Goal: Information Seeking & Learning: Learn about a topic

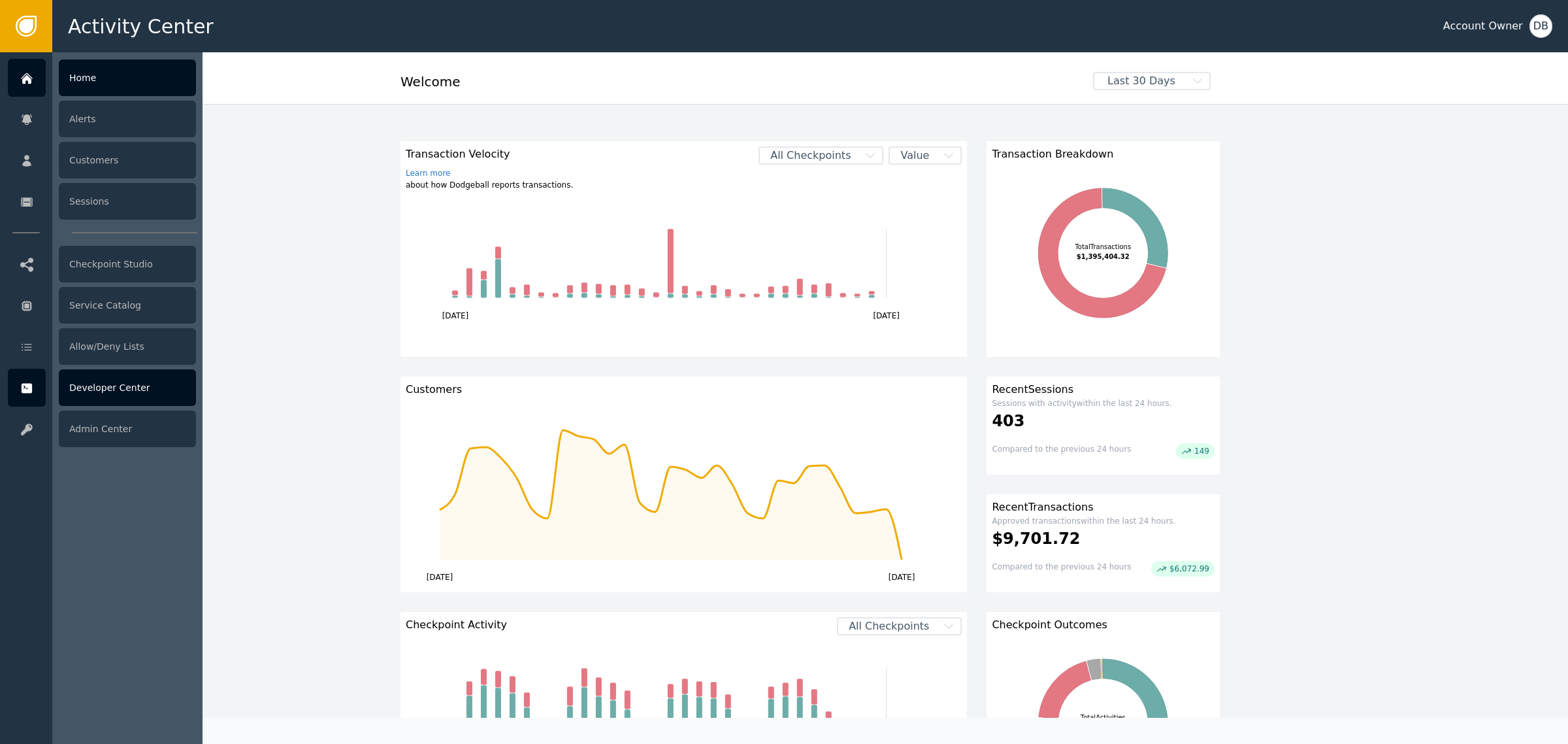
click at [106, 397] on div "Developer Center" at bounding box center [127, 388] width 137 height 36
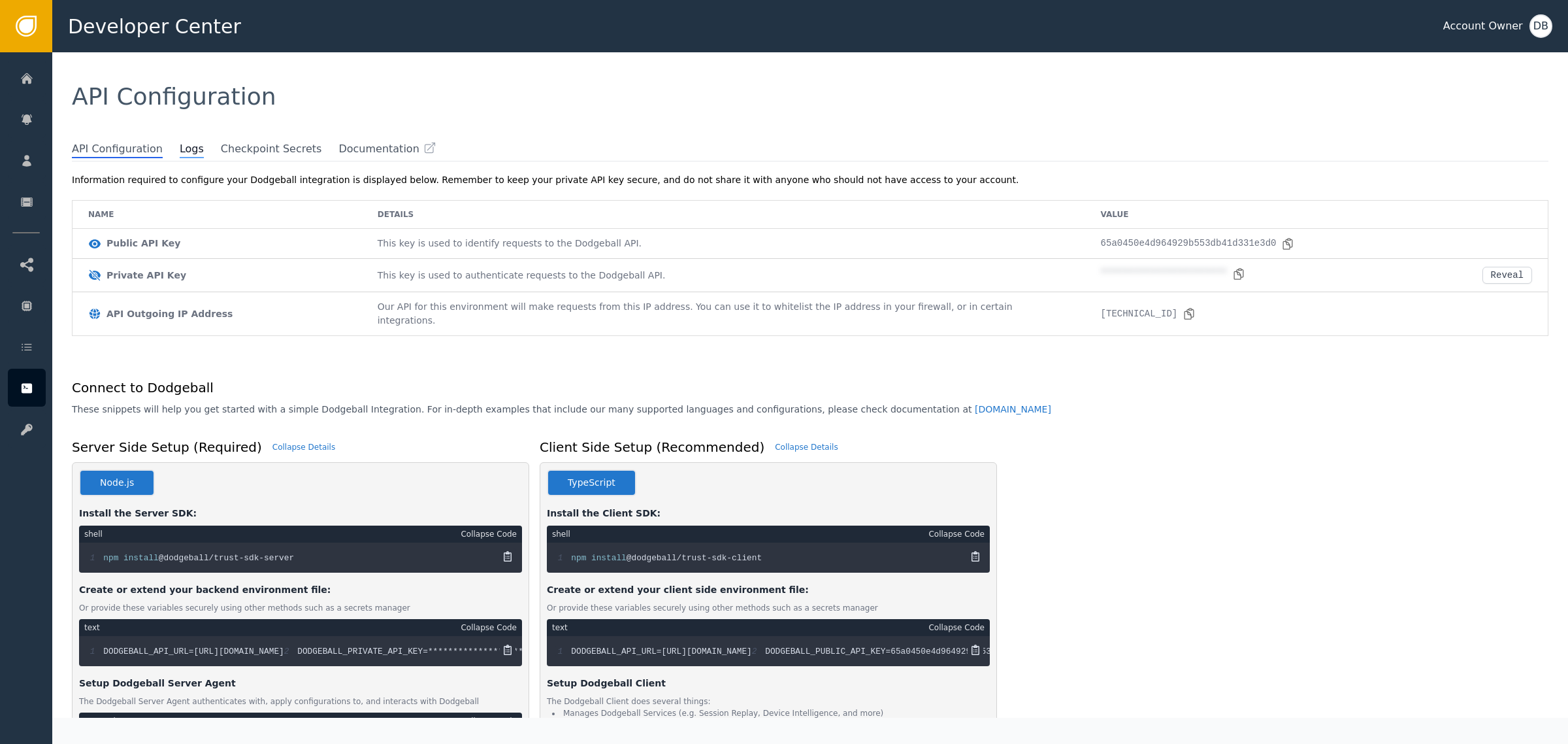
click at [180, 144] on span "Logs" at bounding box center [192, 149] width 24 height 17
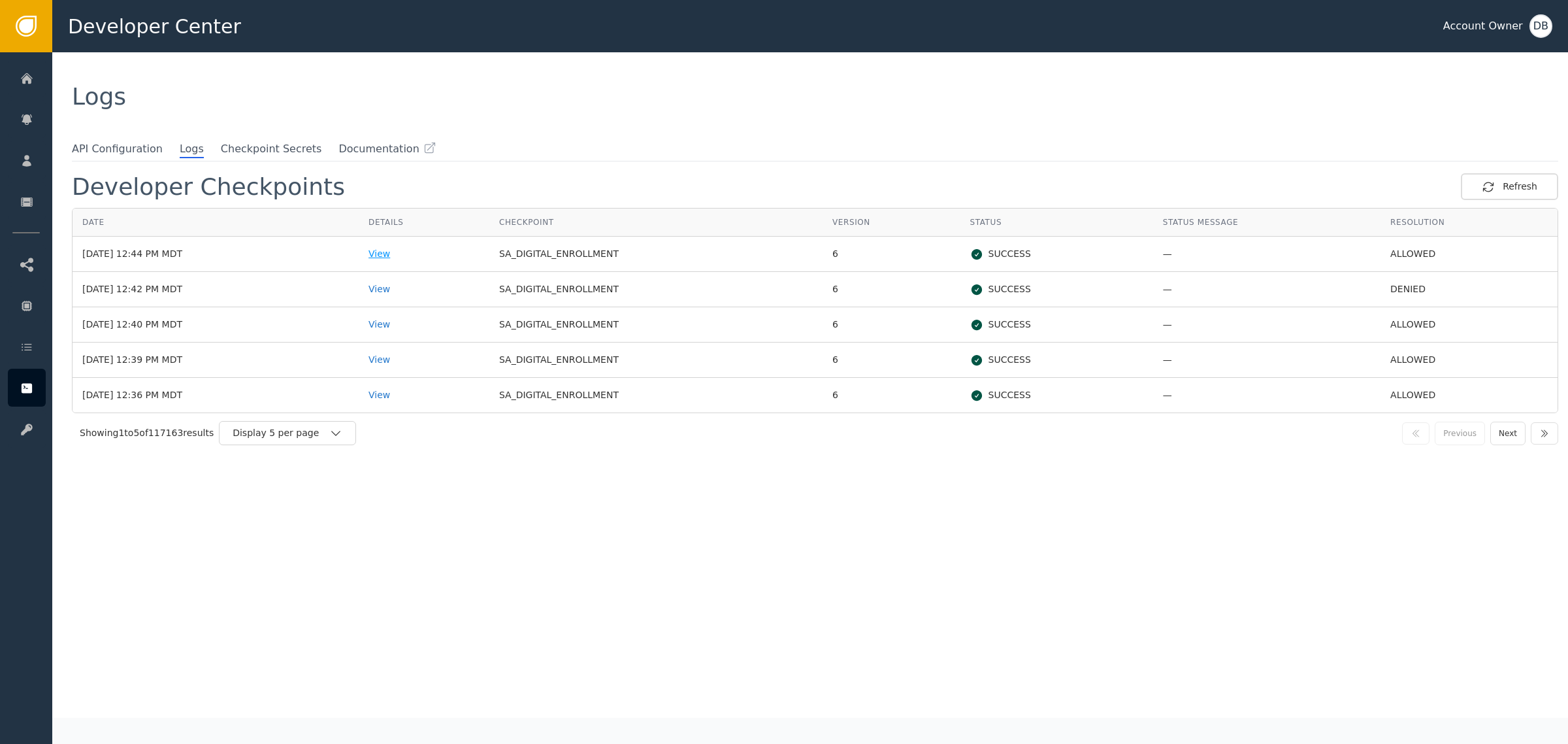
click at [432, 255] on div "View" at bounding box center [424, 254] width 111 height 14
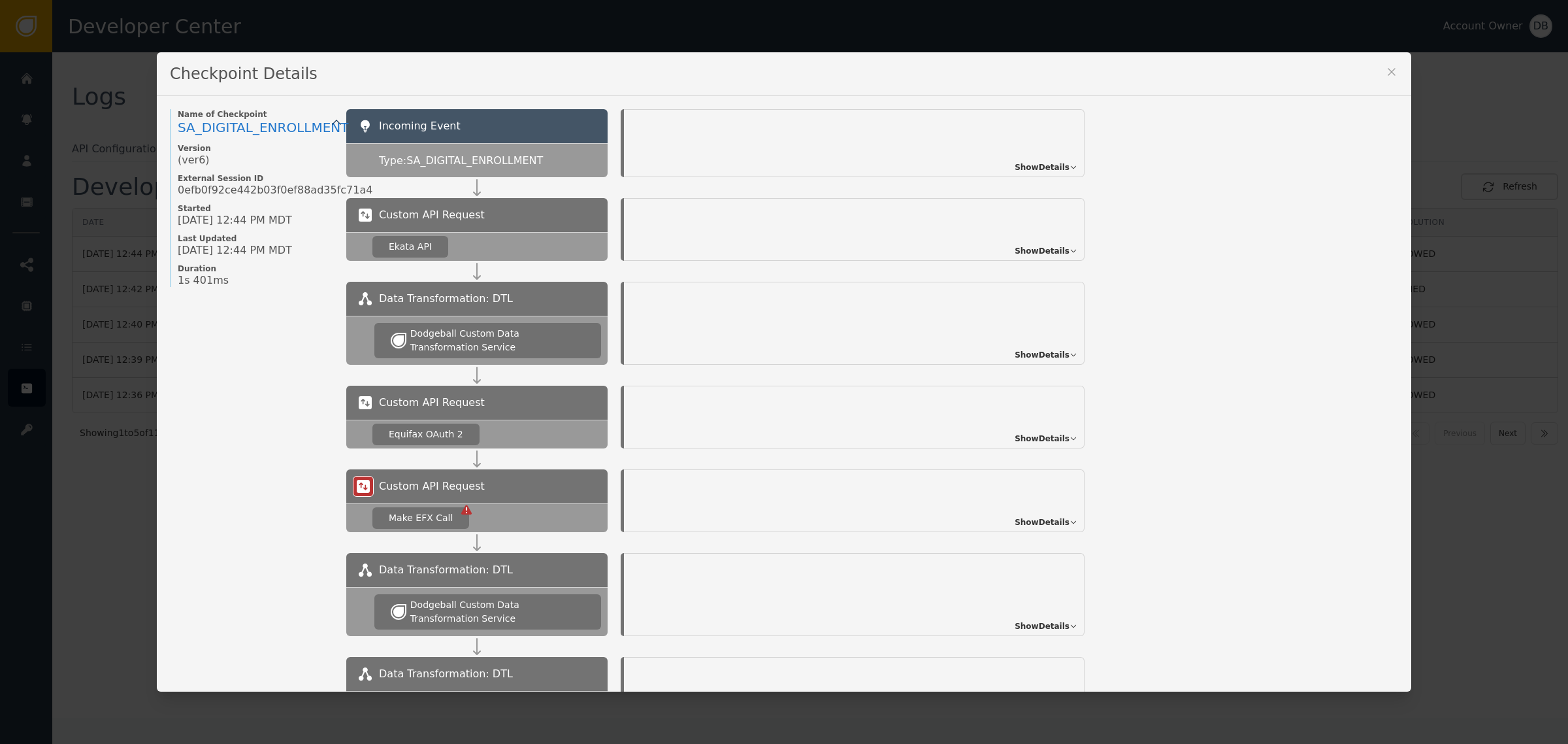
click at [1027, 246] on span "Show Details" at bounding box center [1041, 251] width 55 height 12
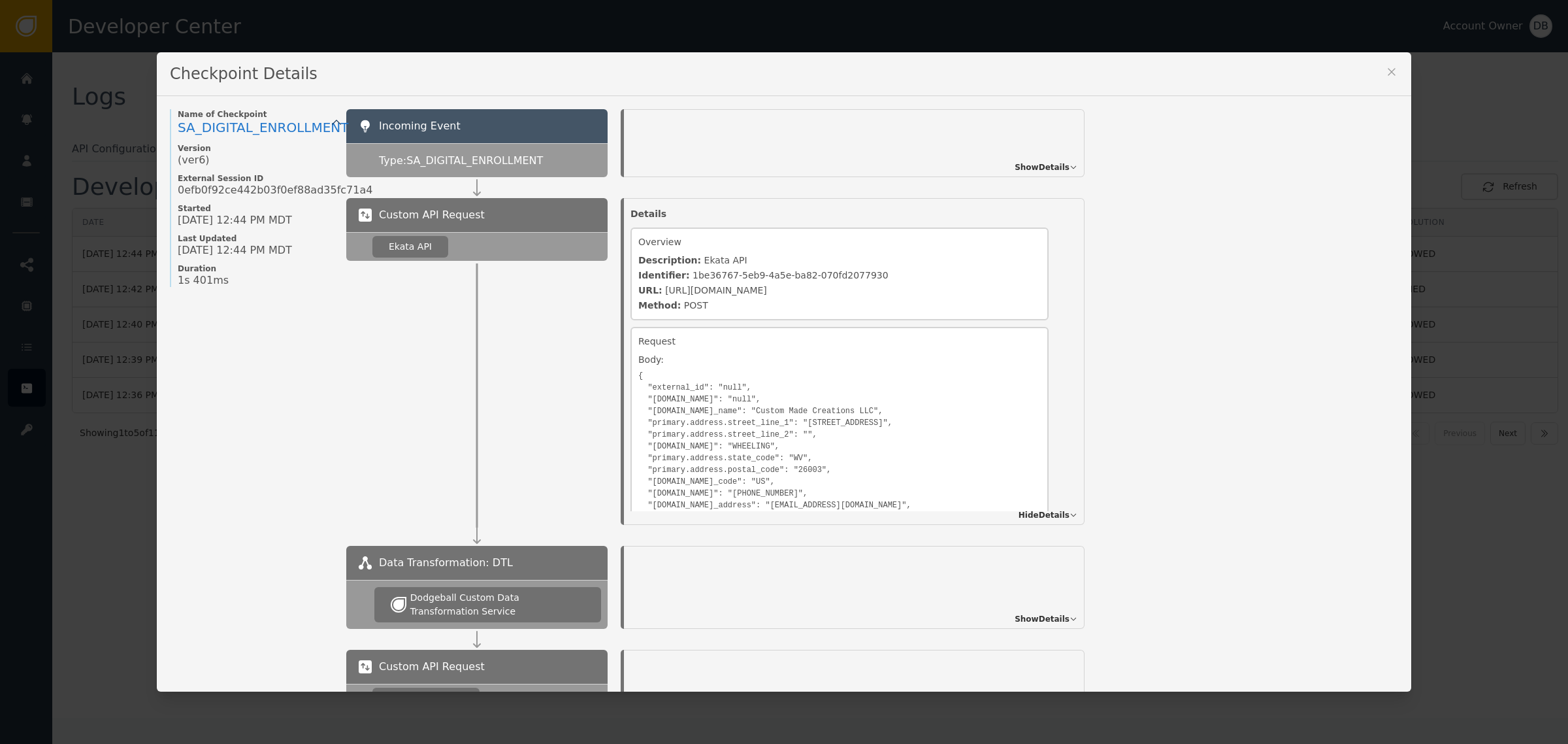
scroll to position [1260, 0]
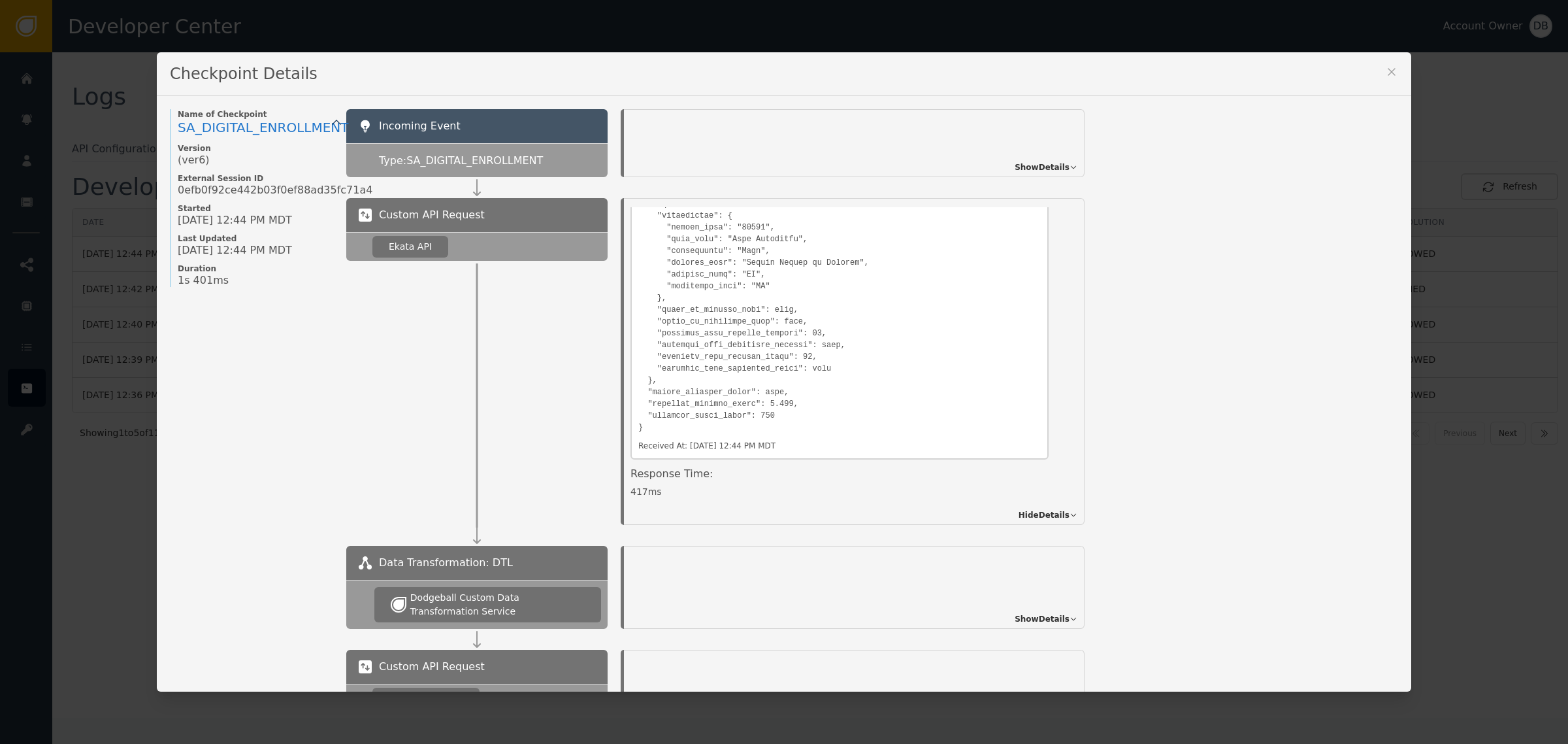
click at [1385, 67] on icon at bounding box center [1392, 72] width 13 height 13
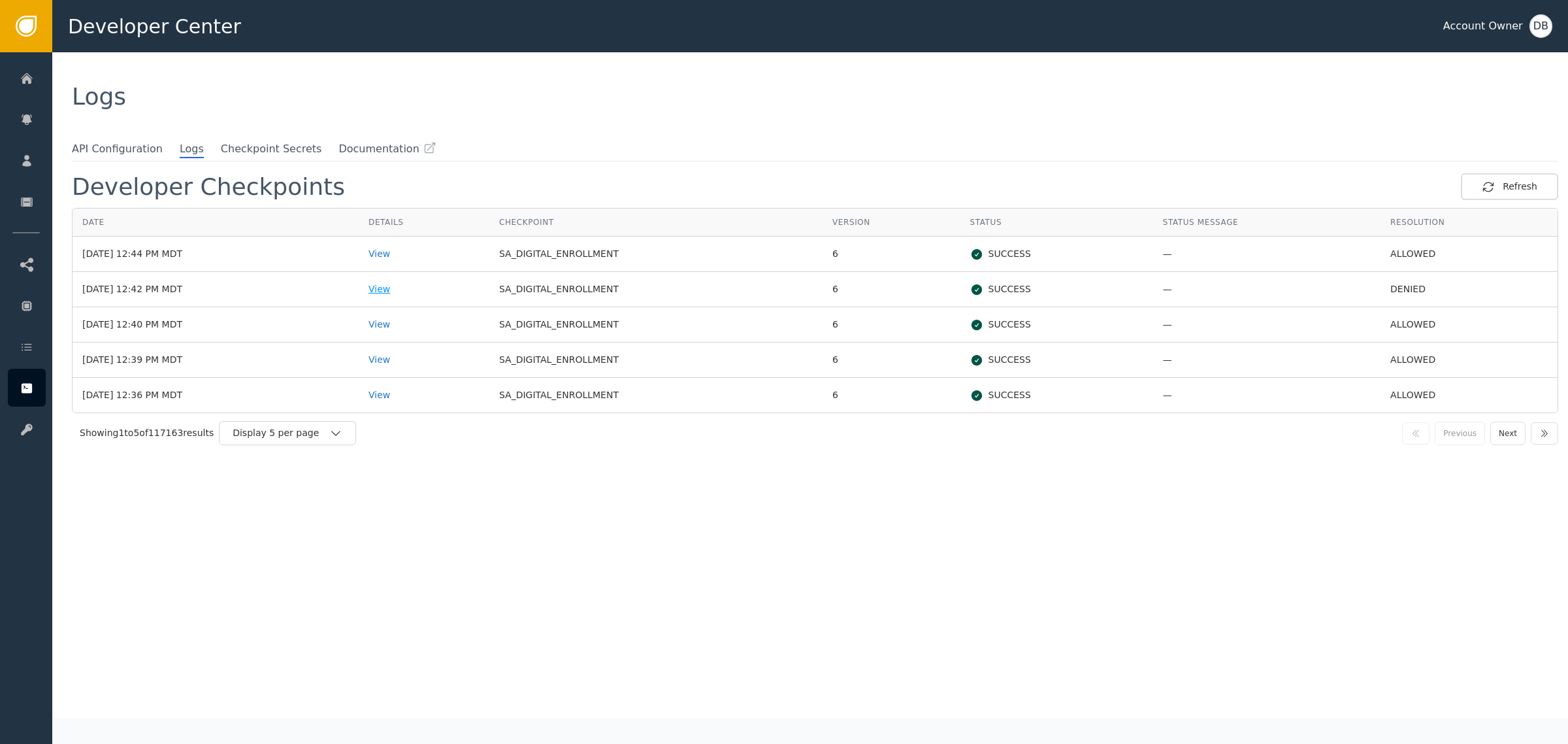
click at [423, 286] on div "View" at bounding box center [424, 289] width 111 height 14
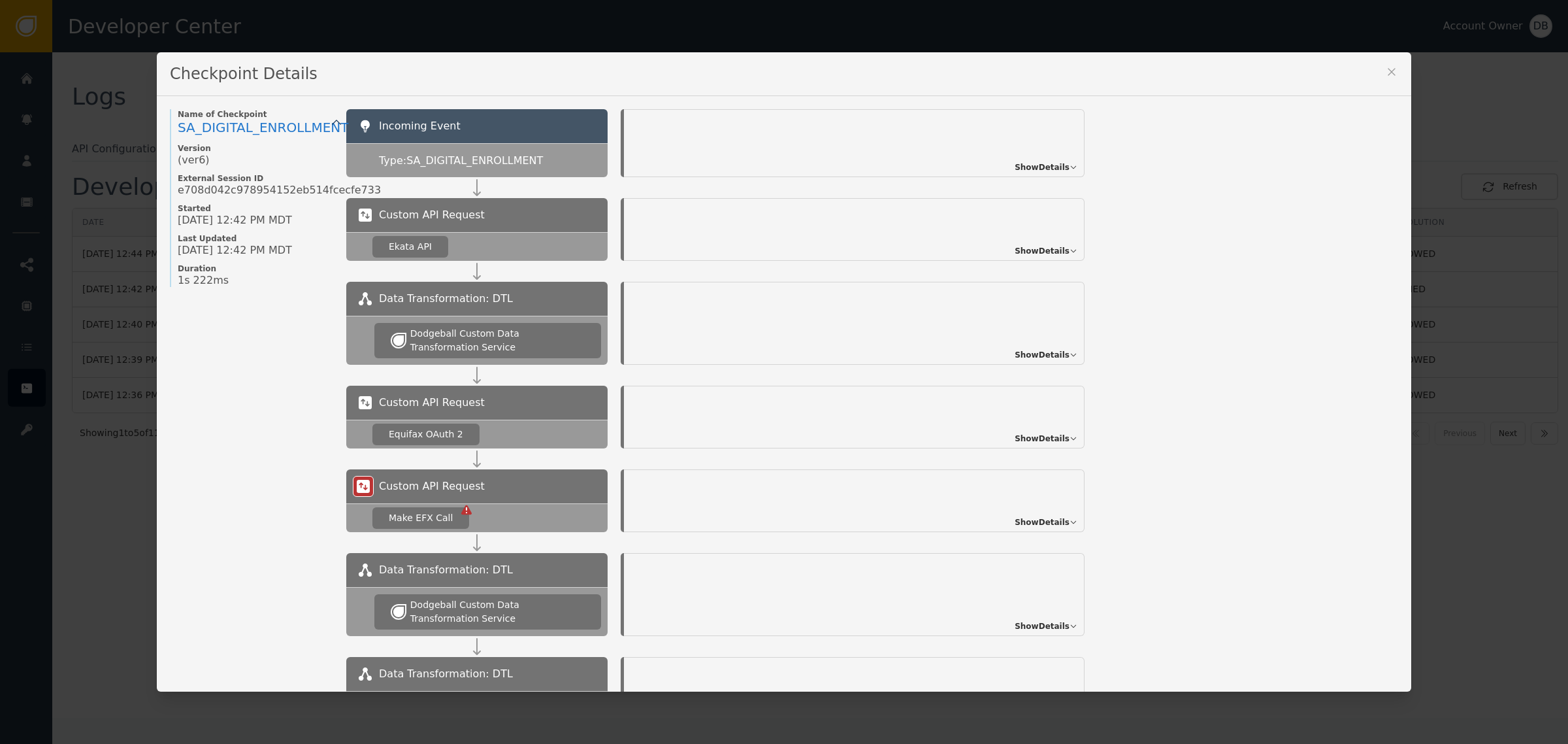
click at [1039, 165] on span "Show Details" at bounding box center [1041, 168] width 55 height 12
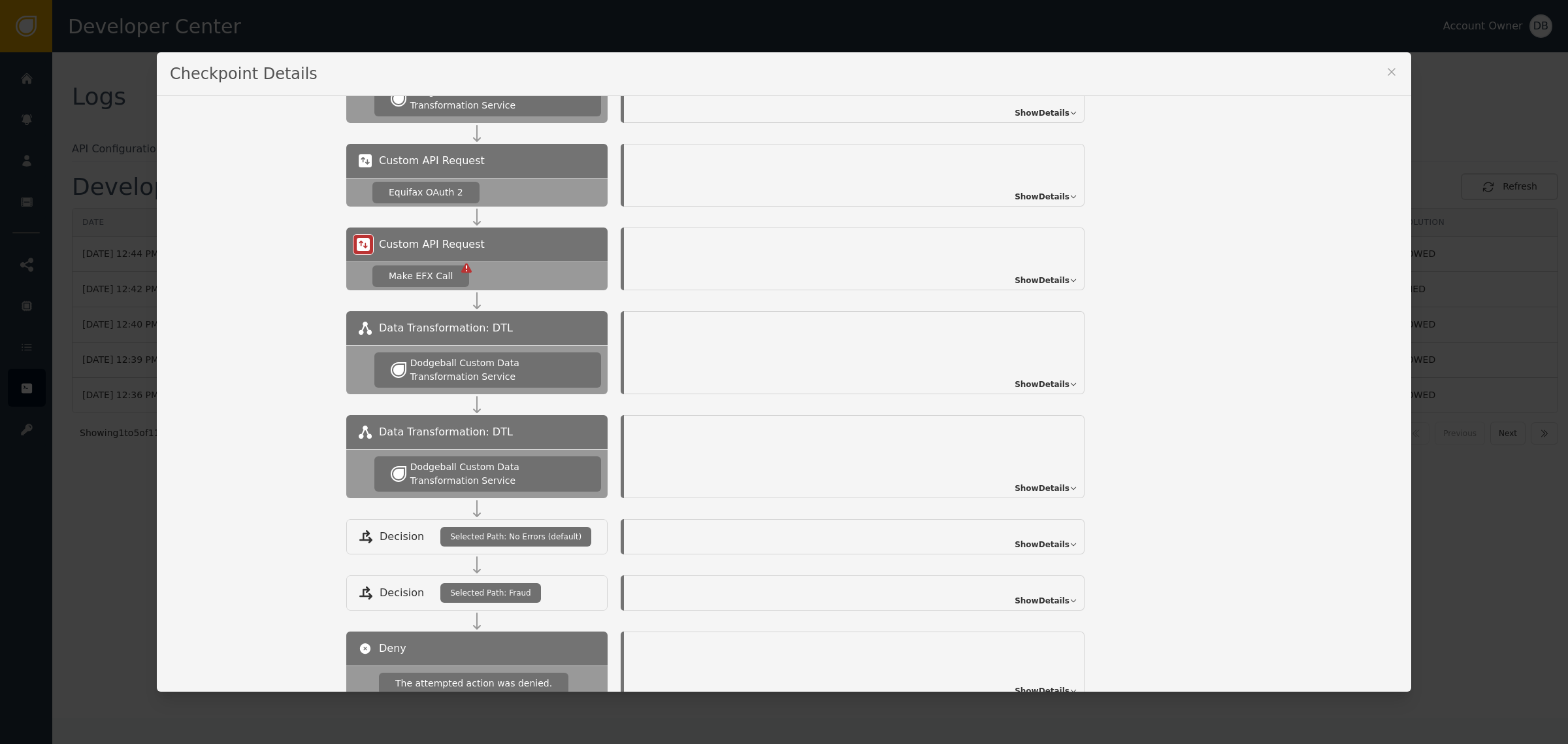
scroll to position [0, 0]
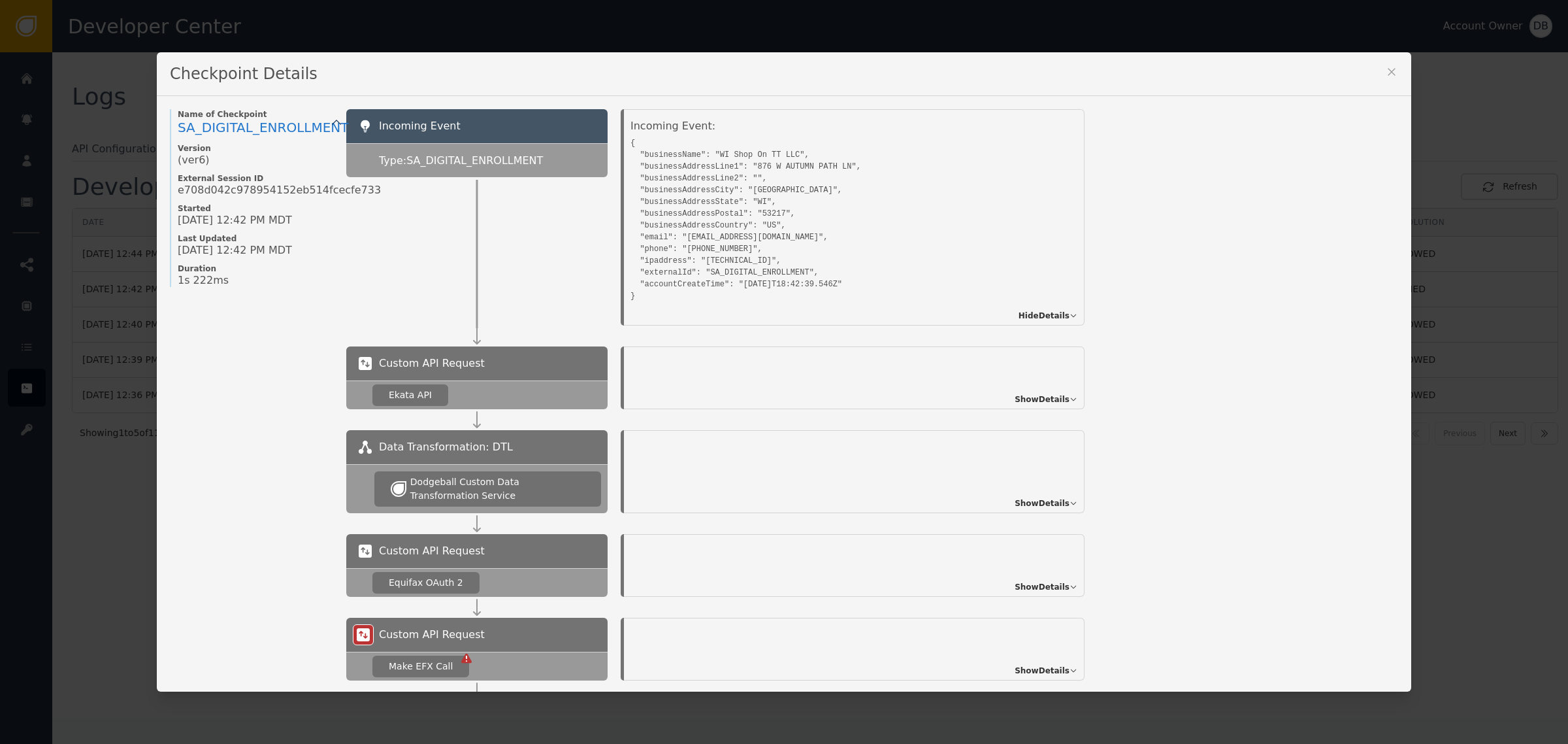
click at [1057, 399] on span "Show Details" at bounding box center [1041, 399] width 55 height 12
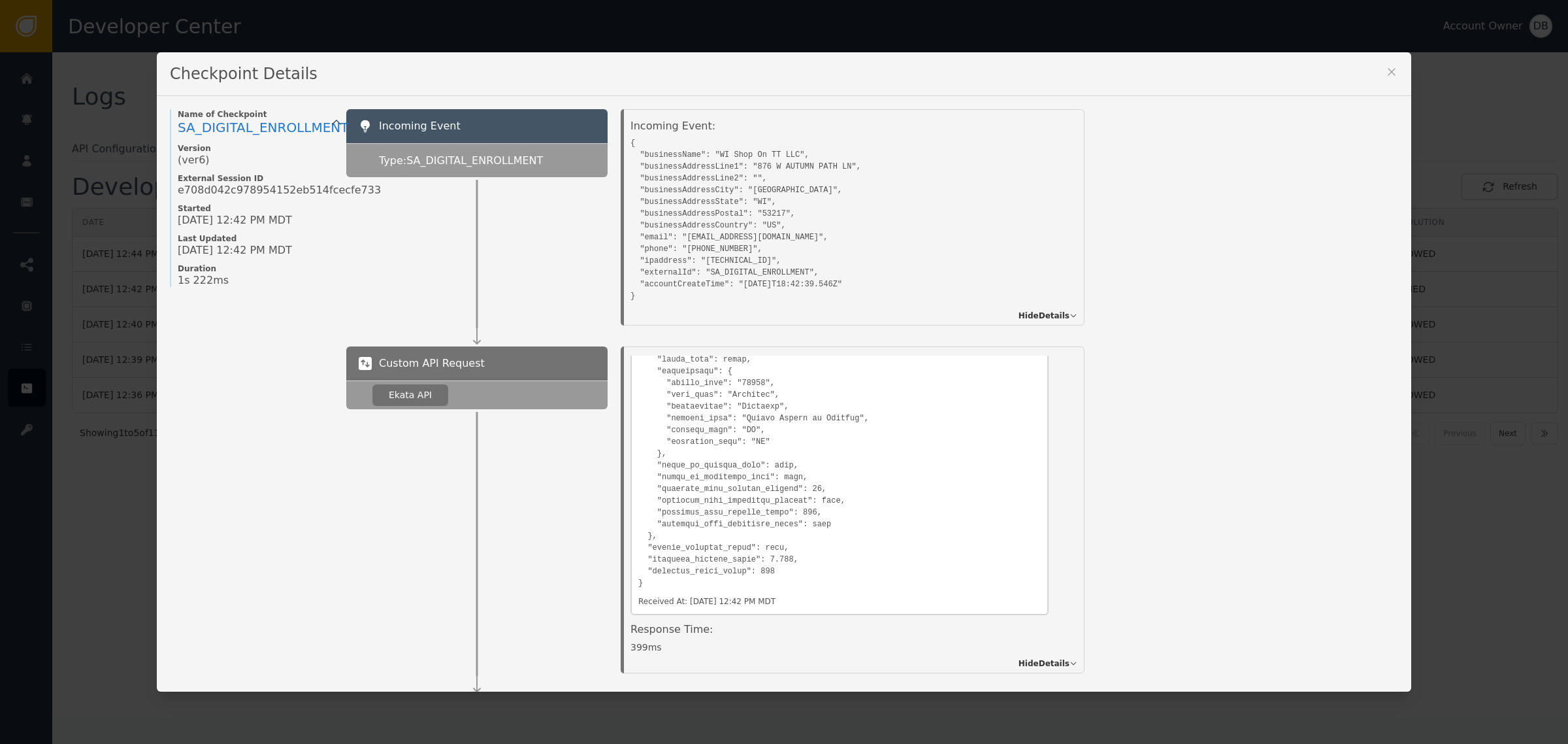
scroll to position [1260, 0]
click at [1379, 63] on div "Checkpoint Details" at bounding box center [784, 74] width 1255 height 44
click at [1385, 75] on icon at bounding box center [1392, 72] width 13 height 13
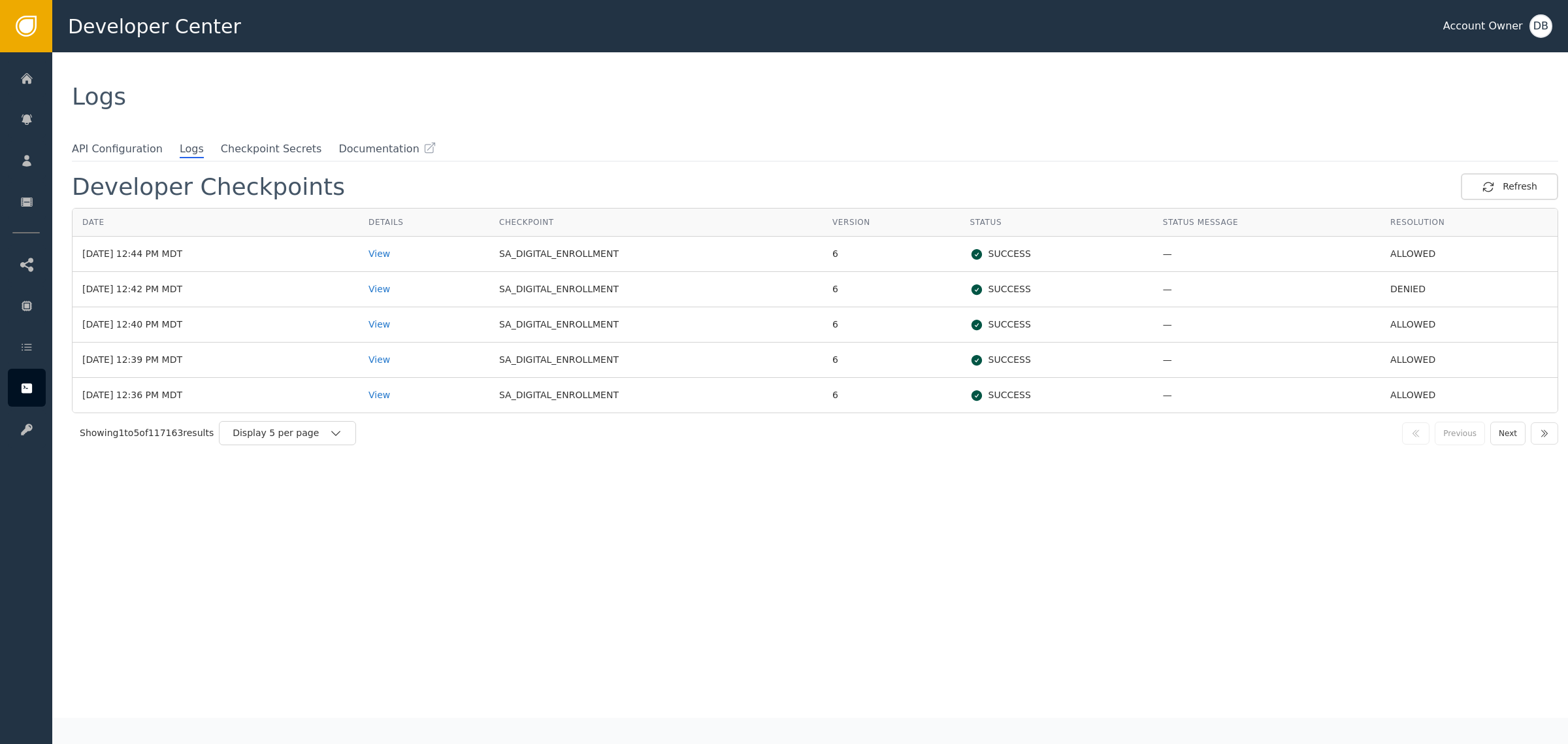
click at [471, 550] on div "Developer Checkpoints Refresh Date Details Checkpoint Version Status Status Mes…" at bounding box center [815, 445] width 1486 height 544
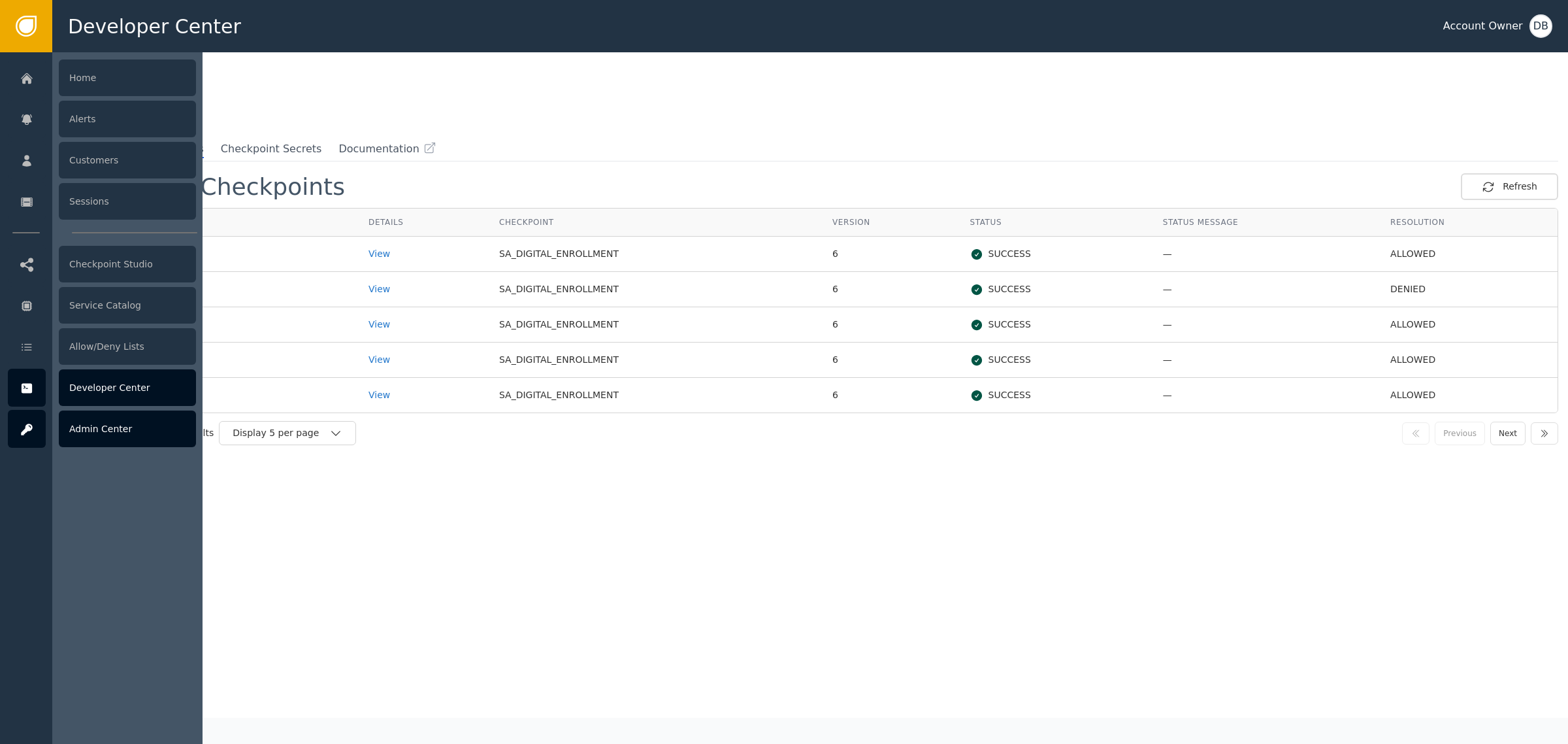
click at [29, 435] on icon at bounding box center [27, 430] width 13 height 15
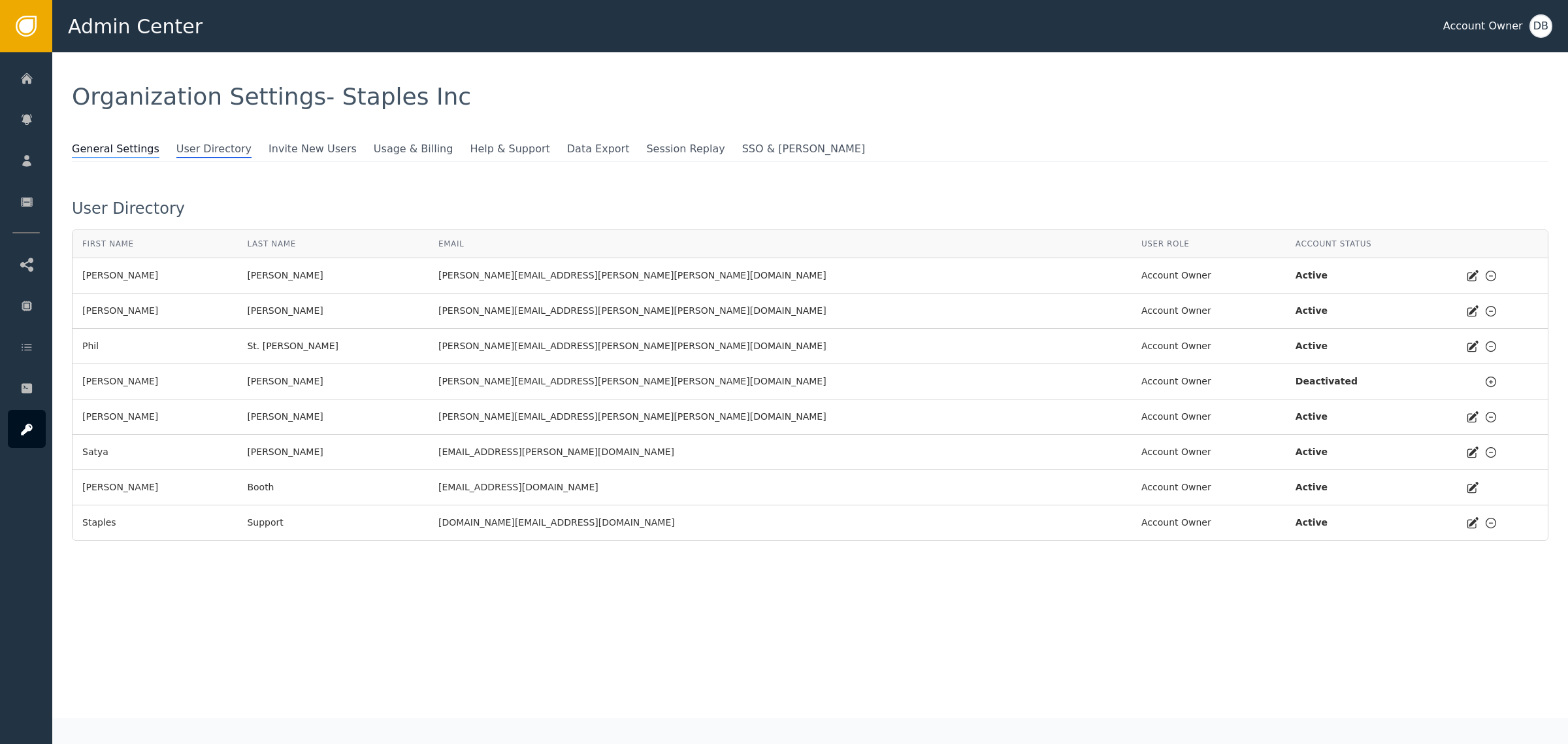
click at [105, 154] on span "General Settings" at bounding box center [116, 149] width 87 height 17
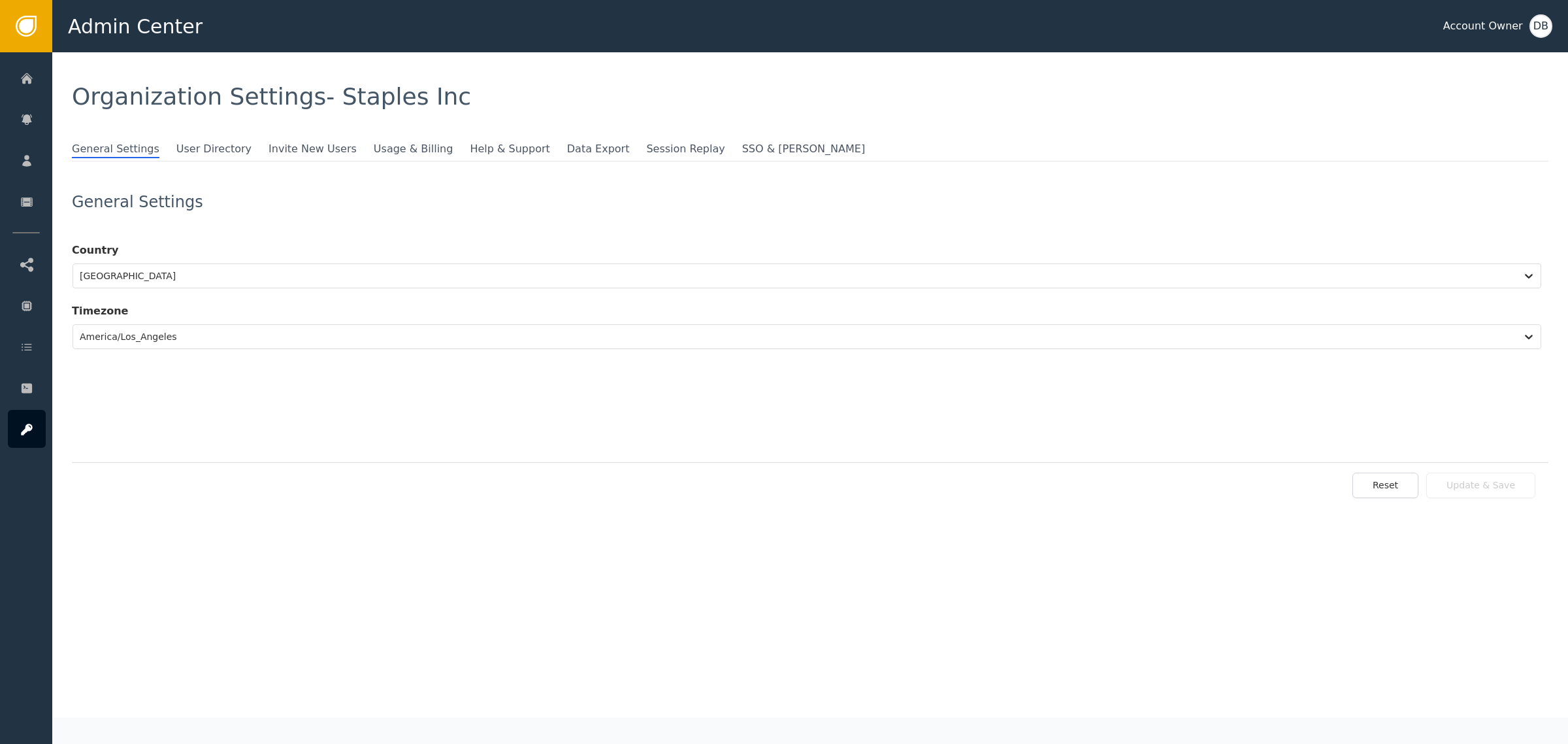
click at [186, 135] on div "Organization Settings - Staples Inc" at bounding box center [811, 97] width 1516 height 89
click at [198, 157] on div "General Settings User Directory Invite New Users Usage & Billing Help & Support…" at bounding box center [811, 152] width 1477 height 20
click at [200, 148] on span "User Directory" at bounding box center [213, 149] width 75 height 17
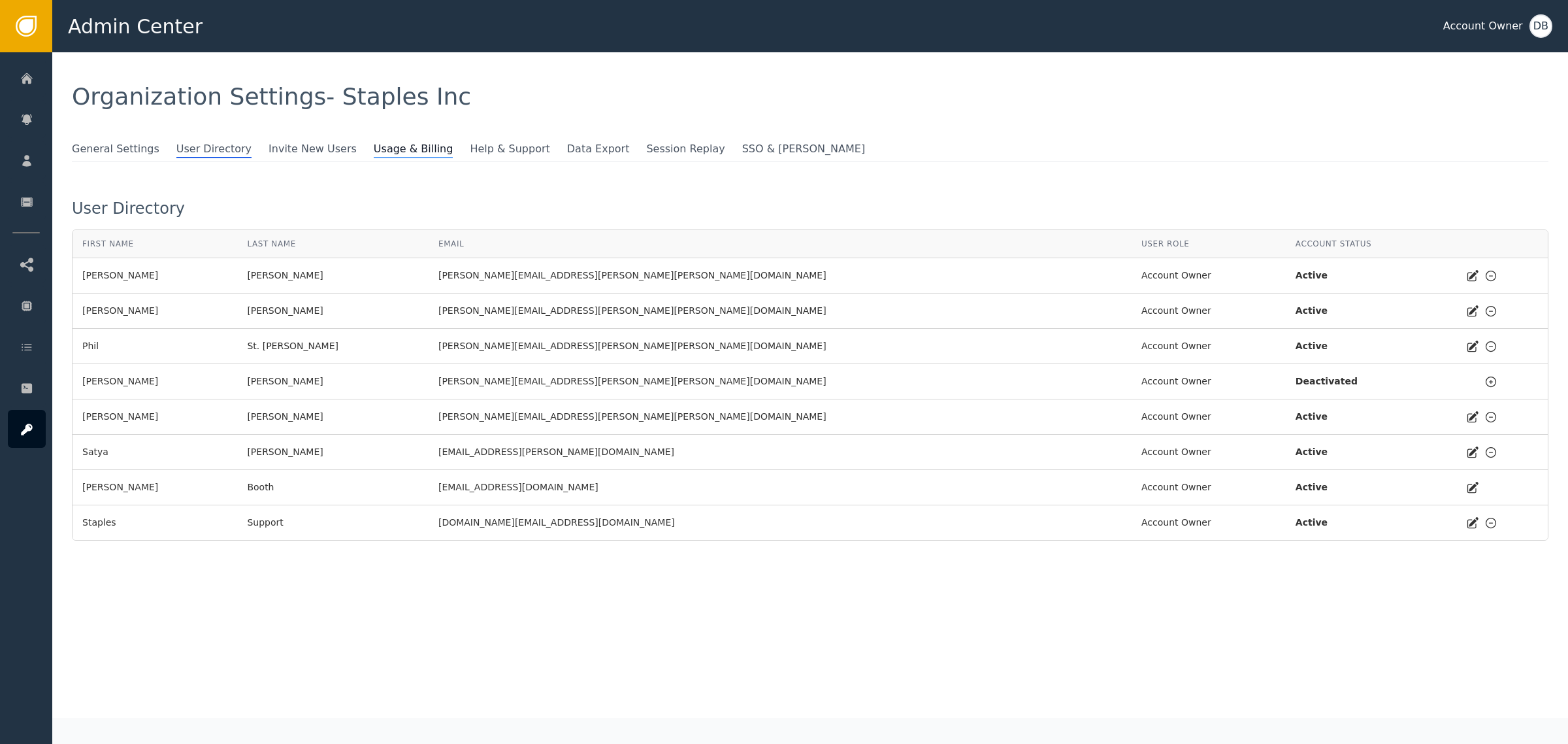
click at [374, 149] on span "Usage & Billing" at bounding box center [413, 149] width 79 height 17
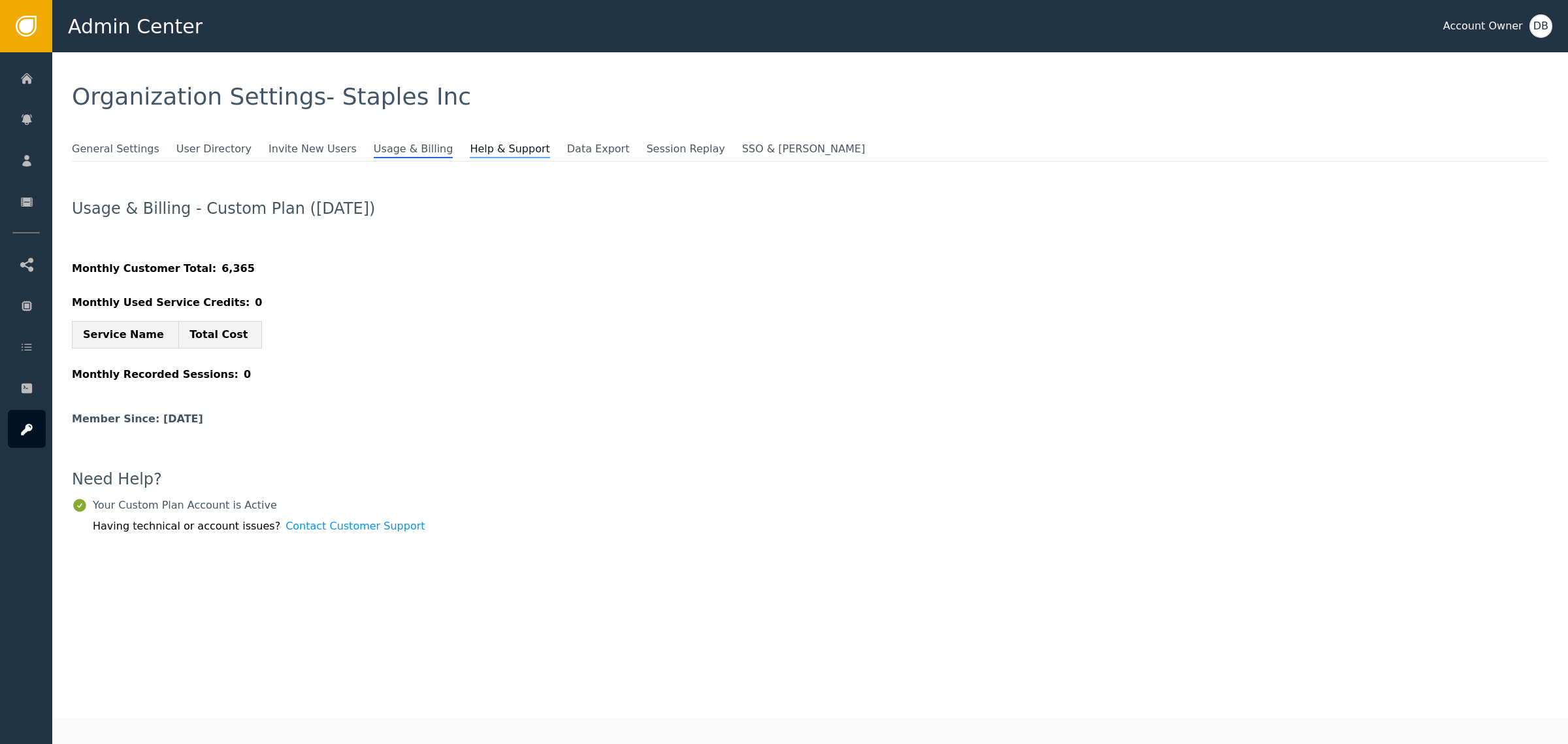
click at [470, 154] on span "Help & Support" at bounding box center [509, 149] width 79 height 17
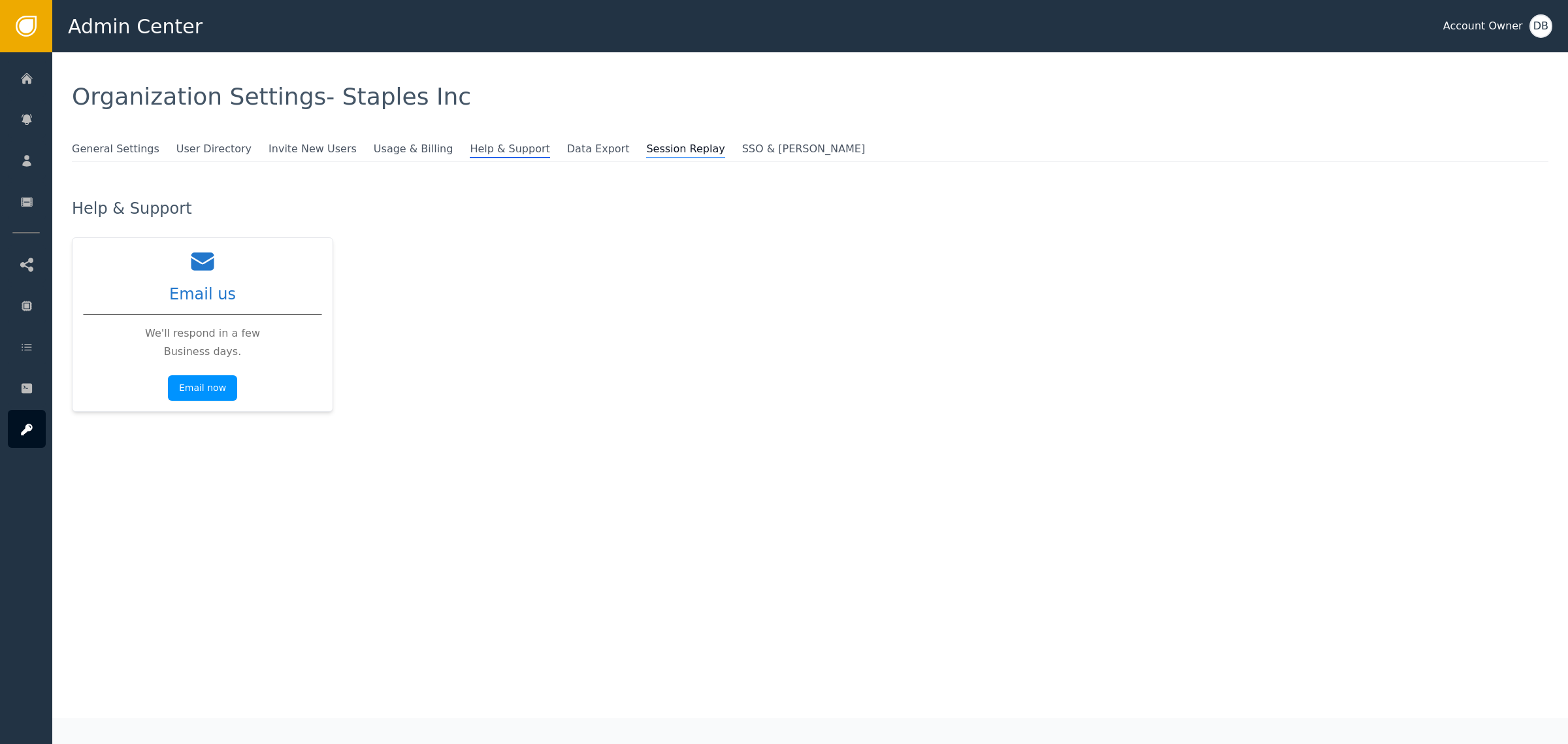
click at [646, 149] on span "Session Replay" at bounding box center [685, 149] width 79 height 17
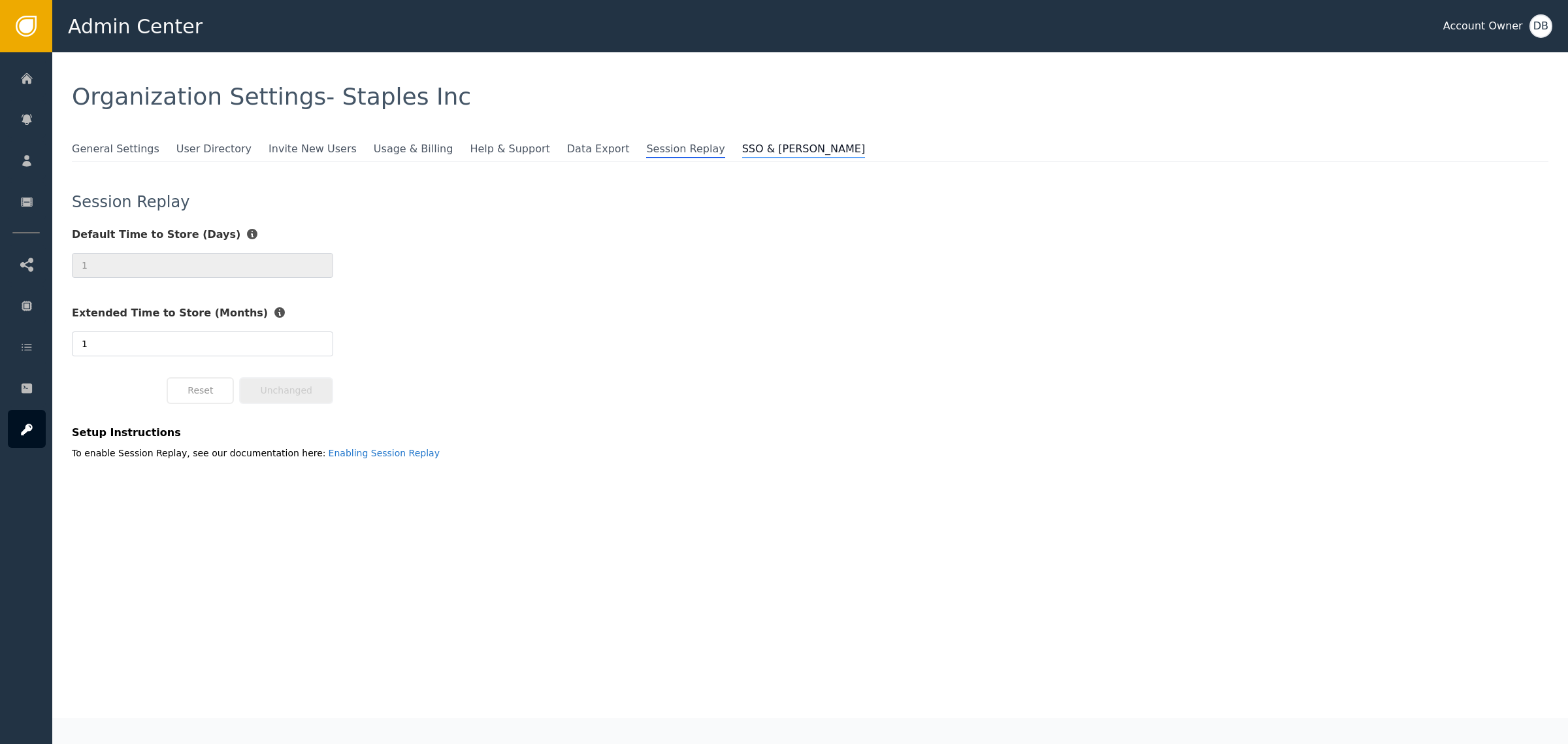
click at [742, 149] on span "SSO & [PERSON_NAME]" at bounding box center [803, 149] width 123 height 17
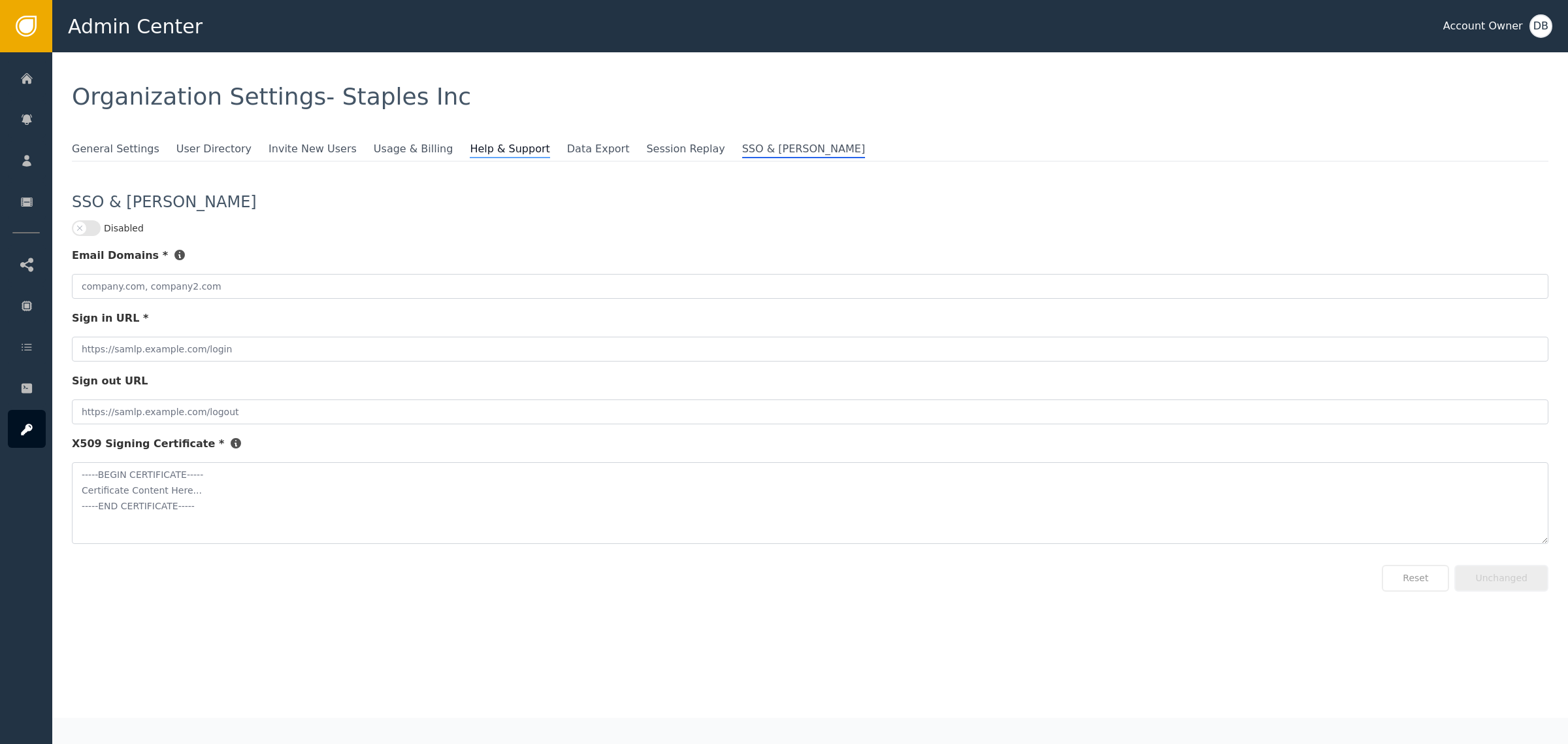
click at [470, 148] on span "Help & Support" at bounding box center [509, 149] width 79 height 17
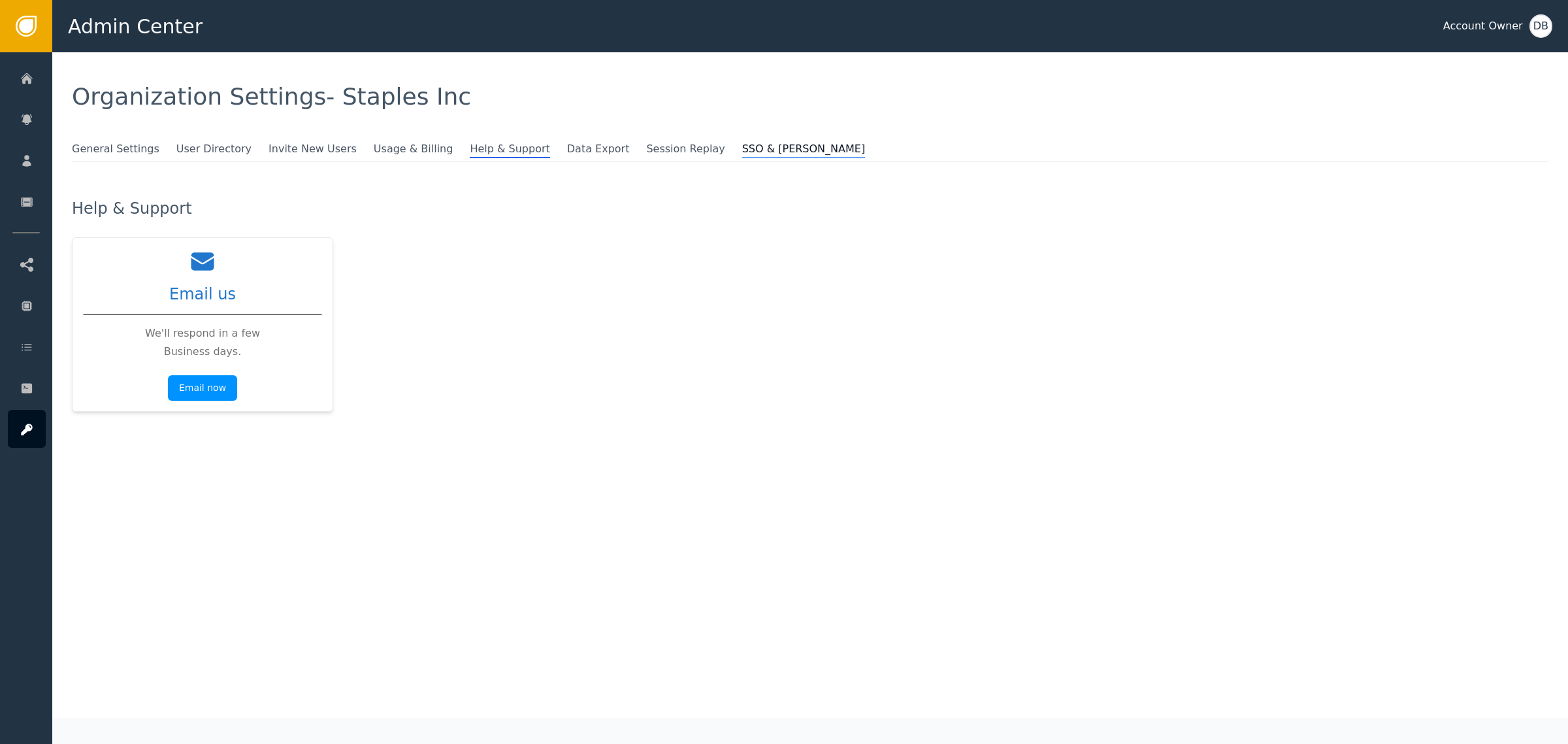
click at [742, 145] on span "SSO & [PERSON_NAME]" at bounding box center [803, 149] width 123 height 17
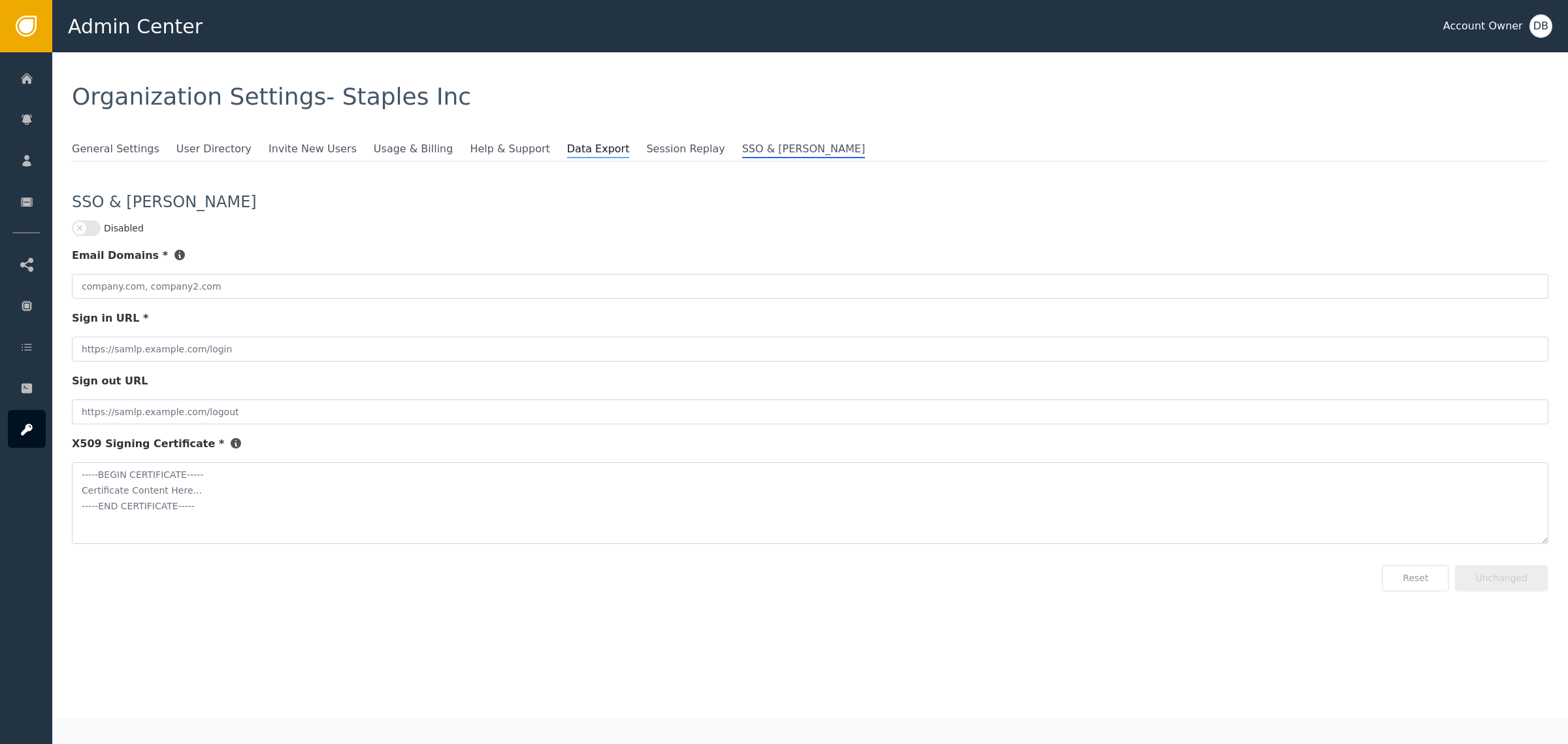
click at [567, 144] on span "Data Export" at bounding box center [599, 149] width 63 height 17
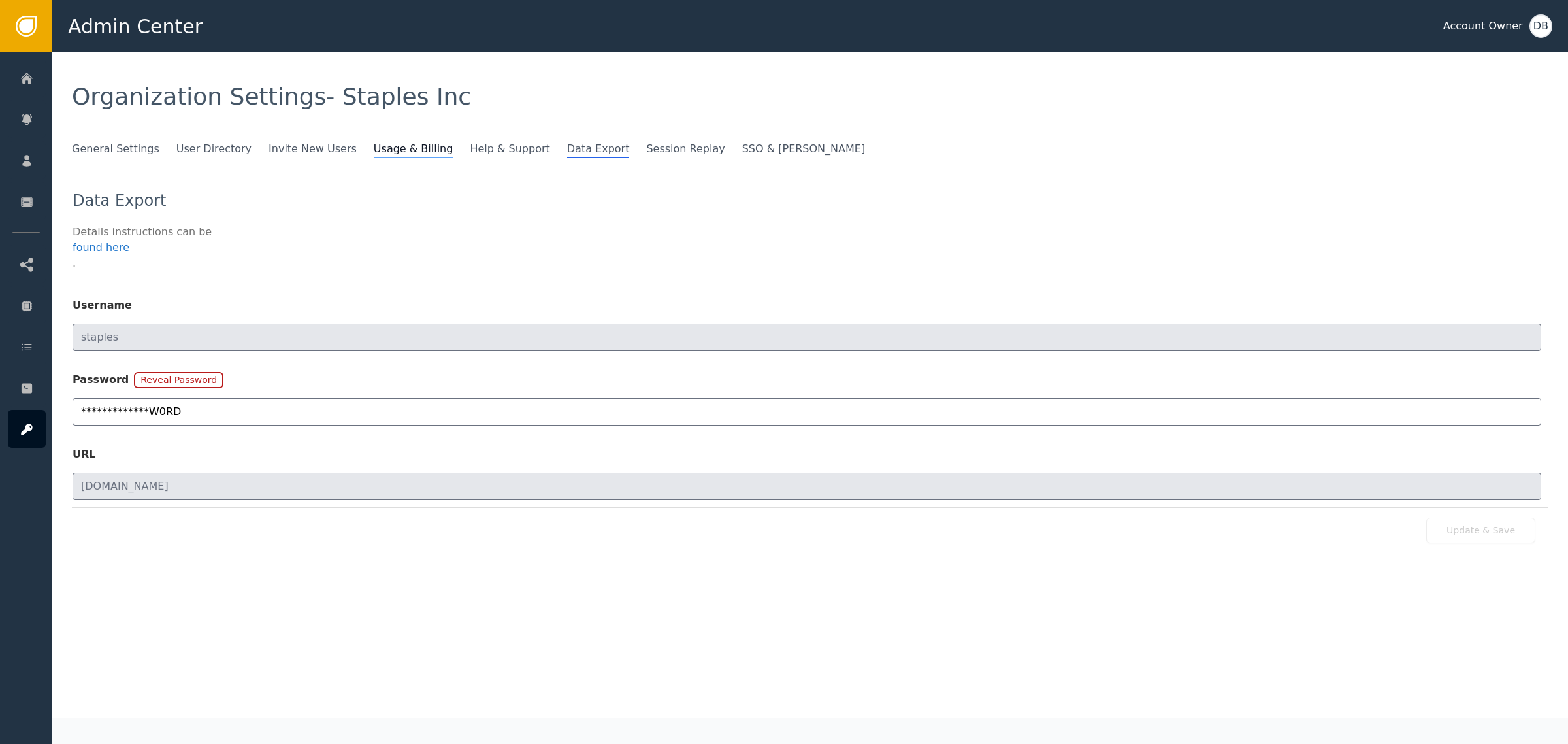
click at [374, 157] on span "Usage & Billing" at bounding box center [413, 149] width 79 height 17
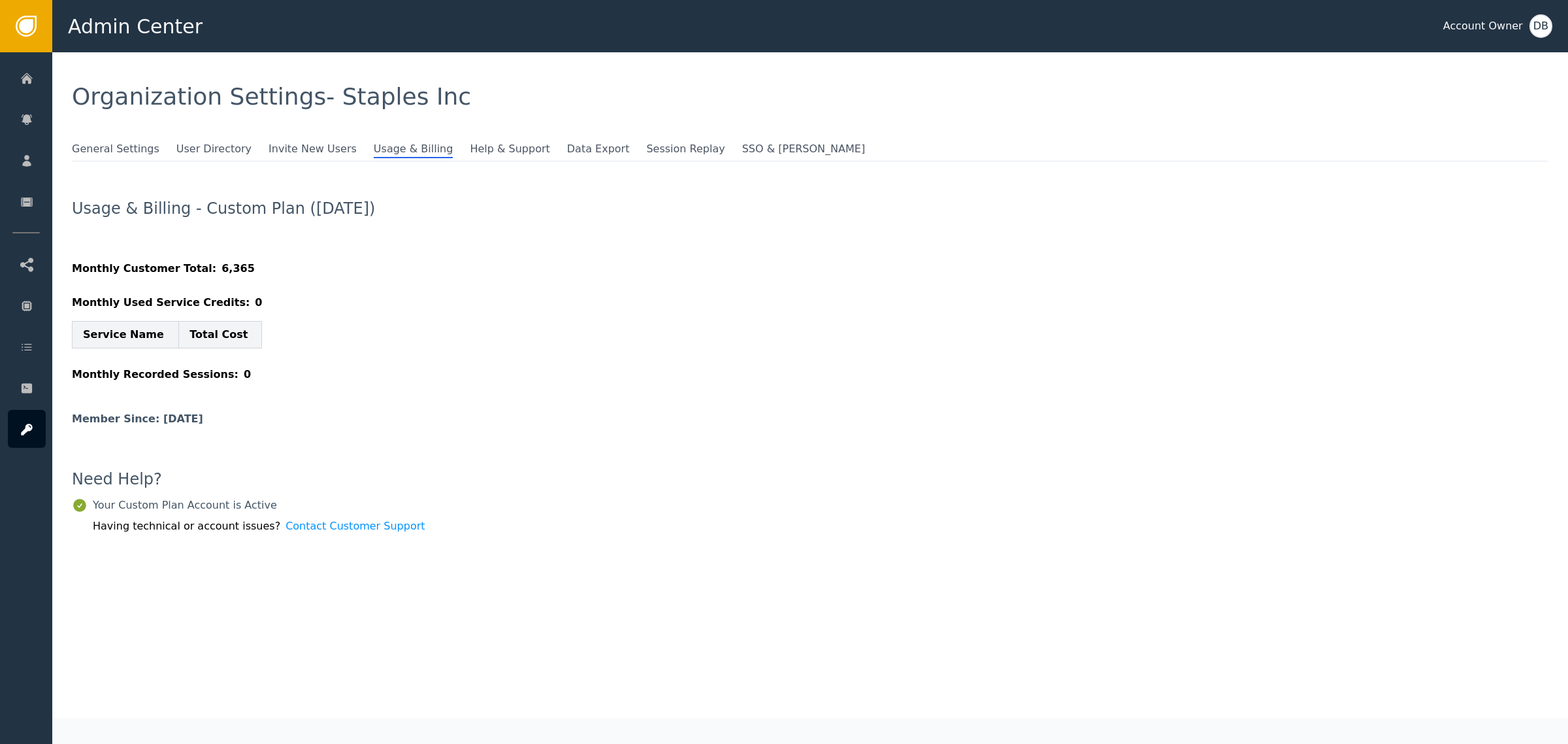
click at [291, 164] on div "General Settings User Directory Invite New Users Usage & Billing Help & Support…" at bounding box center [811, 340] width 1477 height 398
click at [289, 149] on span "Invite New Users" at bounding box center [312, 149] width 88 height 17
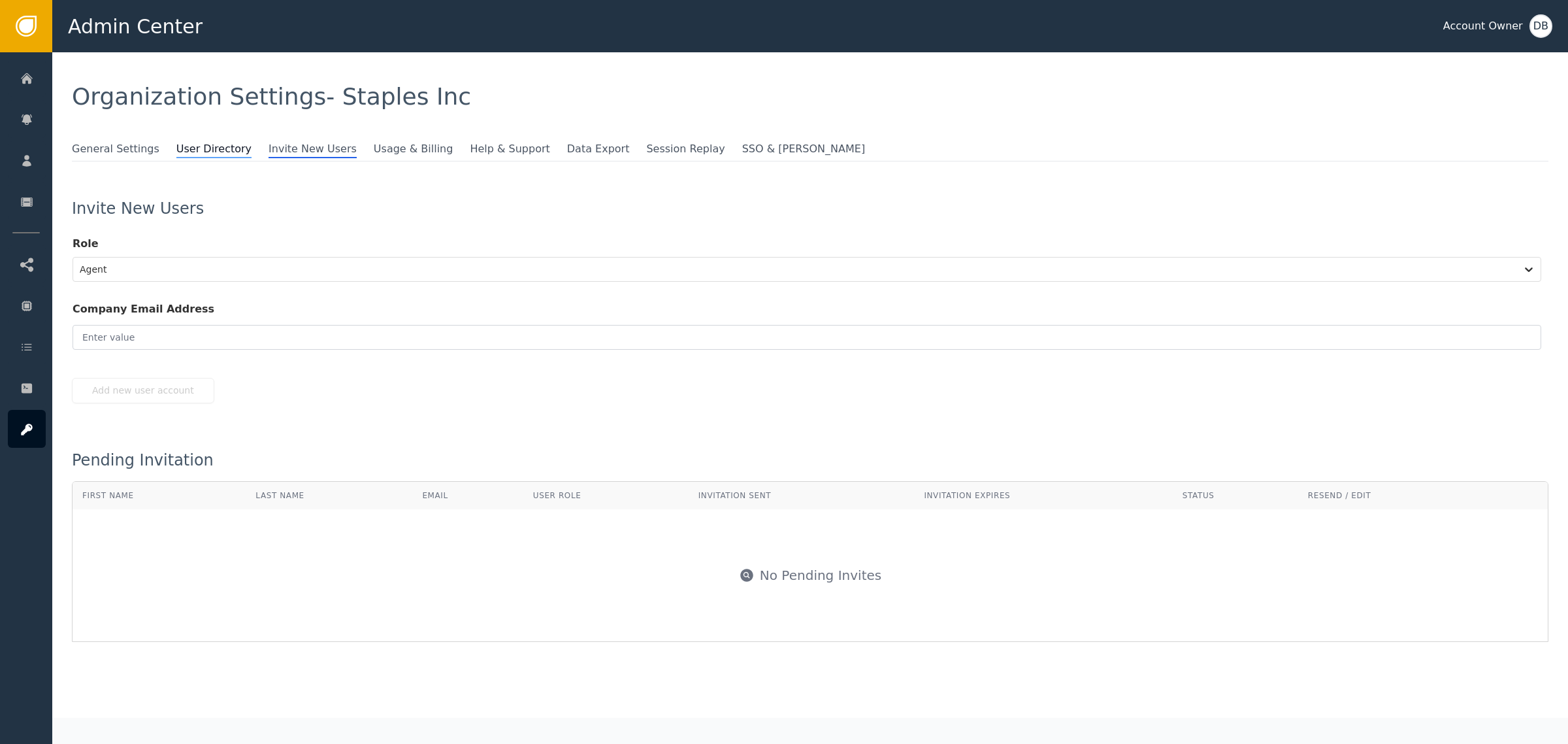
click at [213, 155] on span "User Directory" at bounding box center [213, 149] width 75 height 17
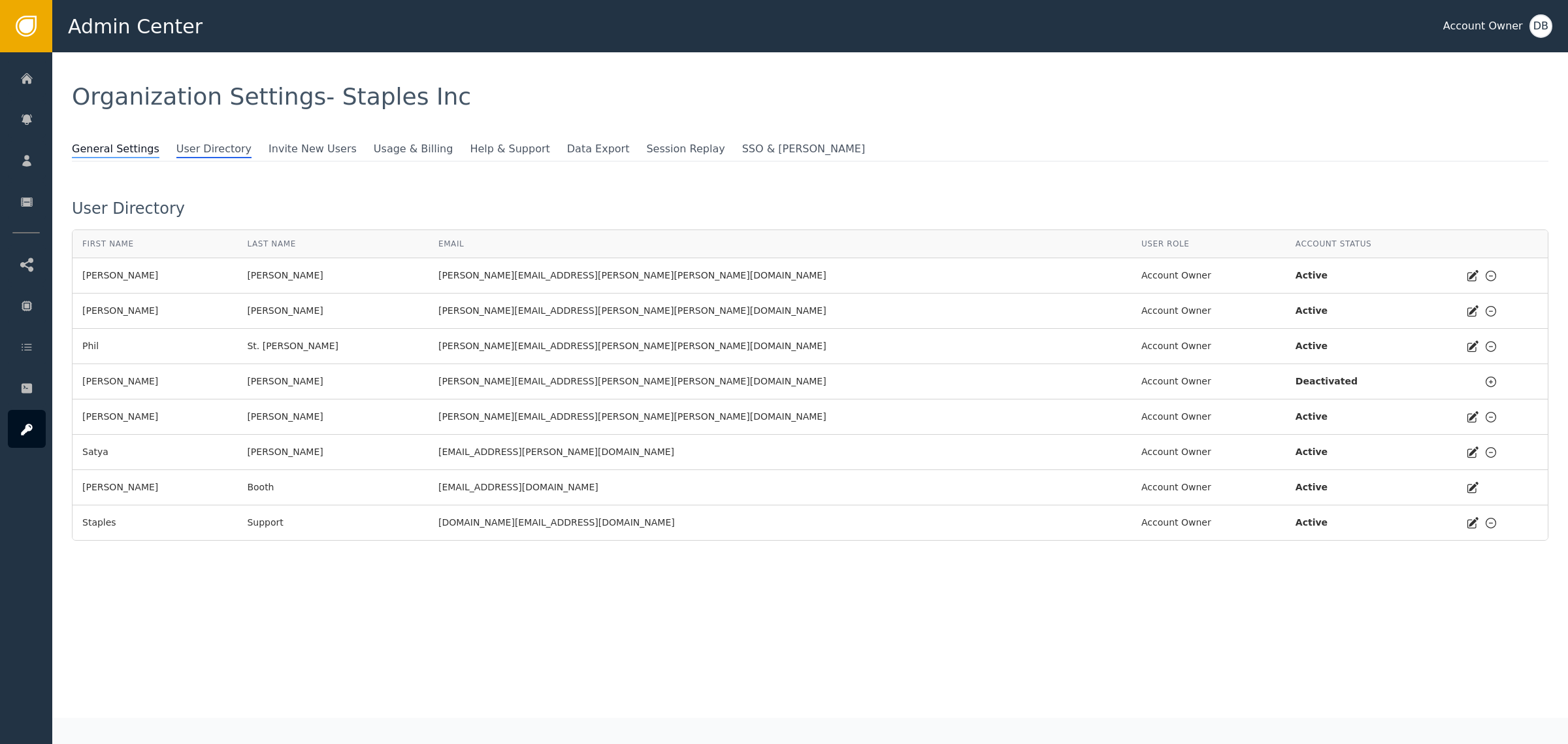
click at [143, 149] on span "General Settings" at bounding box center [116, 149] width 87 height 17
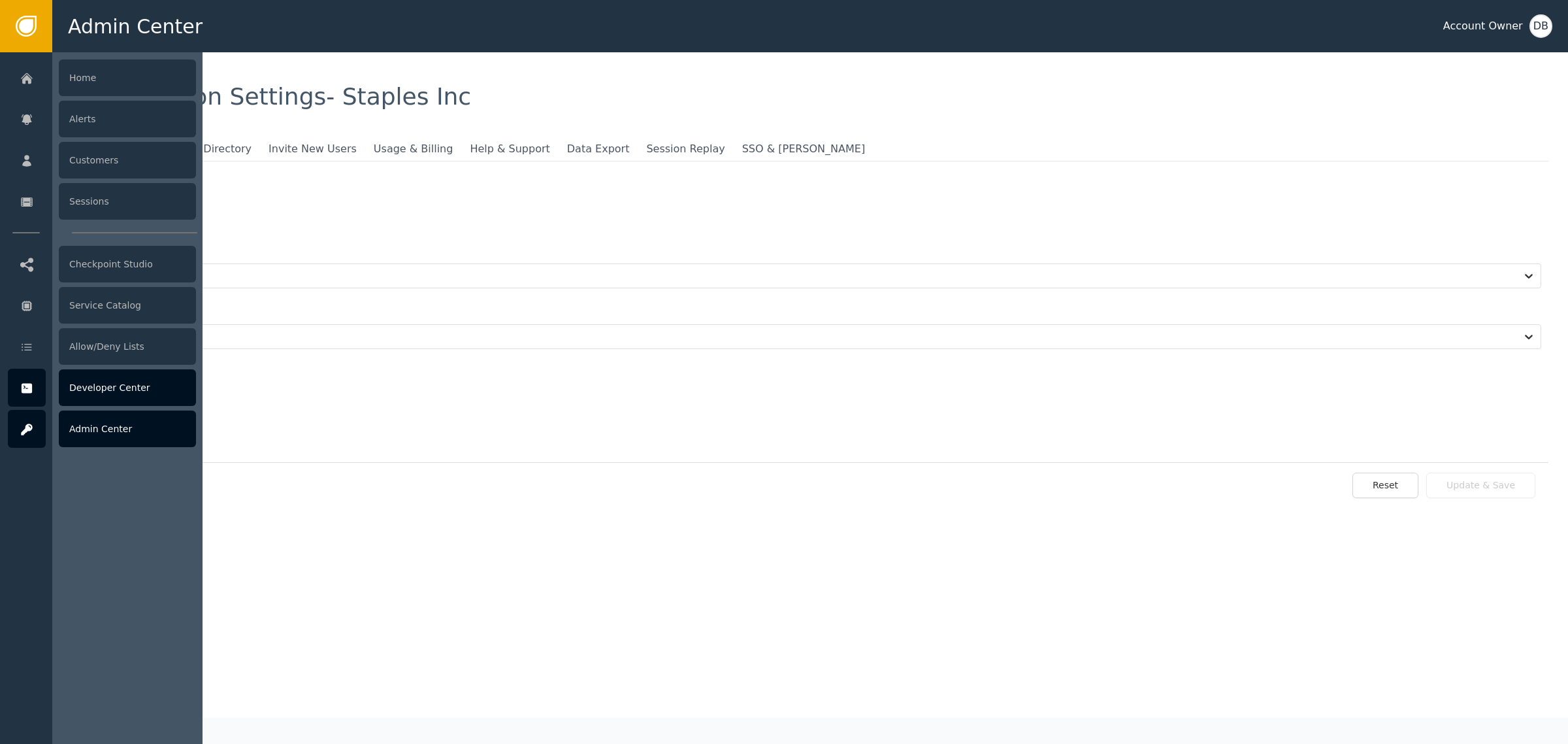
click at [118, 372] on div "Developer Center" at bounding box center [127, 388] width 137 height 36
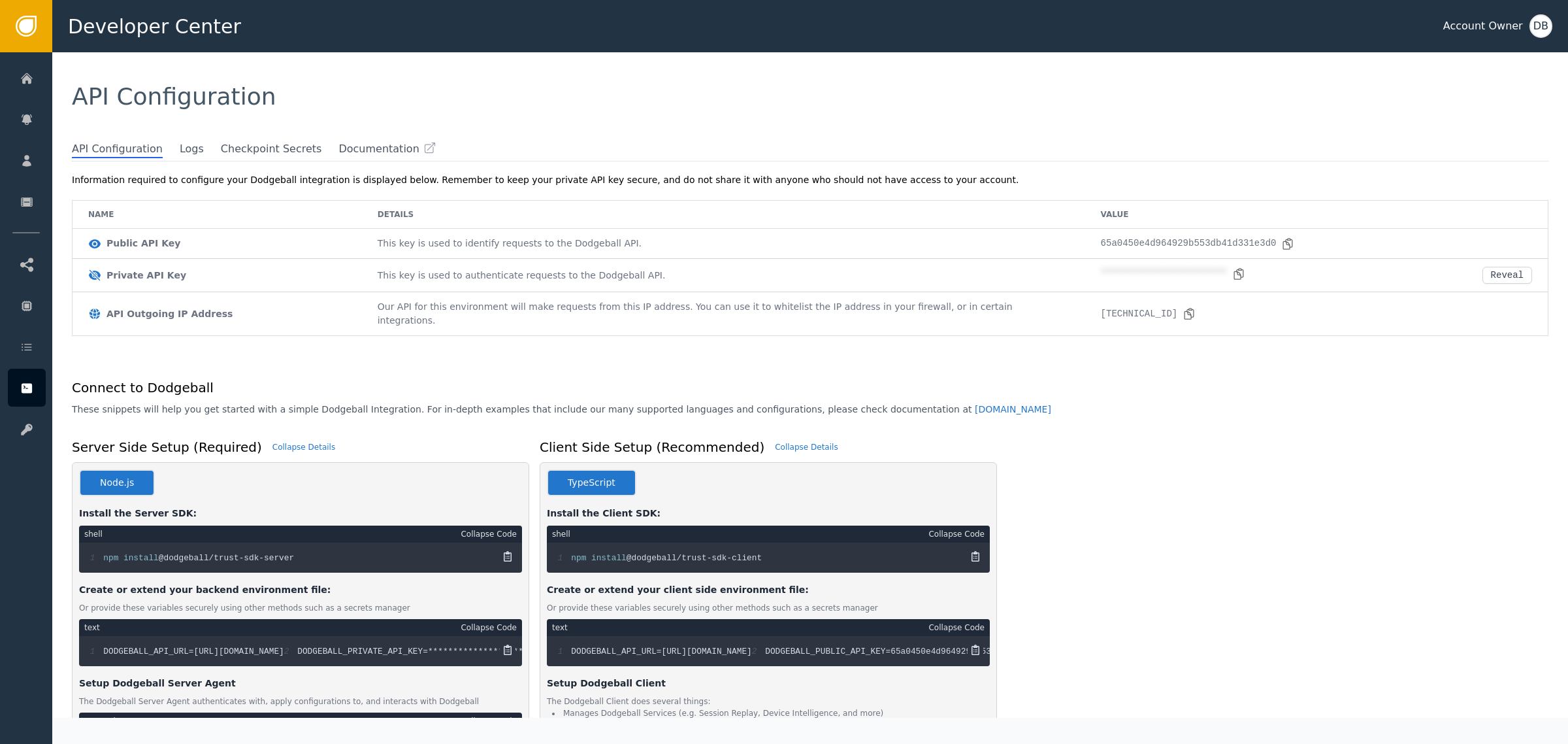
click at [237, 158] on div "API Configuration Logs Checkpoint Secrets Documentation" at bounding box center [811, 152] width 1477 height 20
click at [240, 145] on span "Checkpoint Secrets" at bounding box center [271, 149] width 101 height 17
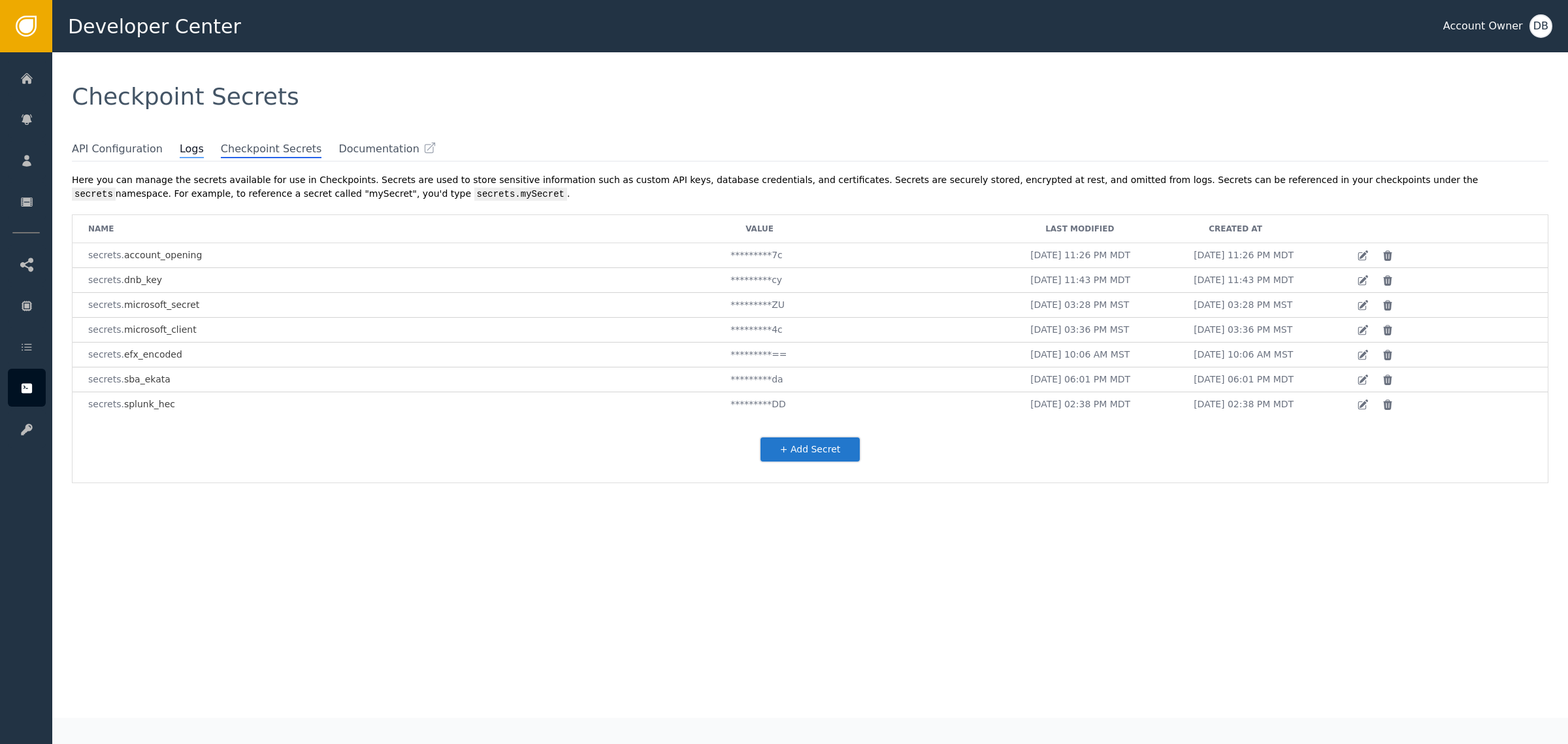
click at [181, 147] on span "Logs" at bounding box center [192, 149] width 24 height 17
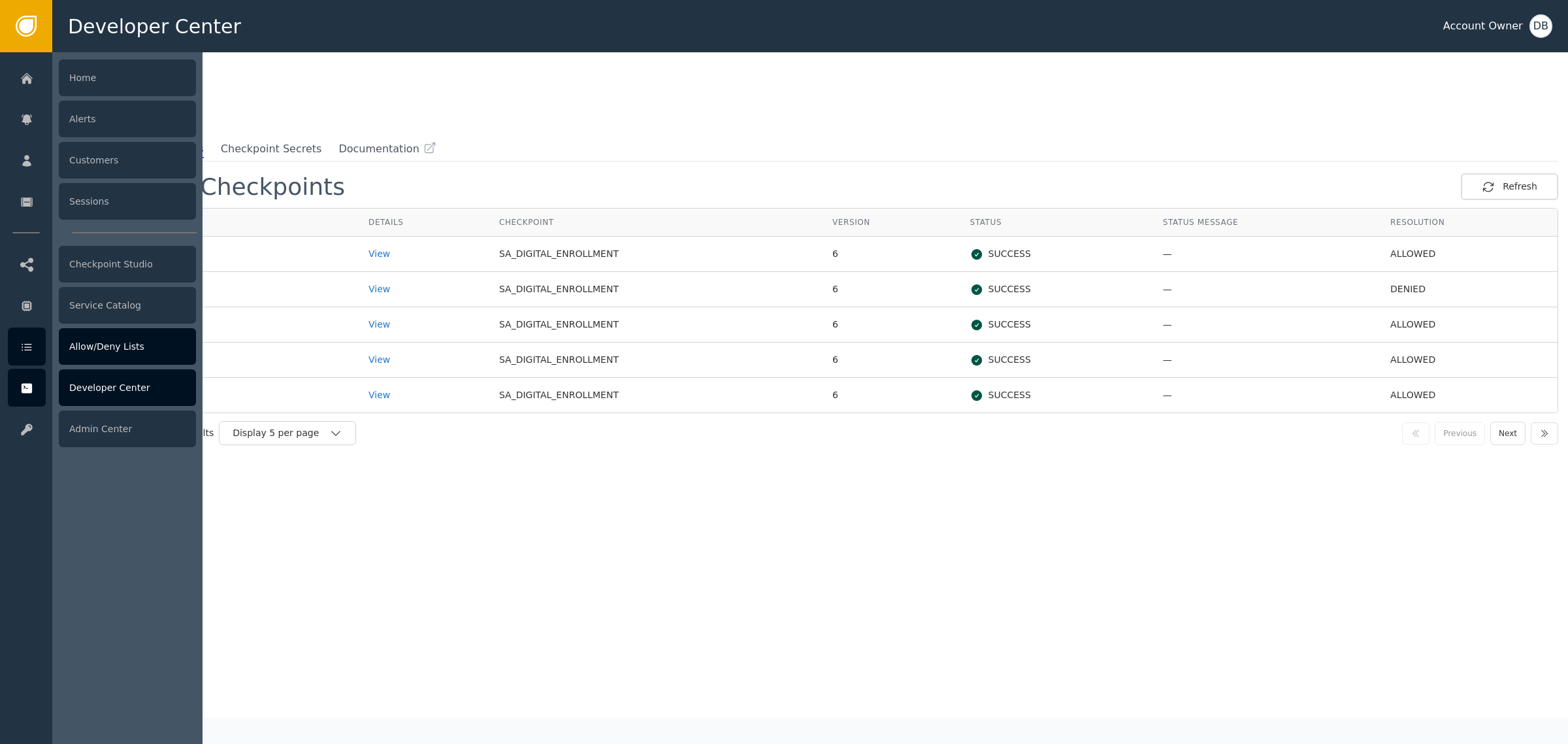
click at [37, 352] on div at bounding box center [27, 347] width 38 height 38
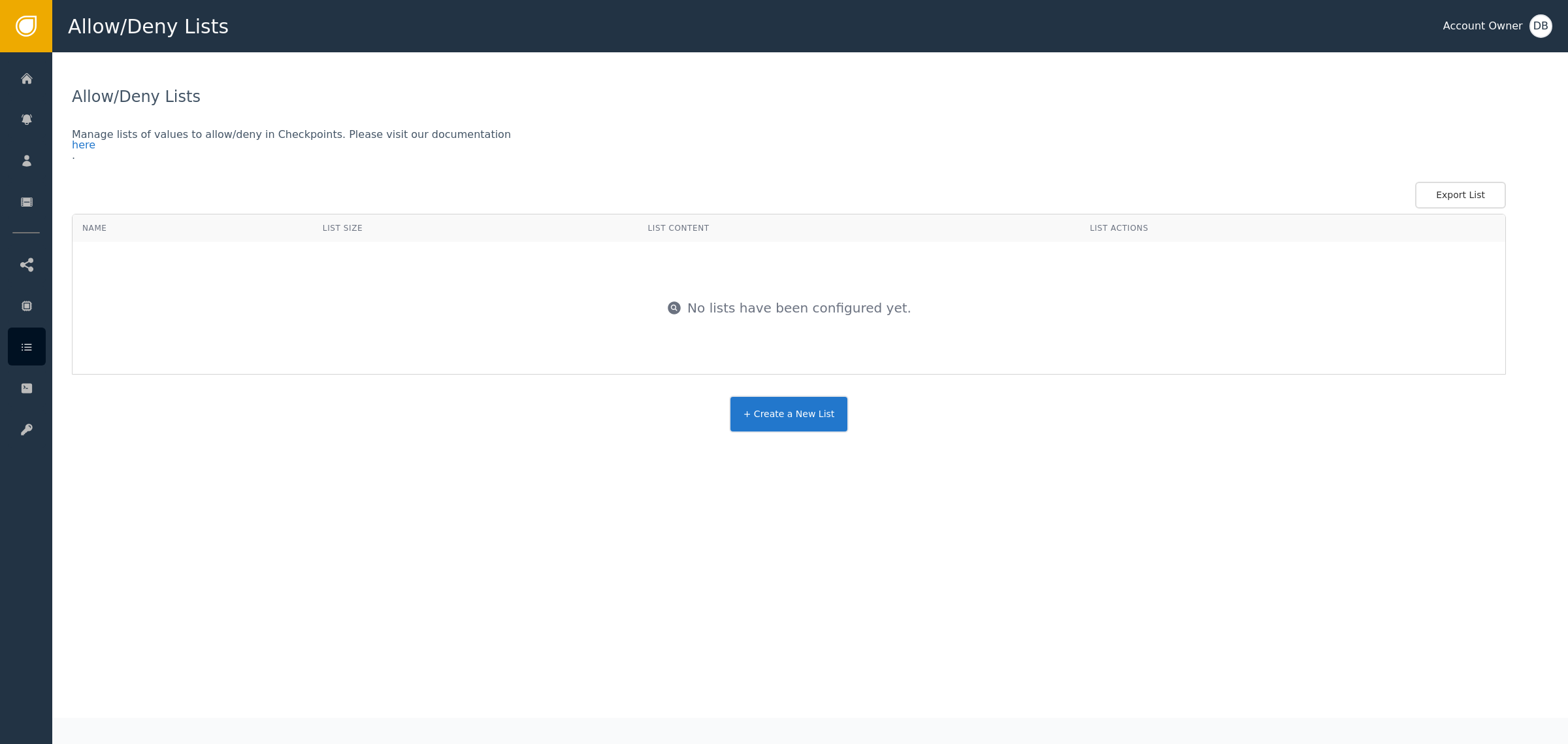
click at [353, 201] on div "Export List" at bounding box center [789, 195] width 1434 height 27
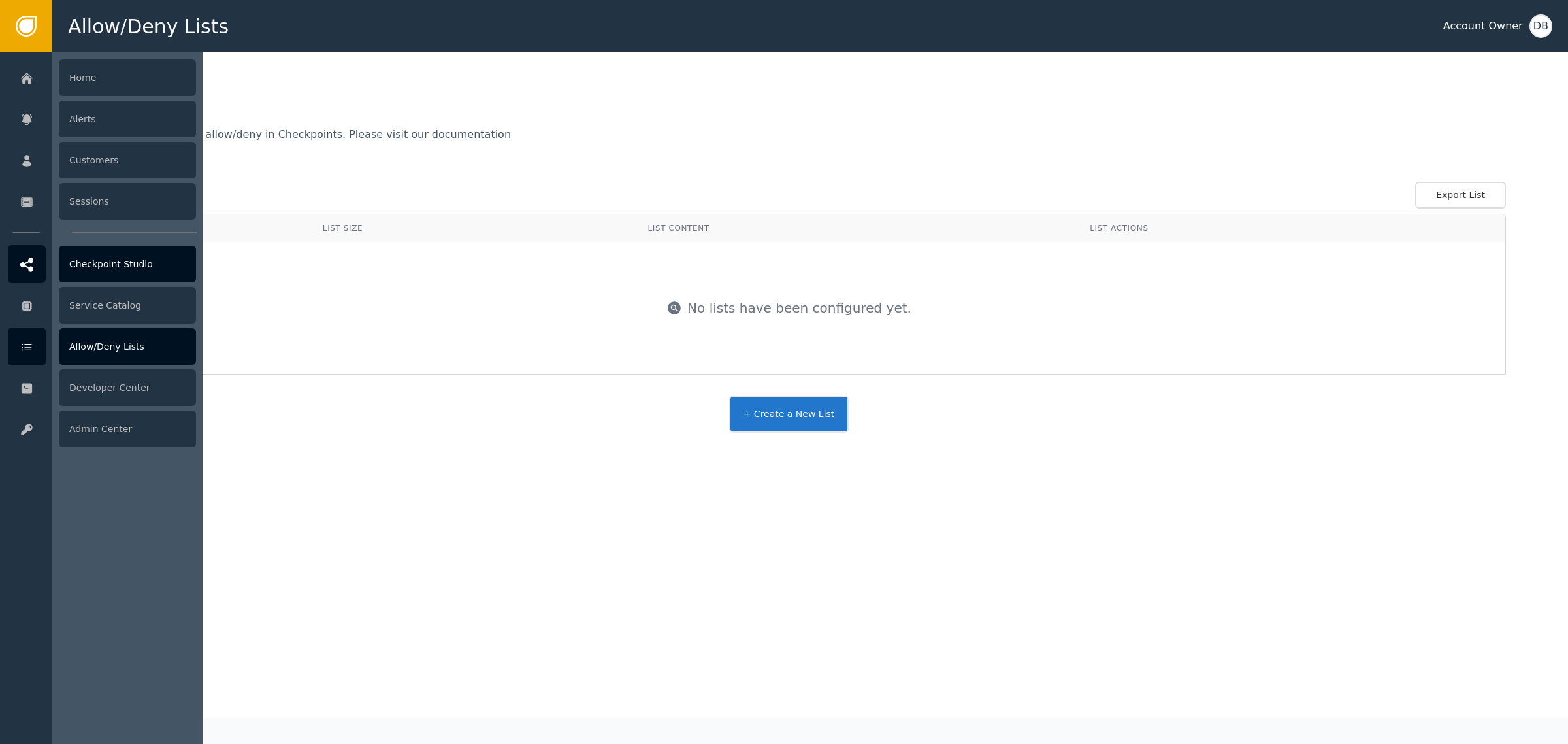
click at [34, 265] on div at bounding box center [27, 264] width 38 height 38
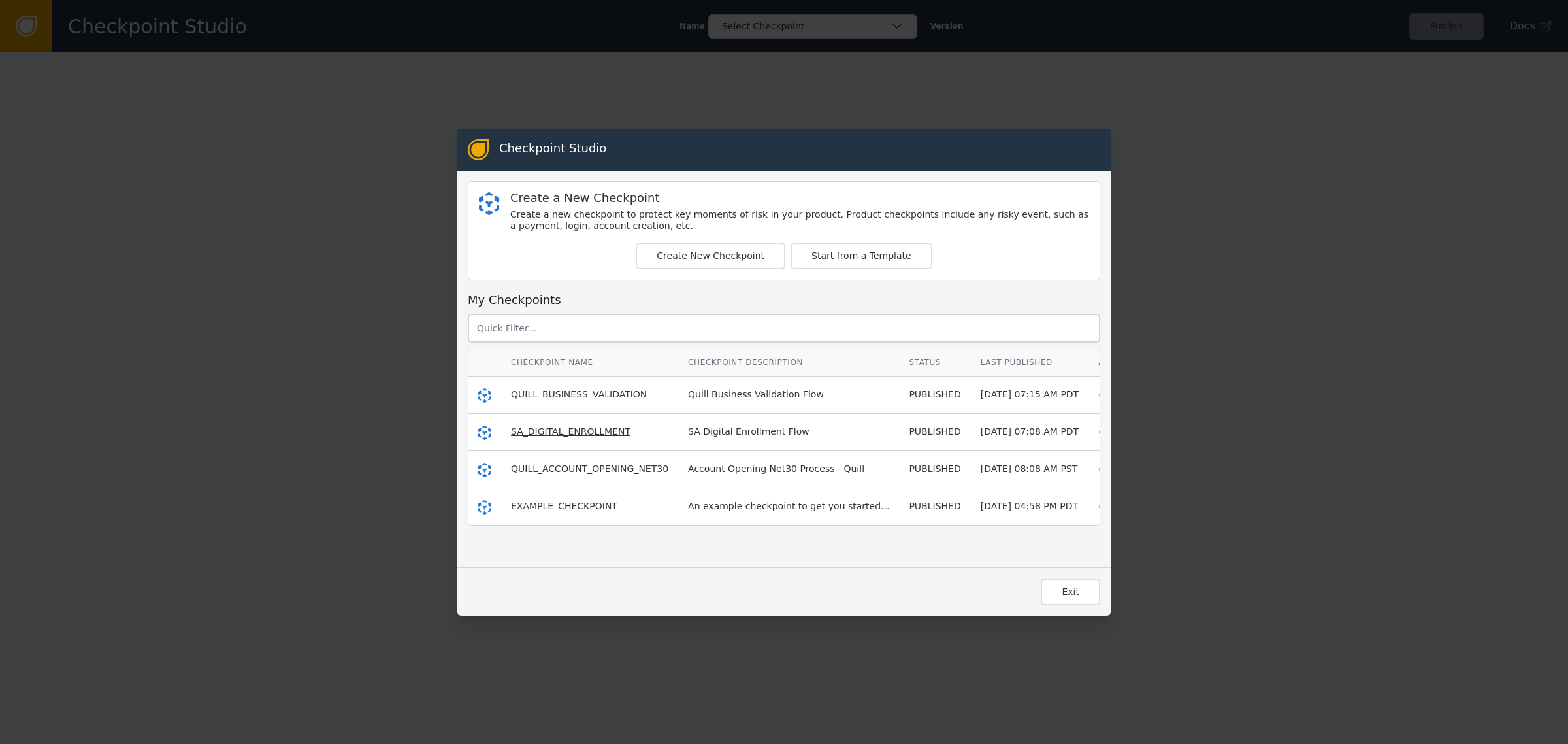
click at [588, 429] on span "SA_DIGITAL_ENROLLMENT" at bounding box center [571, 431] width 119 height 10
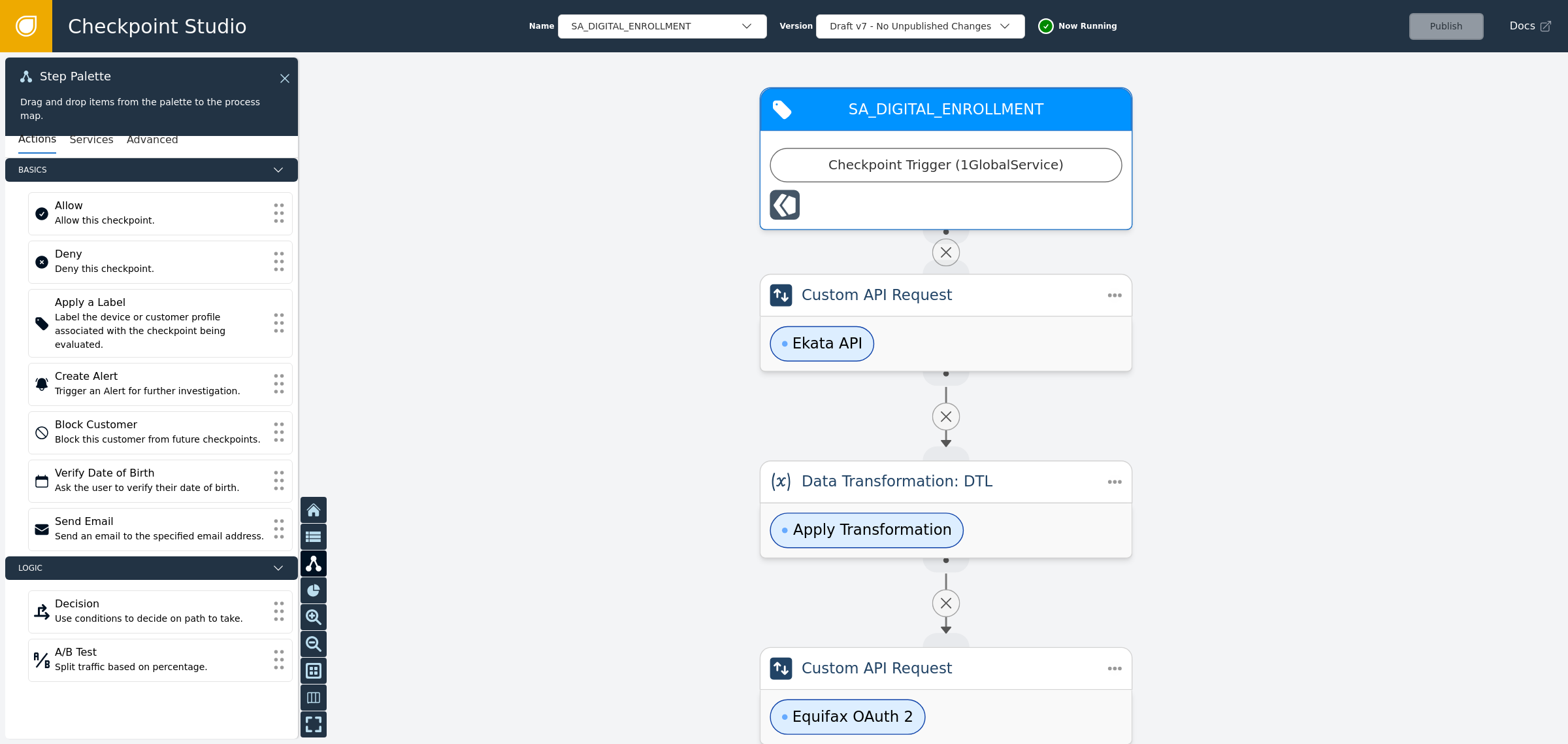
click at [873, 187] on div "Checkpoint Trigger ( 1 Global Service )" at bounding box center [946, 184] width 352 height 72
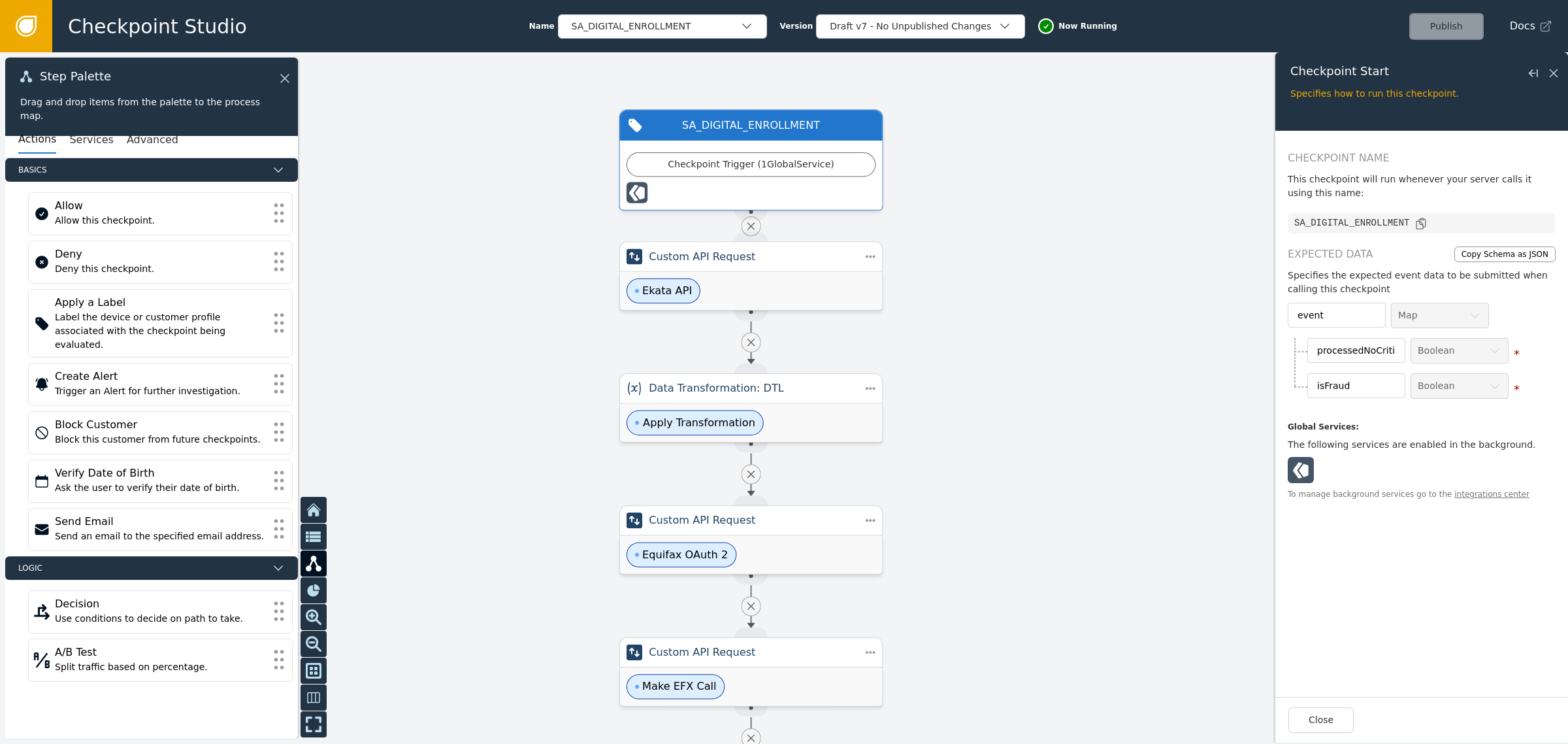
drag, startPoint x: 1164, startPoint y: 413, endPoint x: 899, endPoint y: 340, distance: 274.9
click at [899, 340] on div at bounding box center [784, 398] width 1568 height 692
click at [285, 79] on icon at bounding box center [283, 79] width 15 height 15
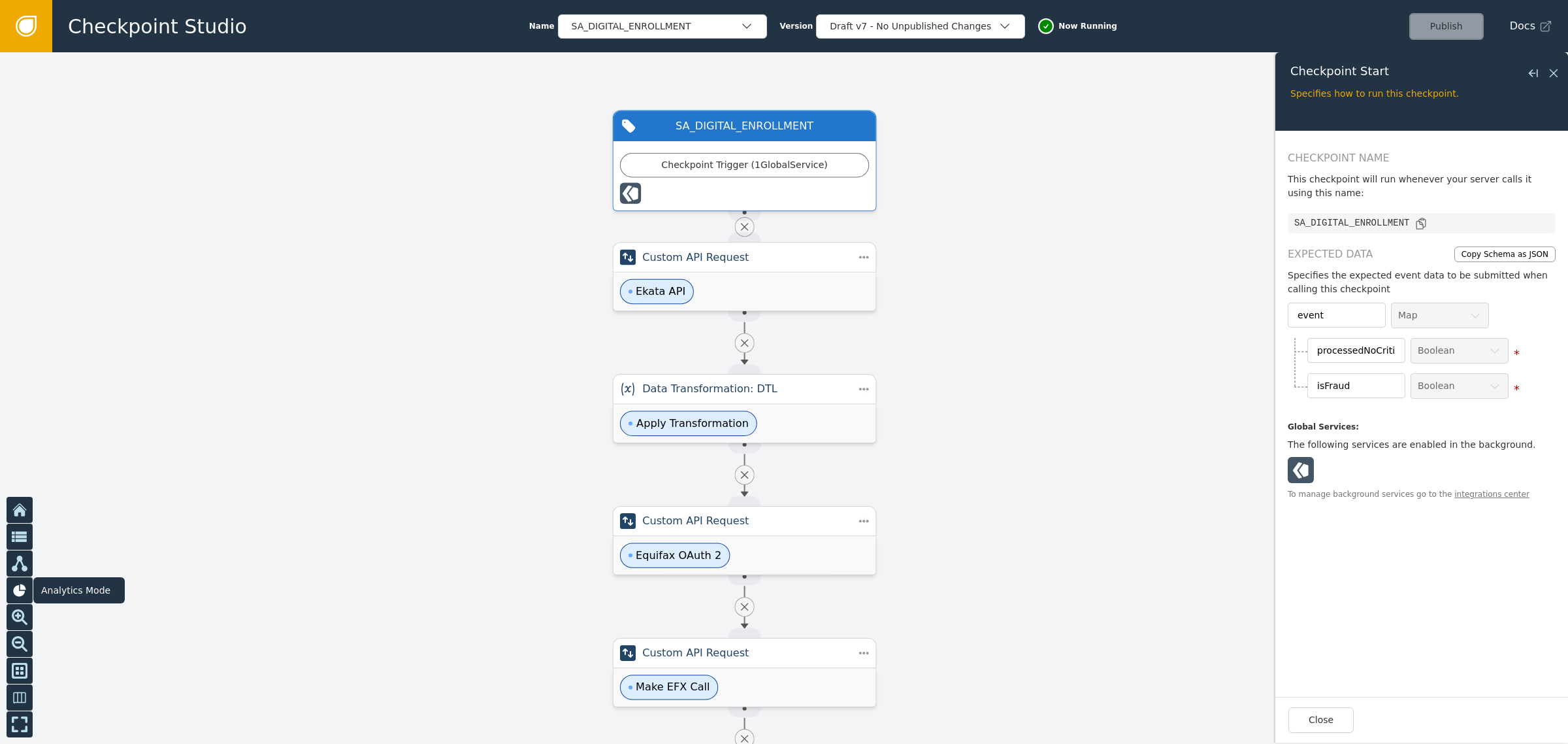
click at [12, 595] on icon at bounding box center [20, 590] width 16 height 16
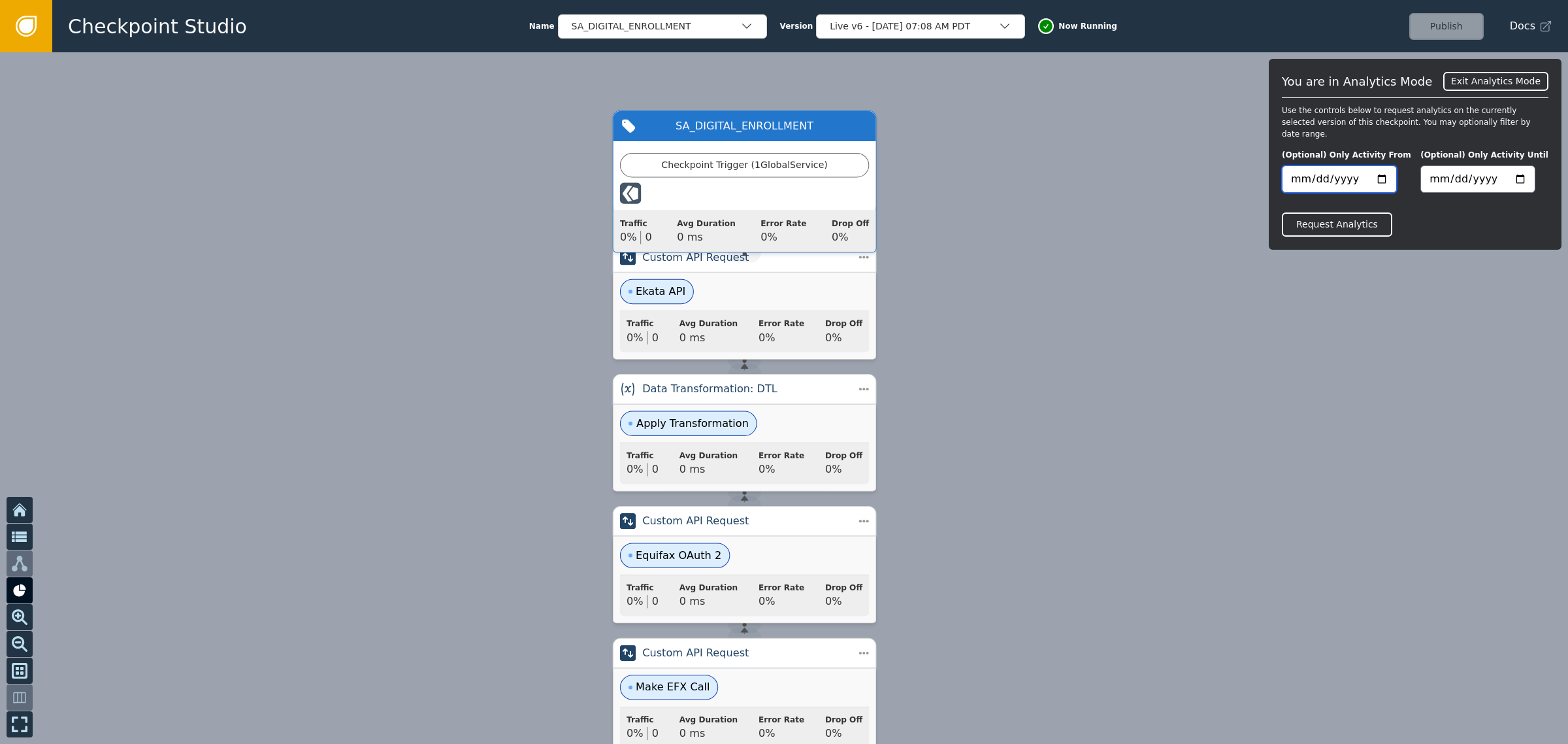
click at [1376, 168] on input "date" at bounding box center [1339, 179] width 115 height 28
type input "[DATE]"
click at [1533, 167] on input "date" at bounding box center [1478, 179] width 115 height 28
type input "[DATE]"
click at [1363, 219] on button "Request Analytics" at bounding box center [1337, 224] width 111 height 24
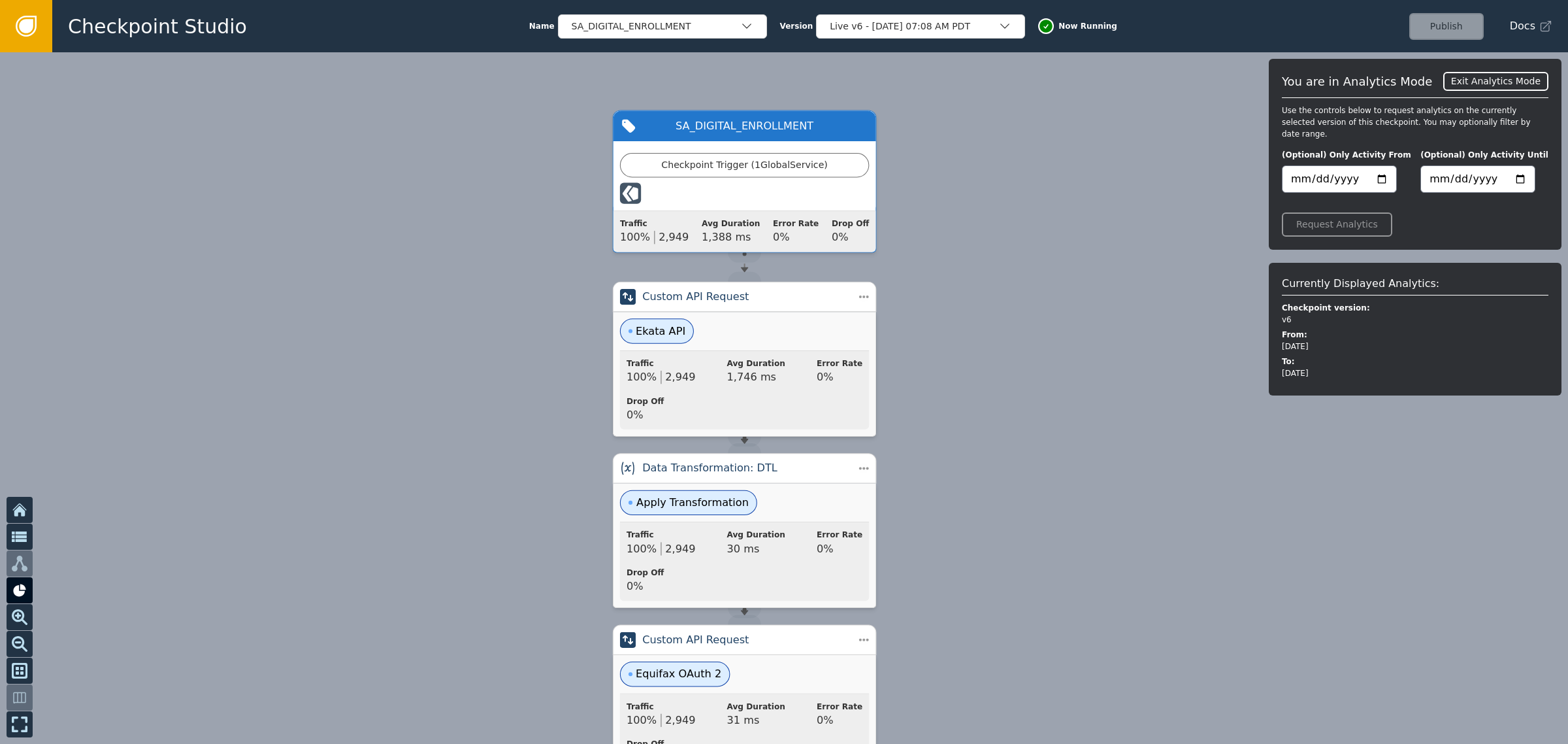
click at [827, 374] on div "Traffic 100% 2,949 Avg Duration 1,746 ms Error Rate 0% Drop Off 0%" at bounding box center [744, 391] width 236 height 66
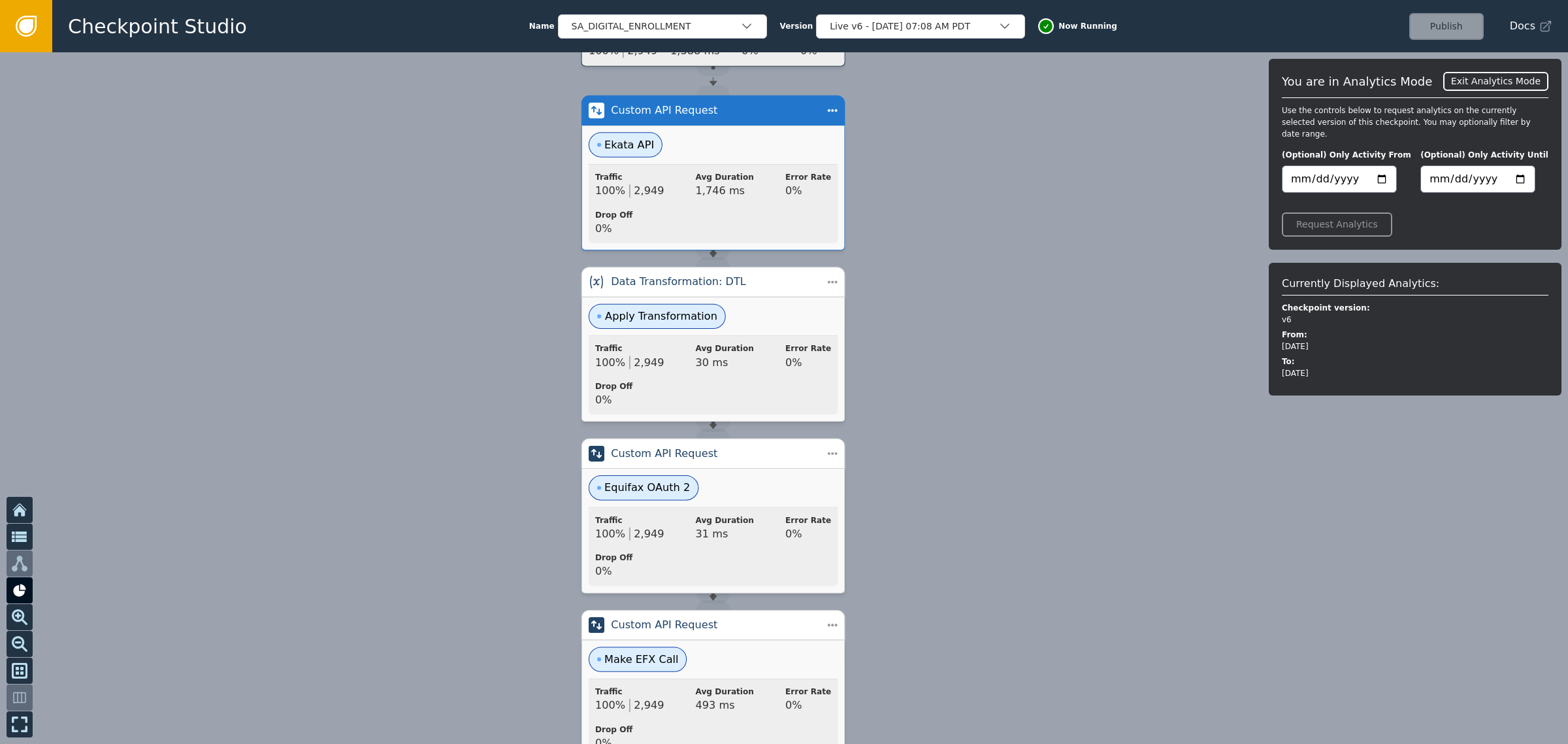
drag, startPoint x: 1077, startPoint y: 589, endPoint x: 1044, endPoint y: 398, distance: 193.8
click at [1044, 398] on div at bounding box center [784, 398] width 1568 height 692
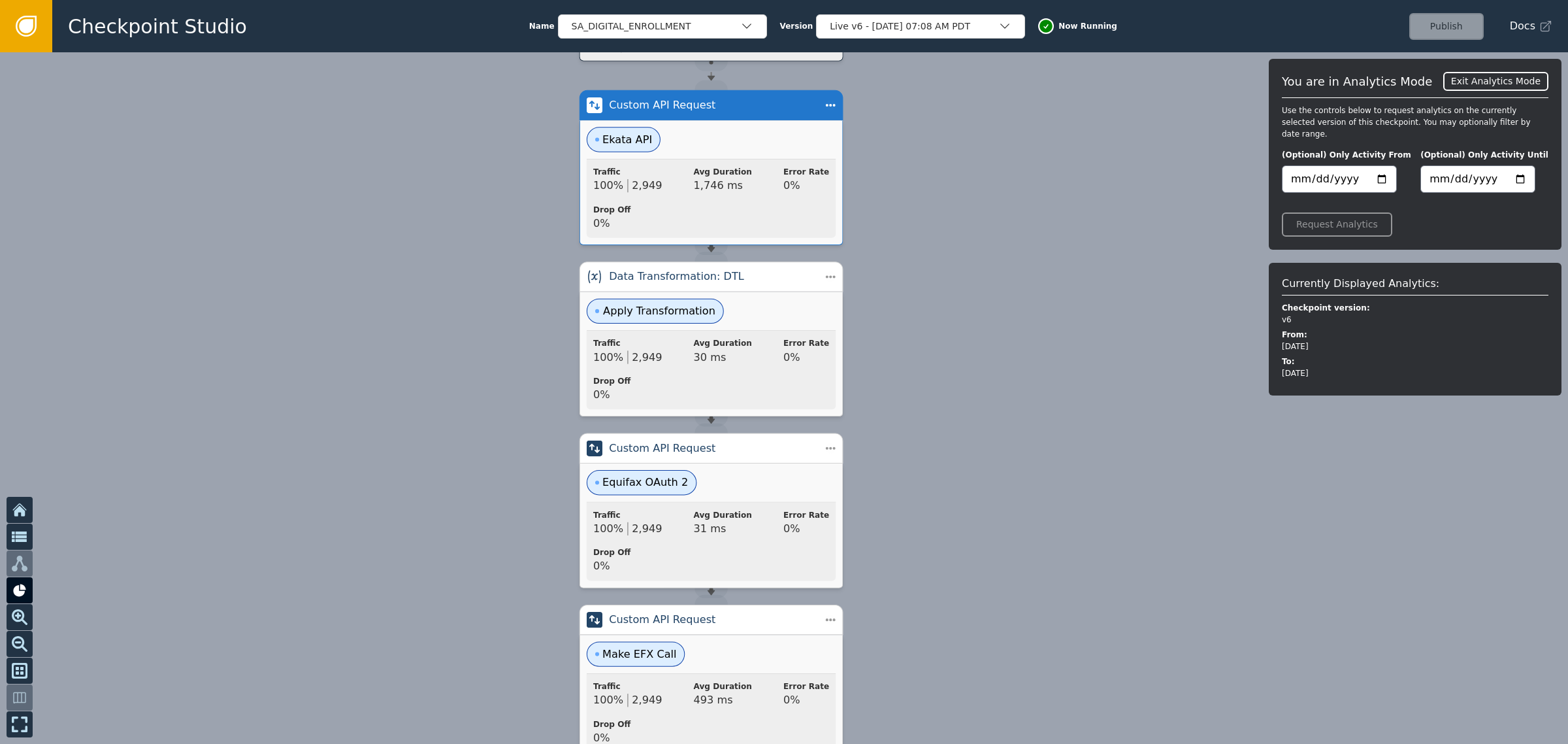
click at [29, 29] on icon at bounding box center [26, 26] width 15 height 15
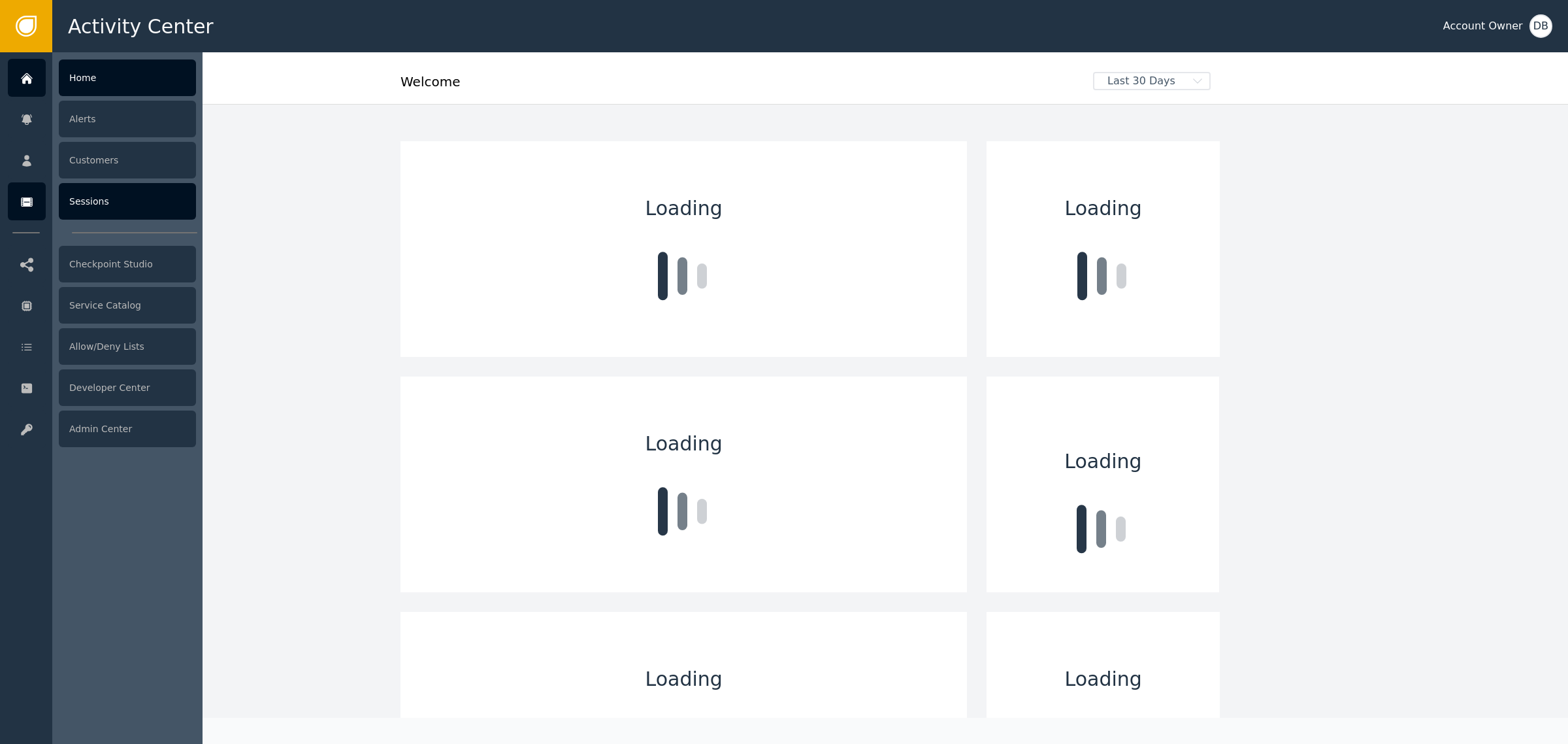
click at [118, 218] on div "Sessions" at bounding box center [127, 201] width 137 height 36
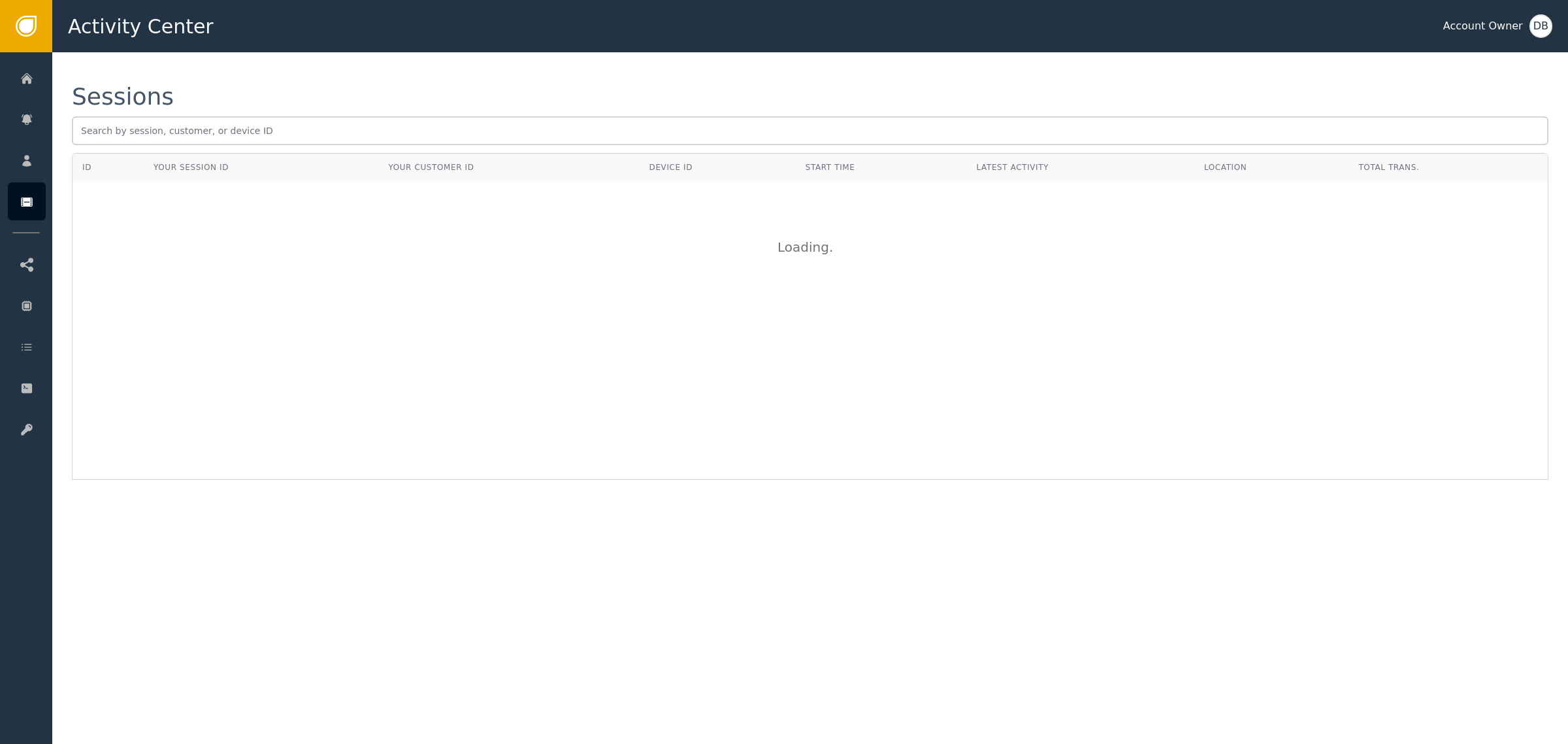
click at [1534, 26] on div "DB" at bounding box center [1540, 26] width 23 height 23
click at [1523, 117] on span "Organization Settings" at bounding box center [1511, 114] width 108 height 14
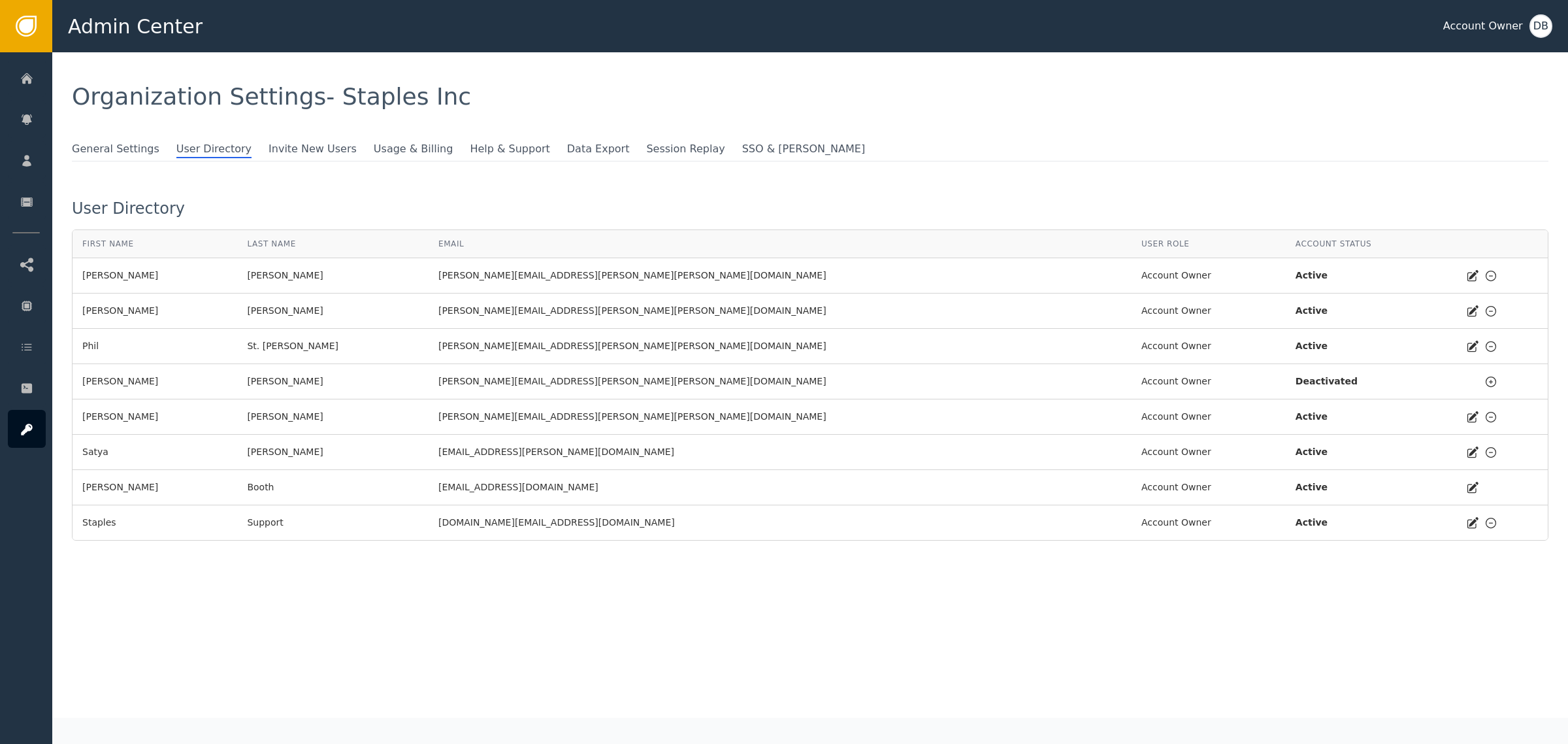
click at [1536, 34] on div "DB" at bounding box center [1540, 26] width 23 height 23
click at [1500, 134] on span "General Settings" at bounding box center [1518, 133] width 95 height 14
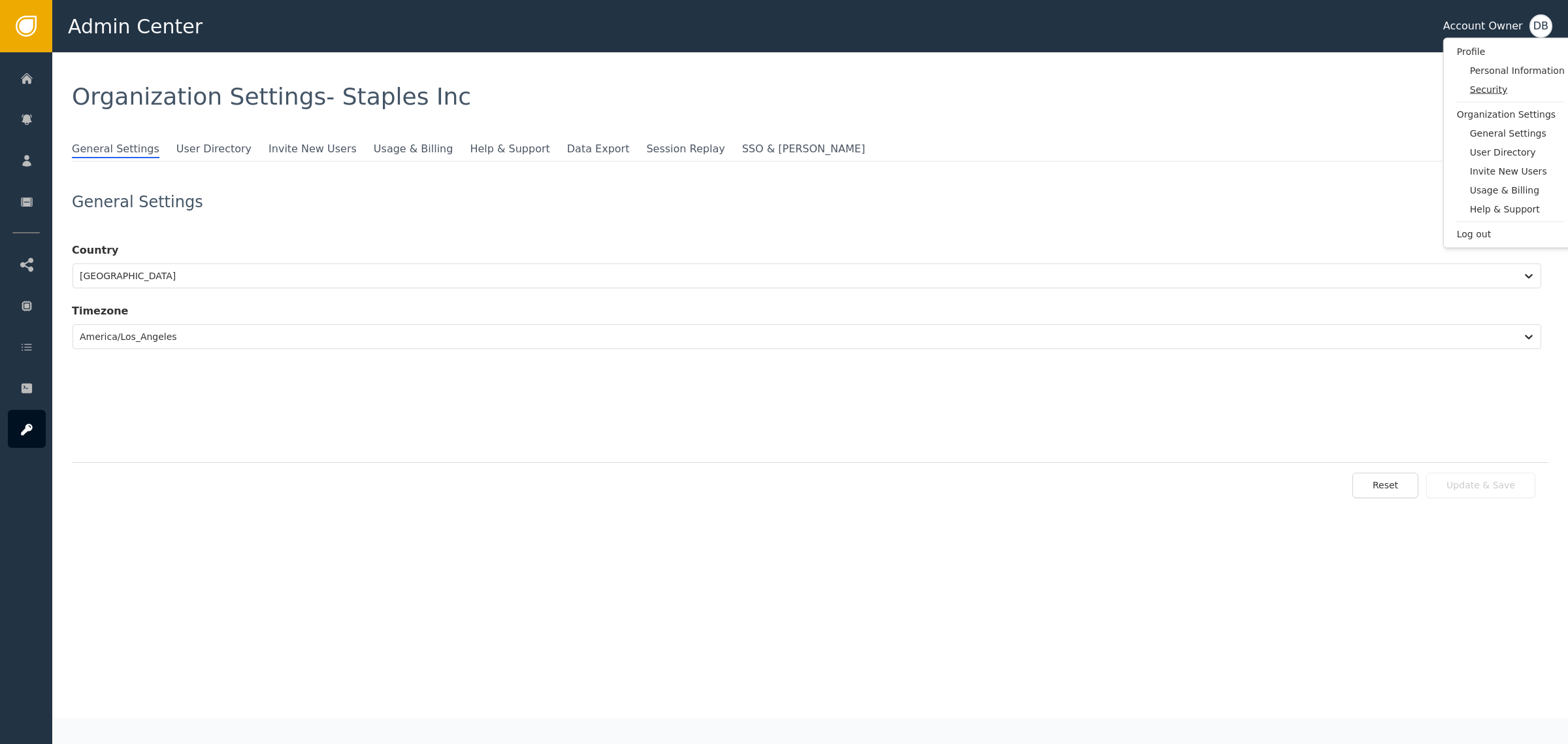
click at [1489, 87] on span "Security" at bounding box center [1518, 90] width 95 height 14
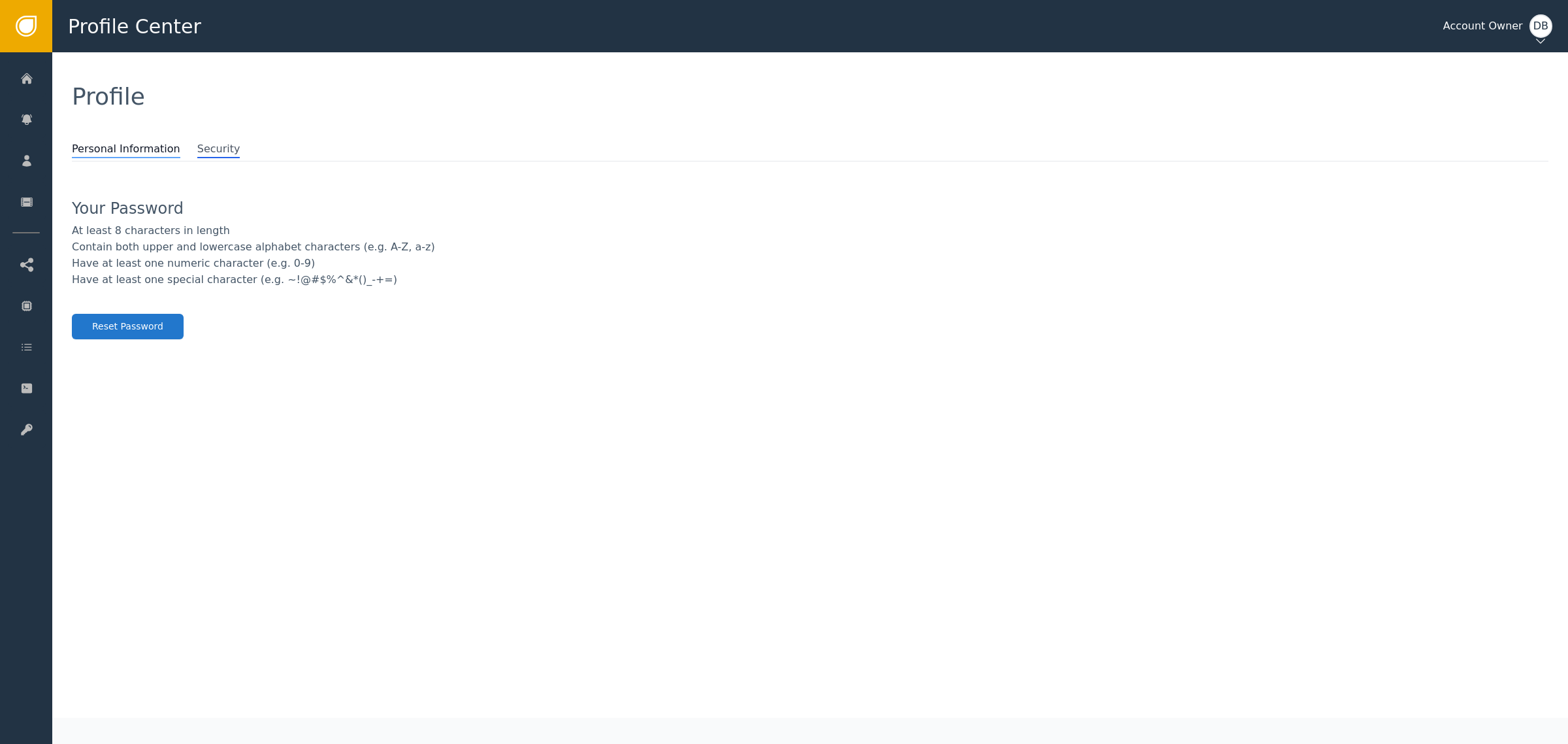
click at [142, 155] on span "Personal Information" at bounding box center [126, 149] width 109 height 17
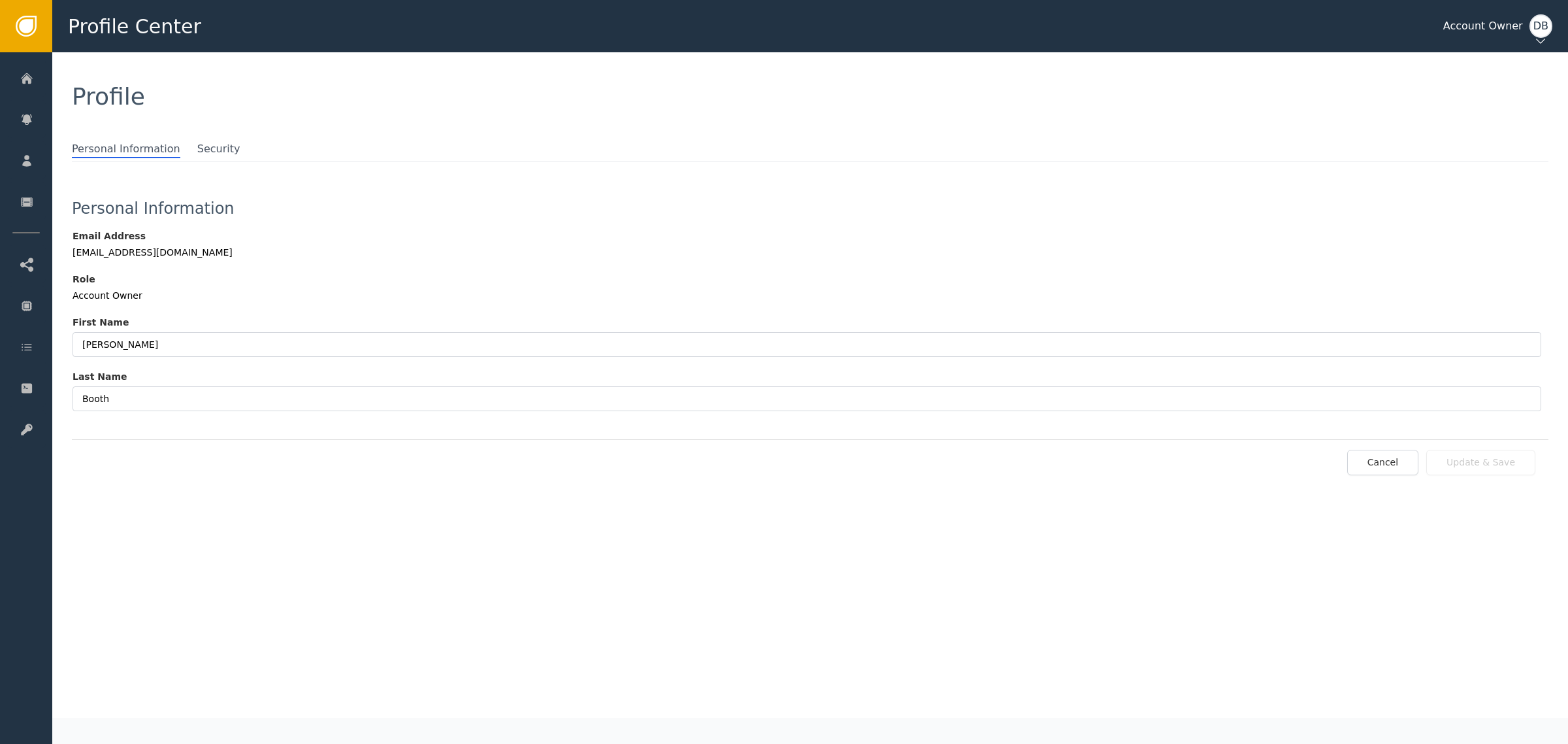
click at [1500, 31] on div "Account Owner" at bounding box center [1483, 26] width 79 height 16
click at [1533, 28] on div "DB" at bounding box center [1540, 26] width 23 height 23
drag, startPoint x: 1494, startPoint y: 79, endPoint x: 1516, endPoint y: 52, distance: 34.8
click at [1516, 52] on div "Profile Personal Information Security Organization Settings General Settings Us…" at bounding box center [1511, 152] width 135 height 211
click at [1498, 58] on span "Profile" at bounding box center [1511, 61] width 108 height 14
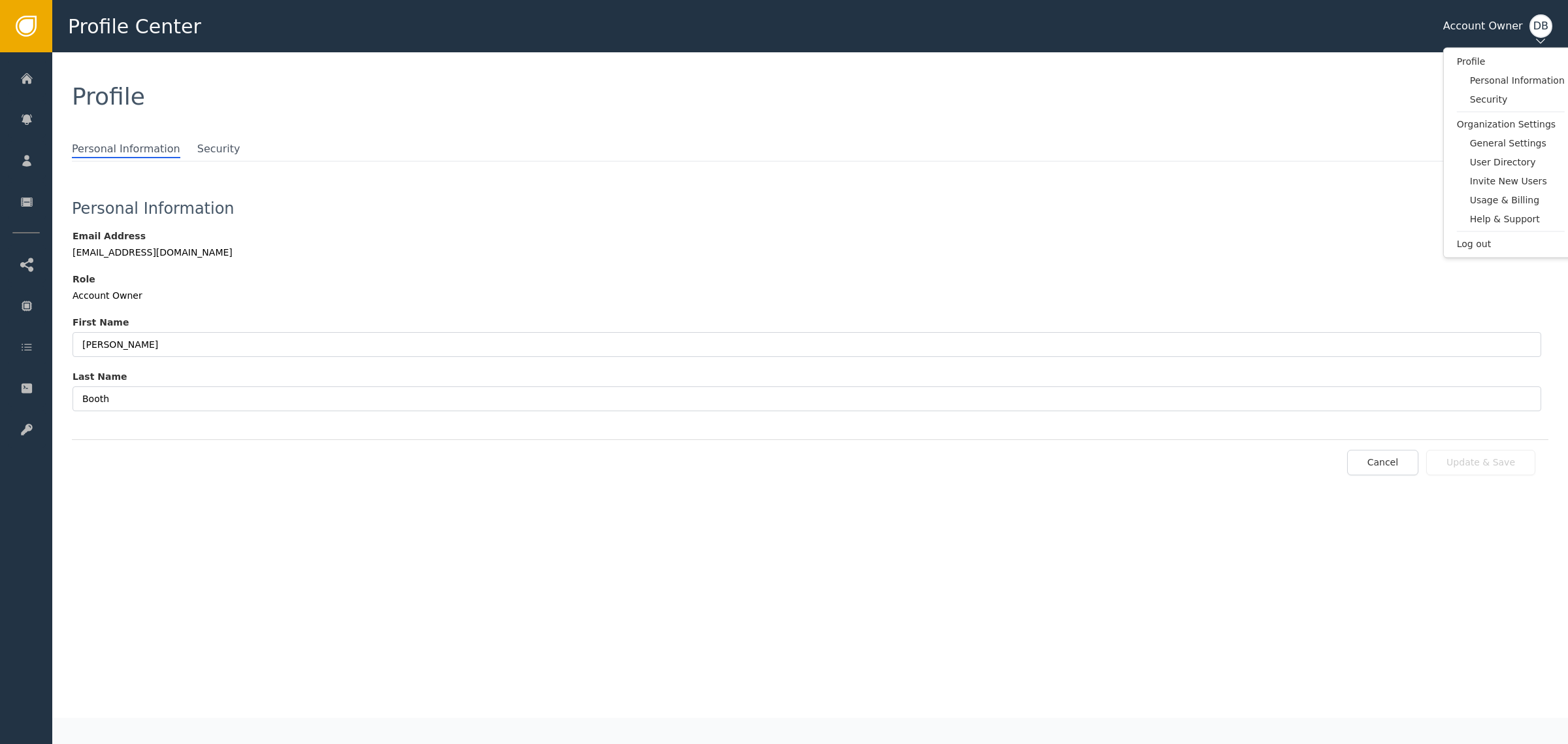
click at [1047, 133] on div "Profile" at bounding box center [811, 97] width 1516 height 89
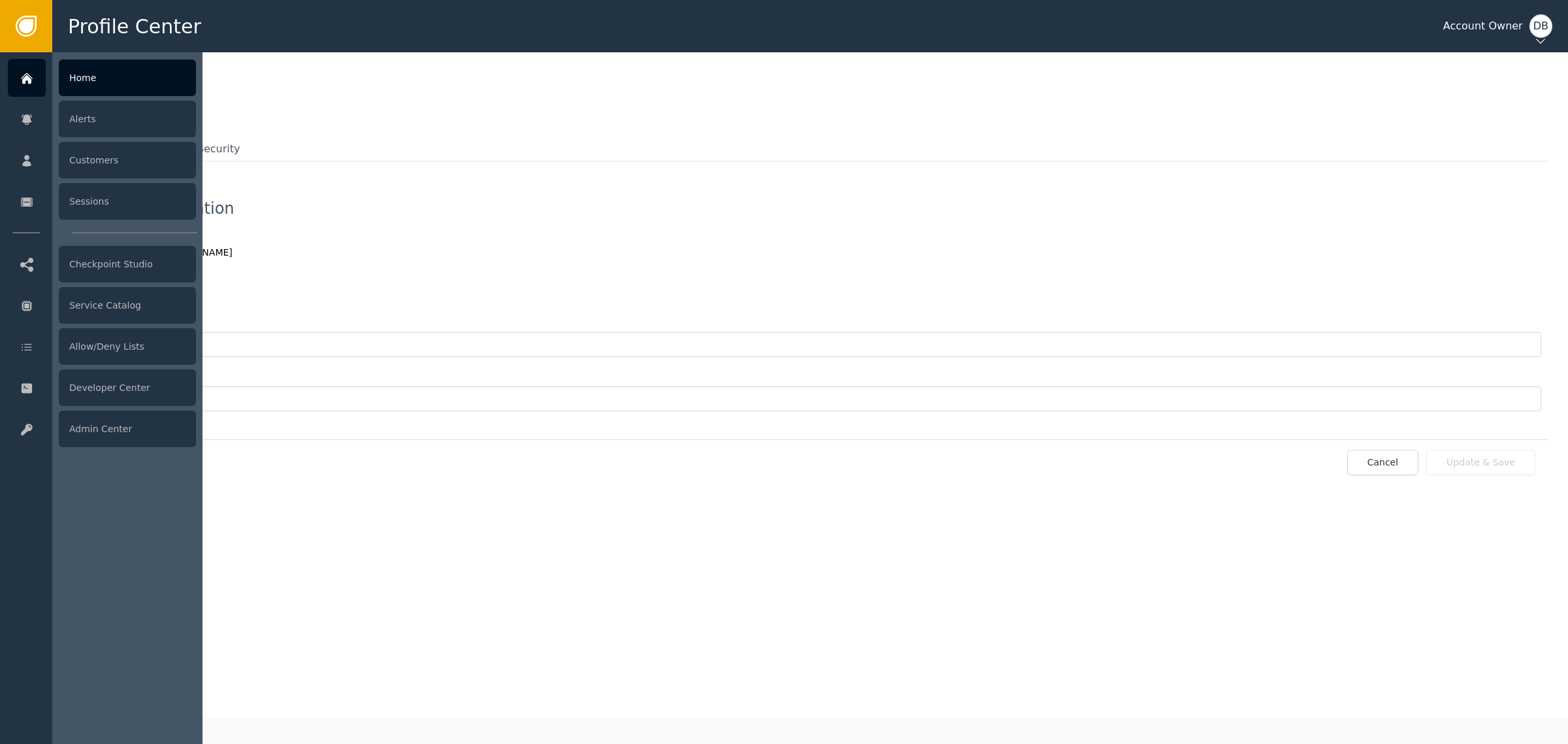
click at [42, 79] on div at bounding box center [27, 78] width 38 height 38
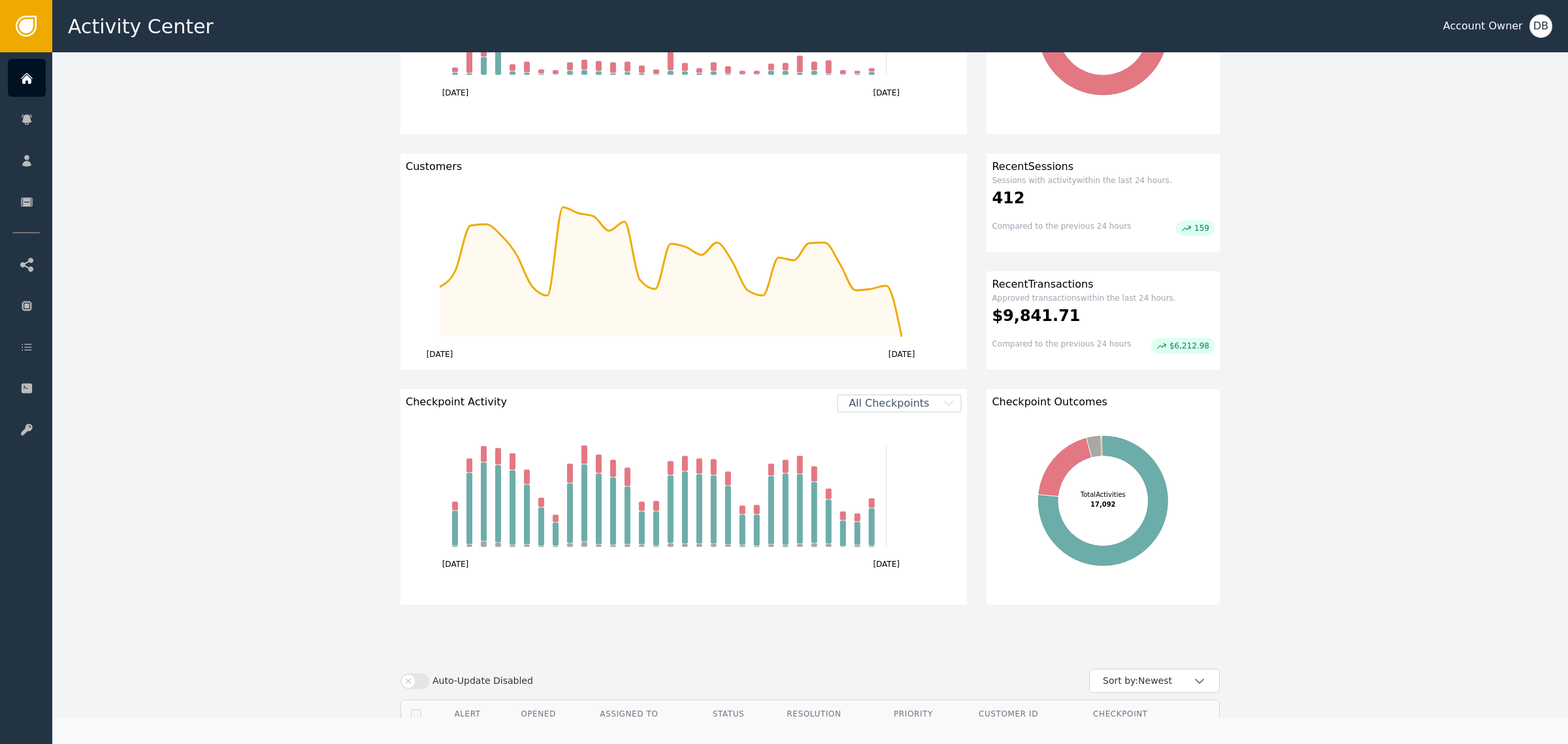
scroll to position [245, 0]
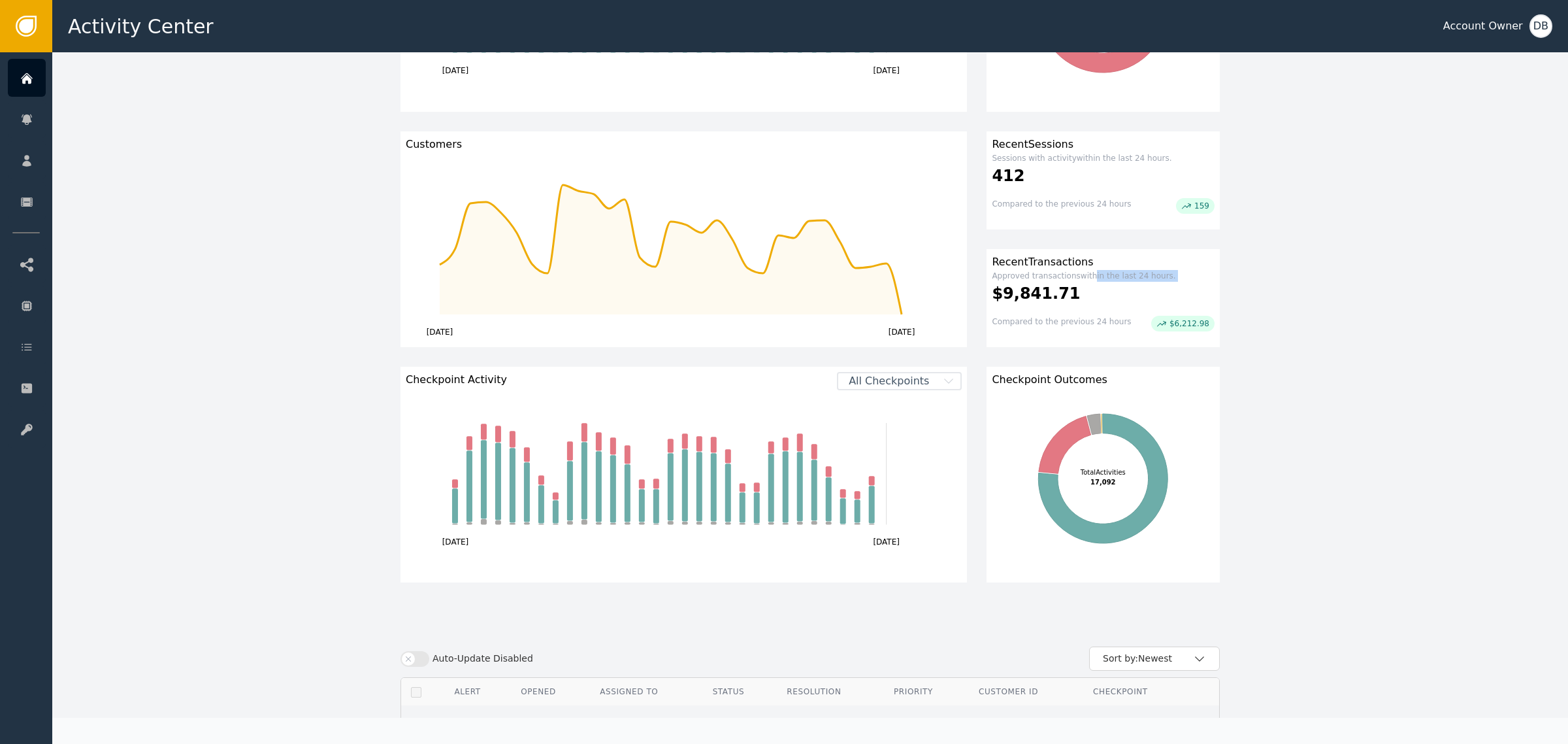
drag, startPoint x: 985, startPoint y: 296, endPoint x: 1076, endPoint y: 278, distance: 92.8
click at [1076, 278] on div "Recent Transactions Approved transactions within the last 24 hours. $9,841.71 C…" at bounding box center [1103, 298] width 233 height 98
click at [1070, 302] on div "$9,841.71" at bounding box center [1103, 294] width 223 height 23
click at [974, 291] on div "Customers [DATE] [DATE] Recent Sessions Sessions with activity within the last …" at bounding box center [810, 239] width 819 height 216
drag, startPoint x: 1164, startPoint y: 324, endPoint x: 1227, endPoint y: 324, distance: 63.0
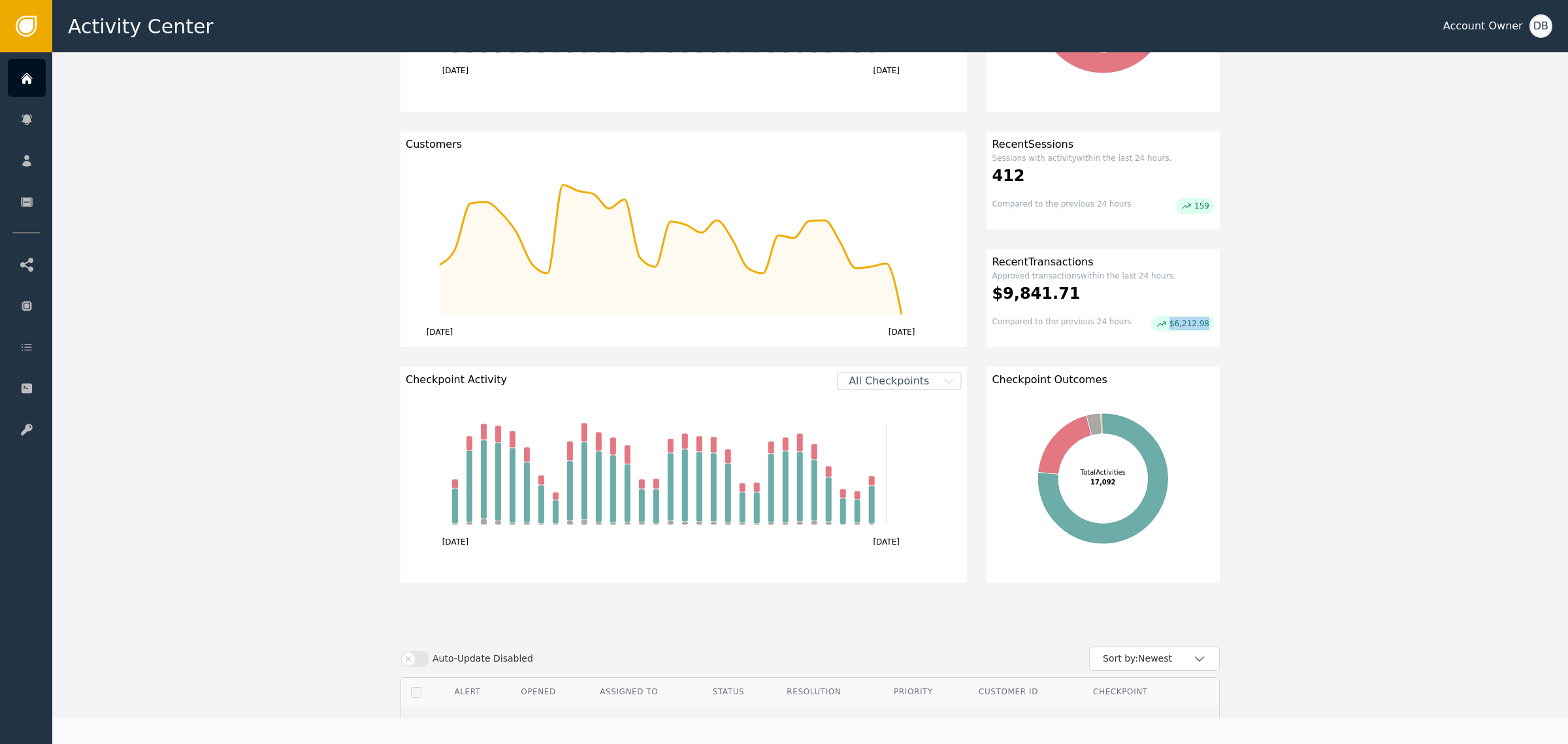
click at [1227, 324] on div "Transaction Velocity Learn more about how Dodgeball reports transactions. All C…" at bounding box center [810, 361] width 859 height 1005
click at [1296, 330] on div "Transaction Velocity Learn more about how Dodgeball reports transactions. All C…" at bounding box center [811, 361] width 1516 height 1006
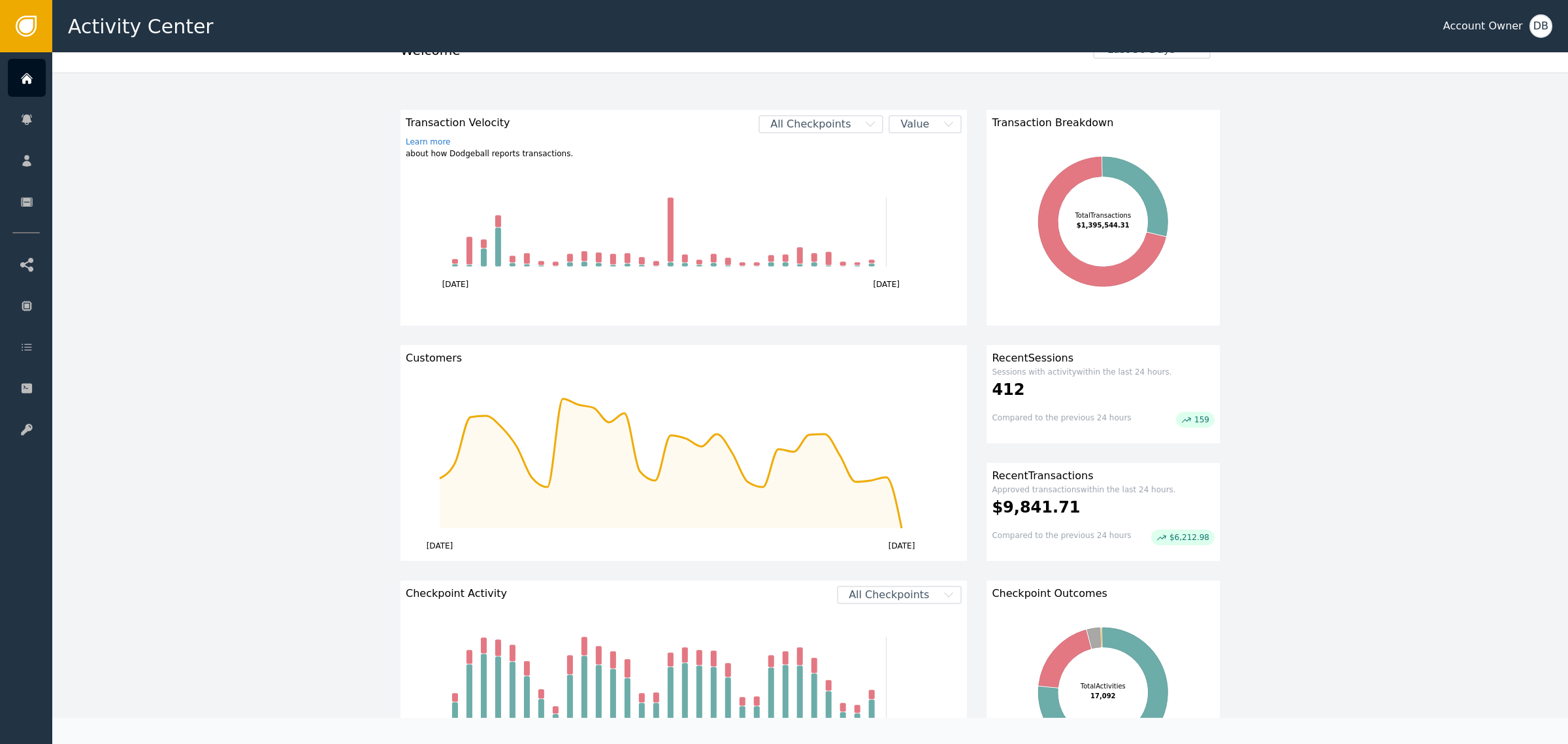
scroll to position [0, 0]
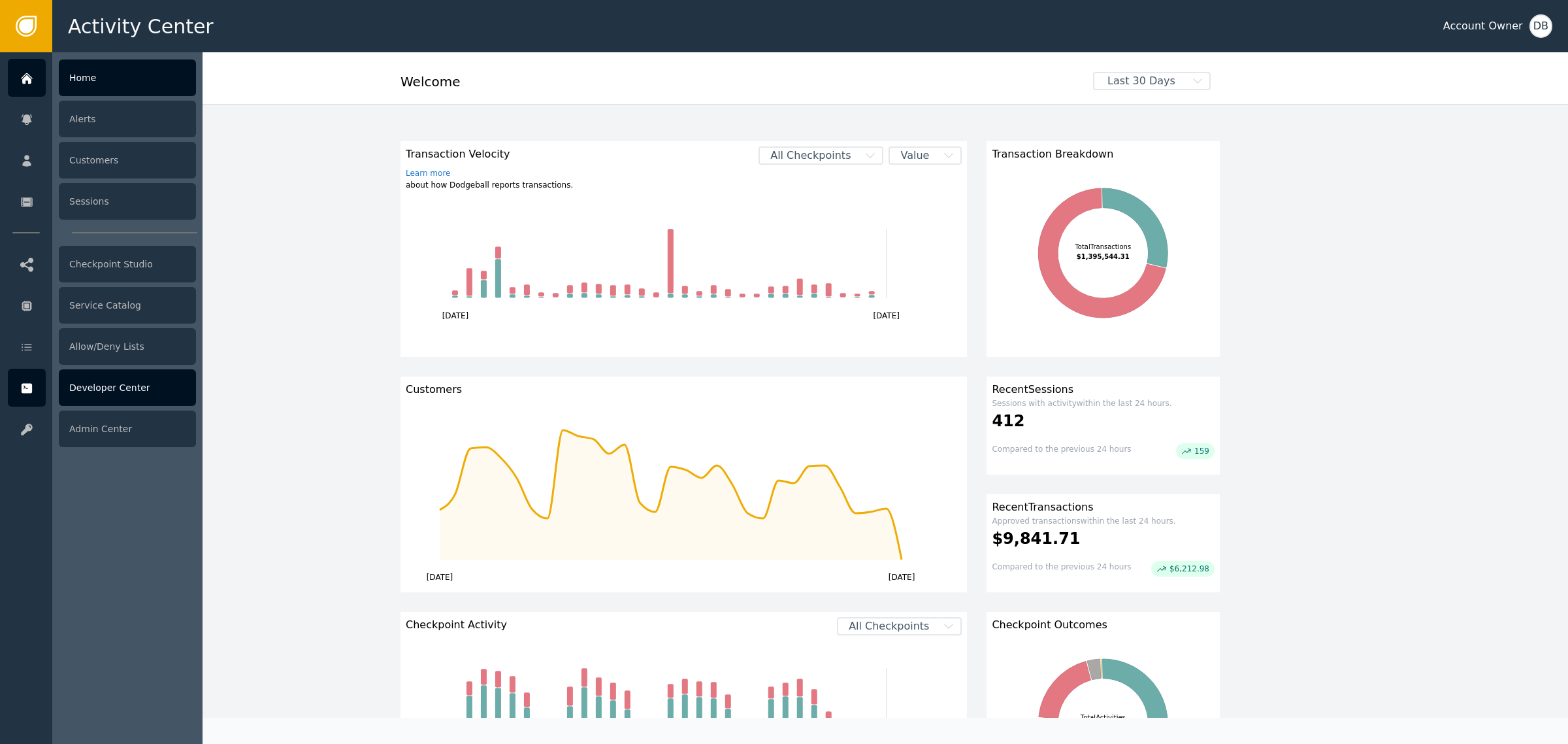
click at [138, 391] on div "Developer Center" at bounding box center [127, 388] width 137 height 36
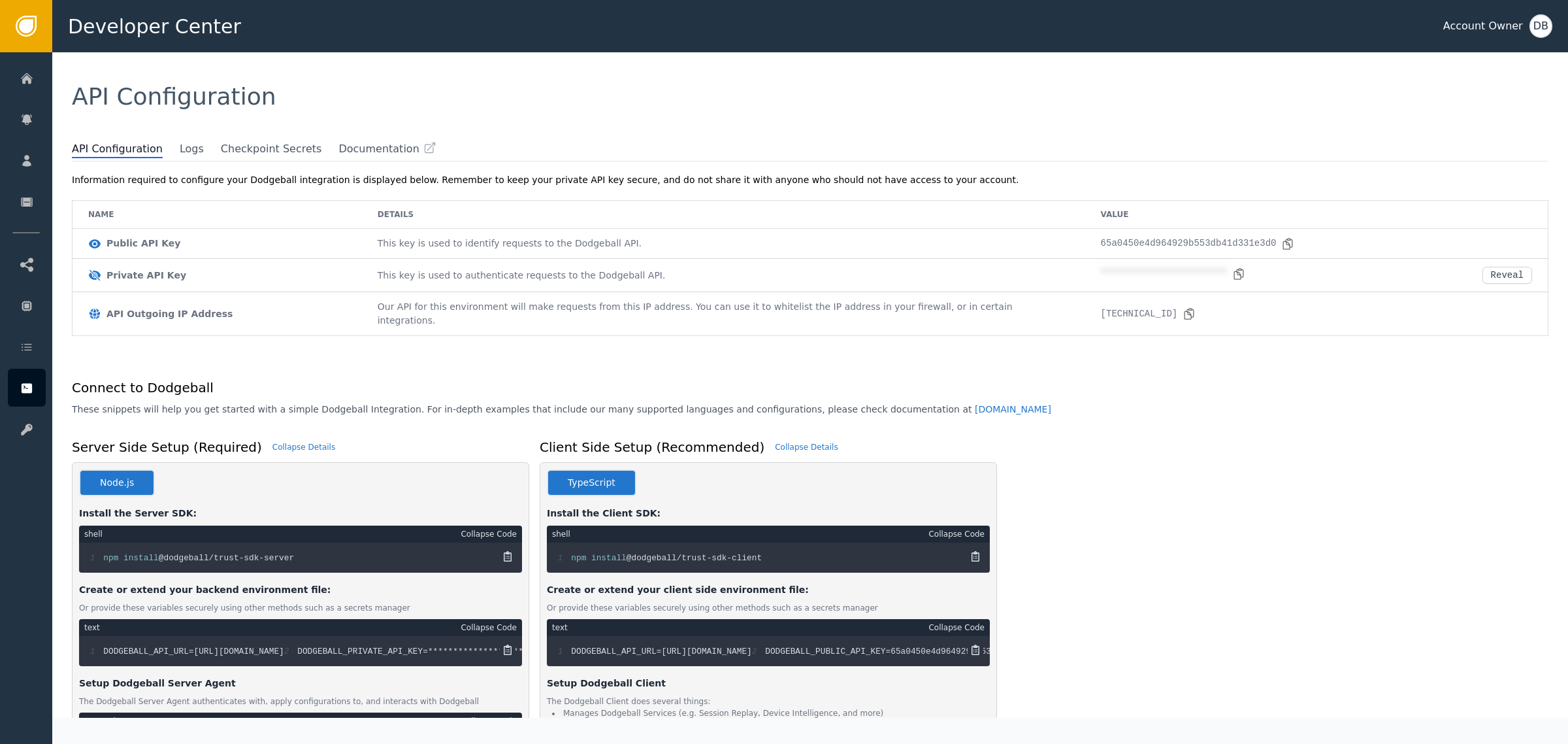
click at [162, 155] on span "API Configuration" at bounding box center [126, 149] width 108 height 17
click at [180, 148] on span "Logs" at bounding box center [192, 149] width 24 height 17
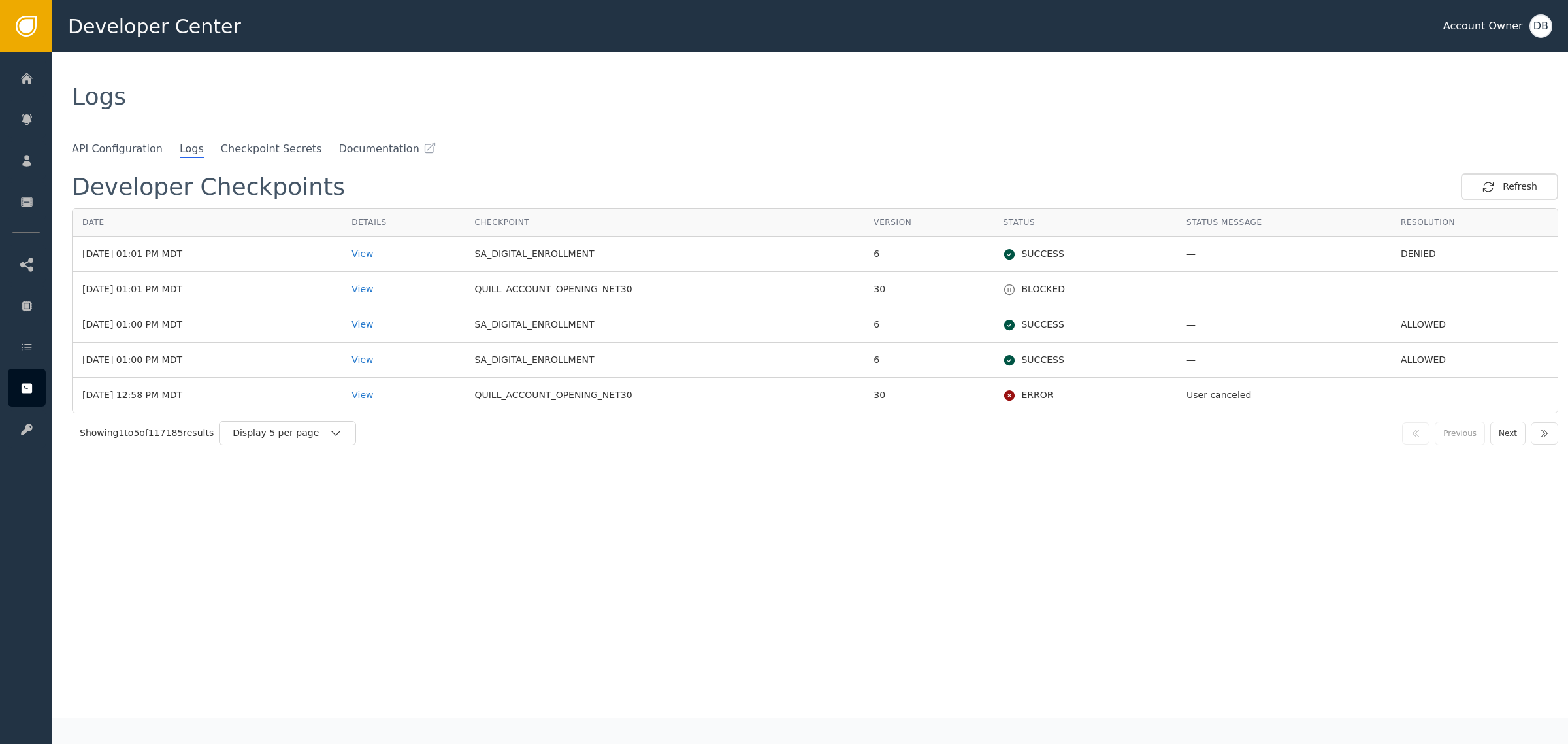
click at [387, 239] on td "View" at bounding box center [403, 254] width 123 height 35
click at [387, 250] on div "View" at bounding box center [403, 254] width 103 height 14
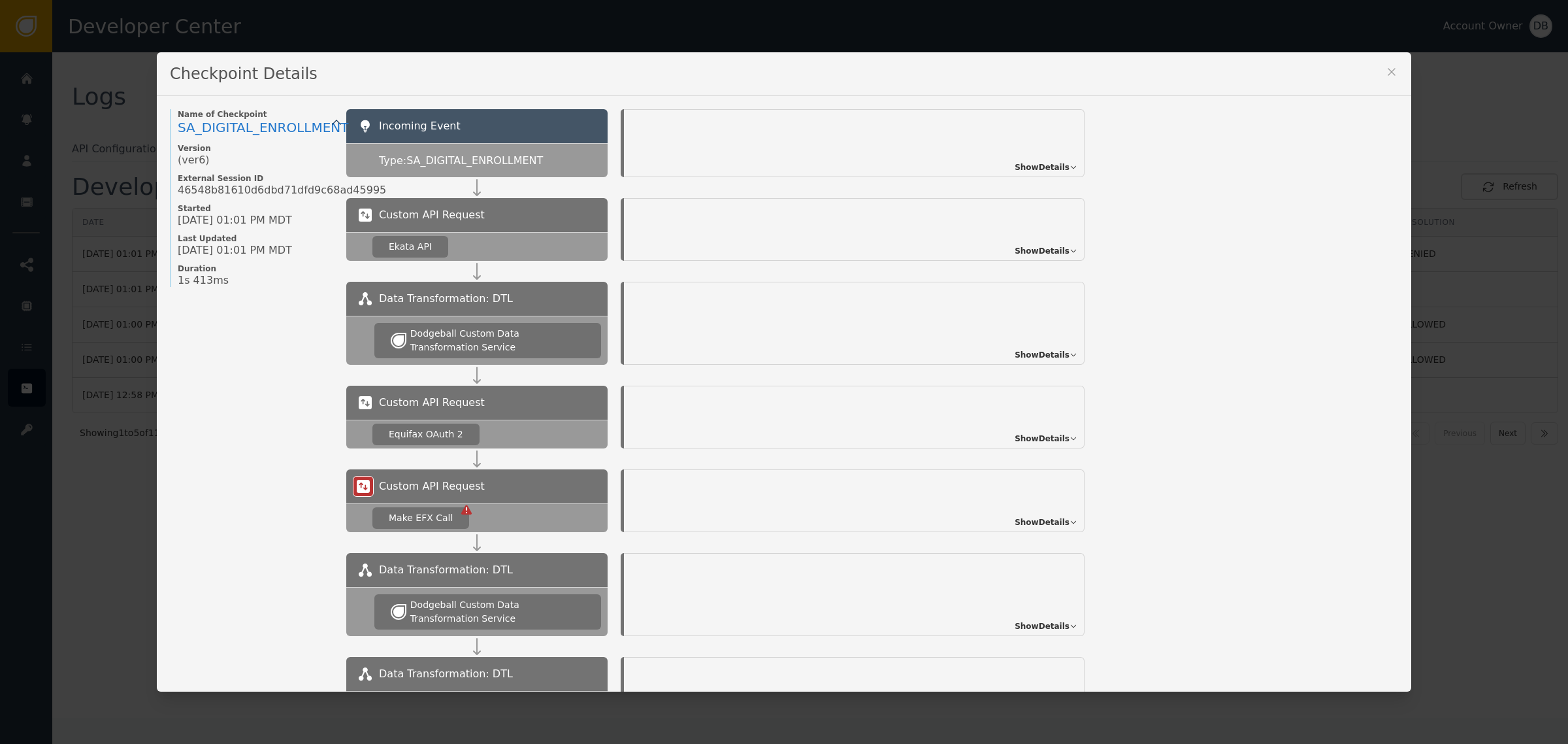
click at [1025, 249] on span "Show Details" at bounding box center [1041, 251] width 55 height 12
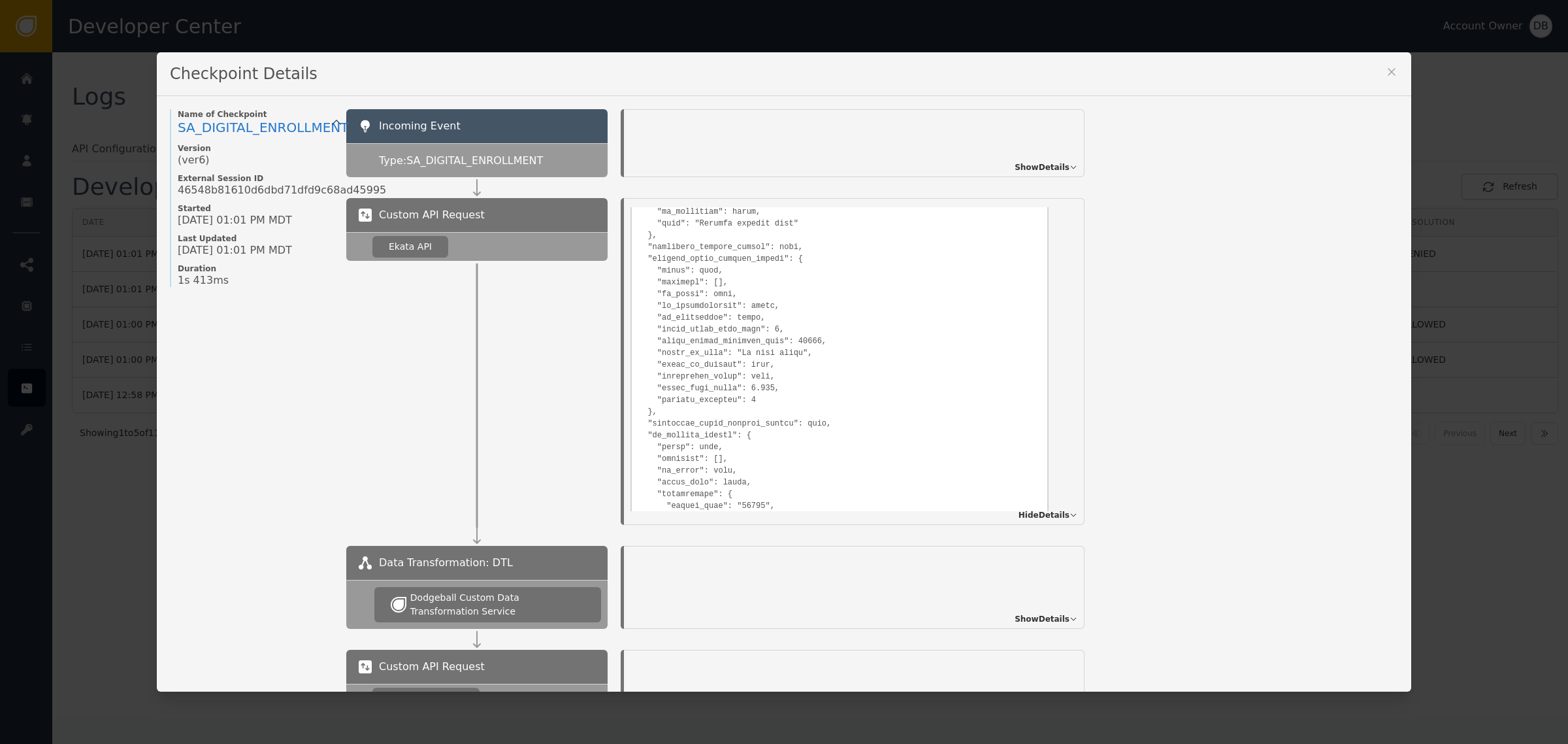
scroll to position [1178, 0]
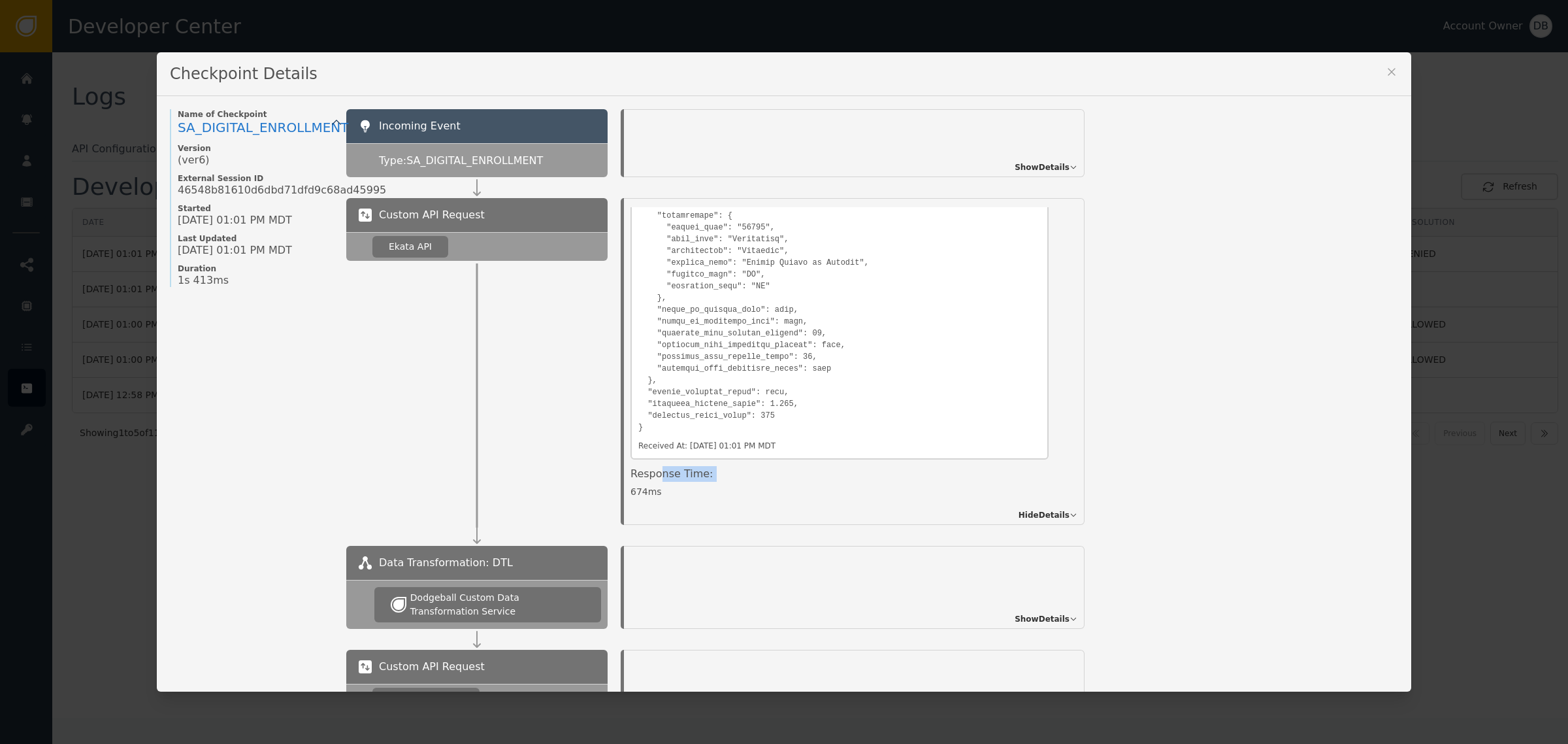
drag, startPoint x: 650, startPoint y: 480, endPoint x: 595, endPoint y: 485, distance: 55.2
click at [608, 485] on div "Details Overview Description: Ekata API Identifier: 1c3c9697-2cfb-4163-acbb-5ef…" at bounding box center [852, 361] width 490 height 327
click at [593, 337] on div at bounding box center [477, 393] width 261 height 264
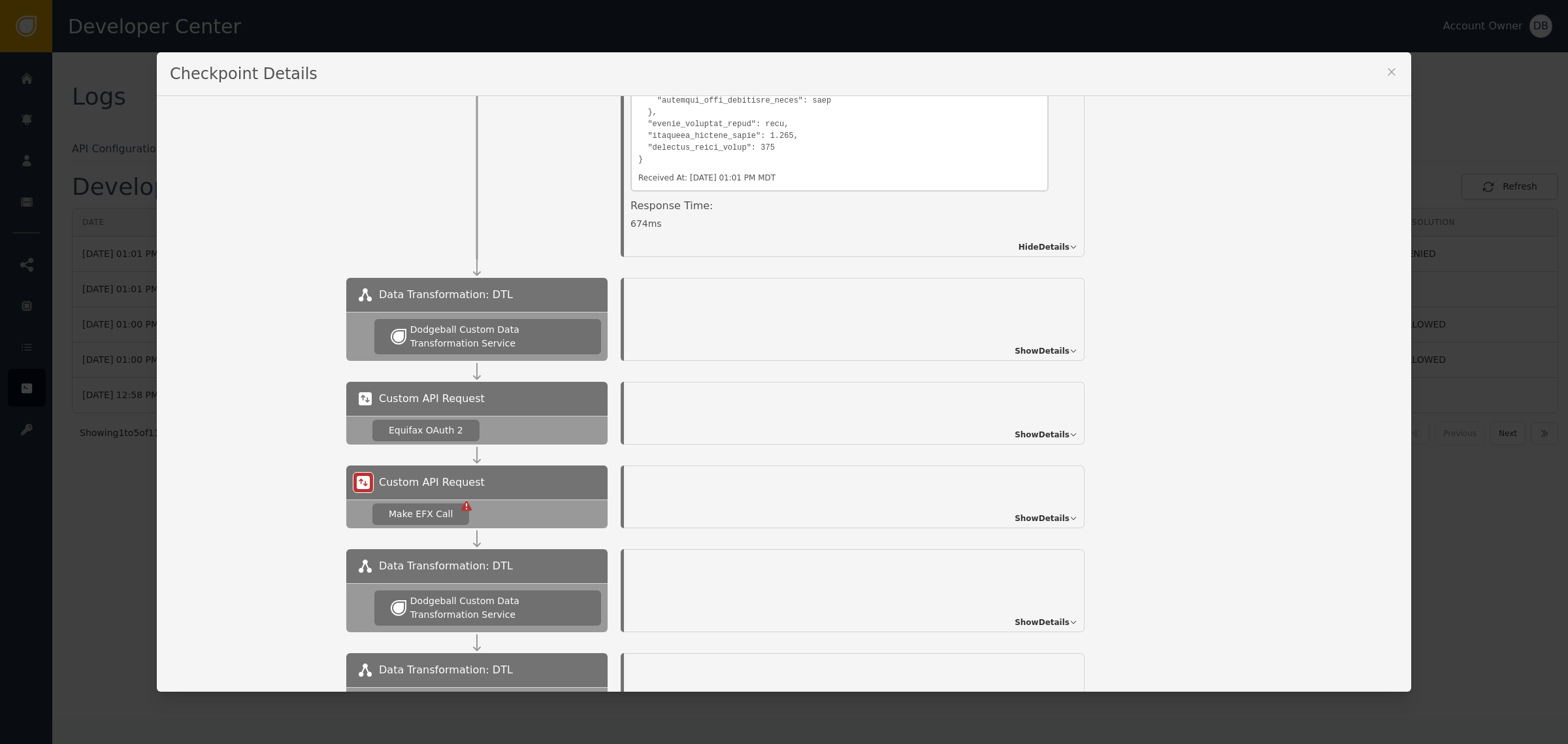
scroll to position [327, 0]
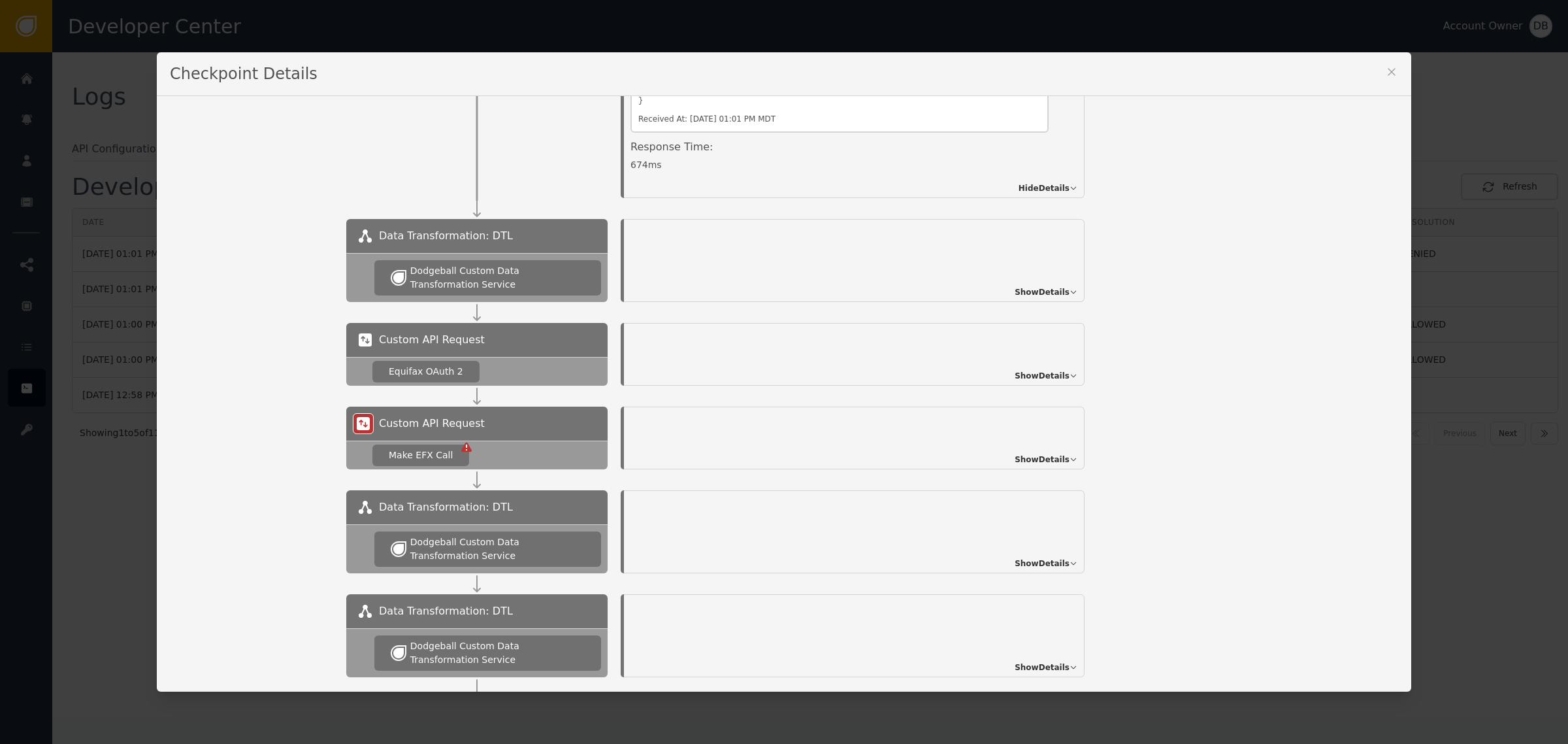
click at [1051, 380] on span "Show Details" at bounding box center [1041, 376] width 55 height 12
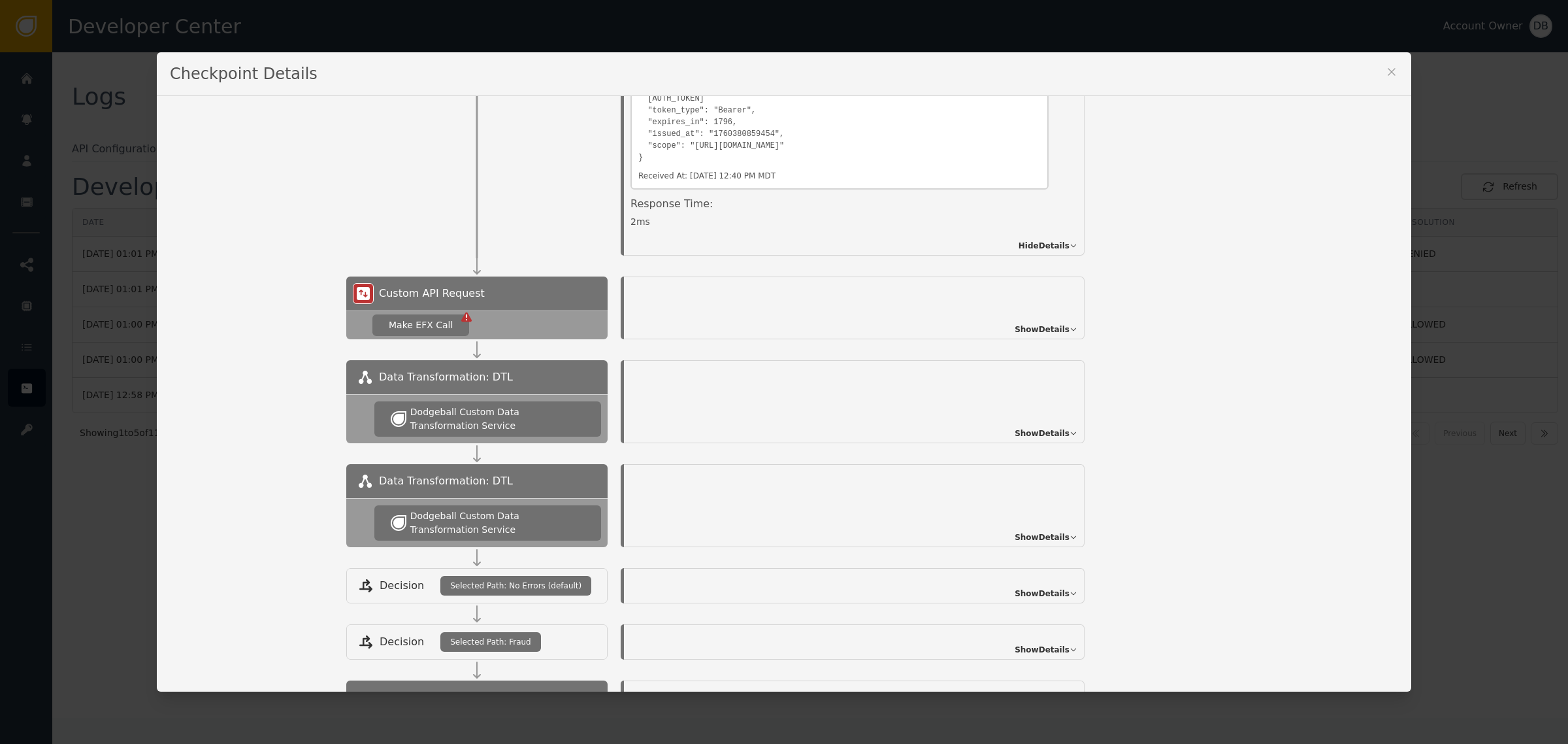
scroll to position [899, 0]
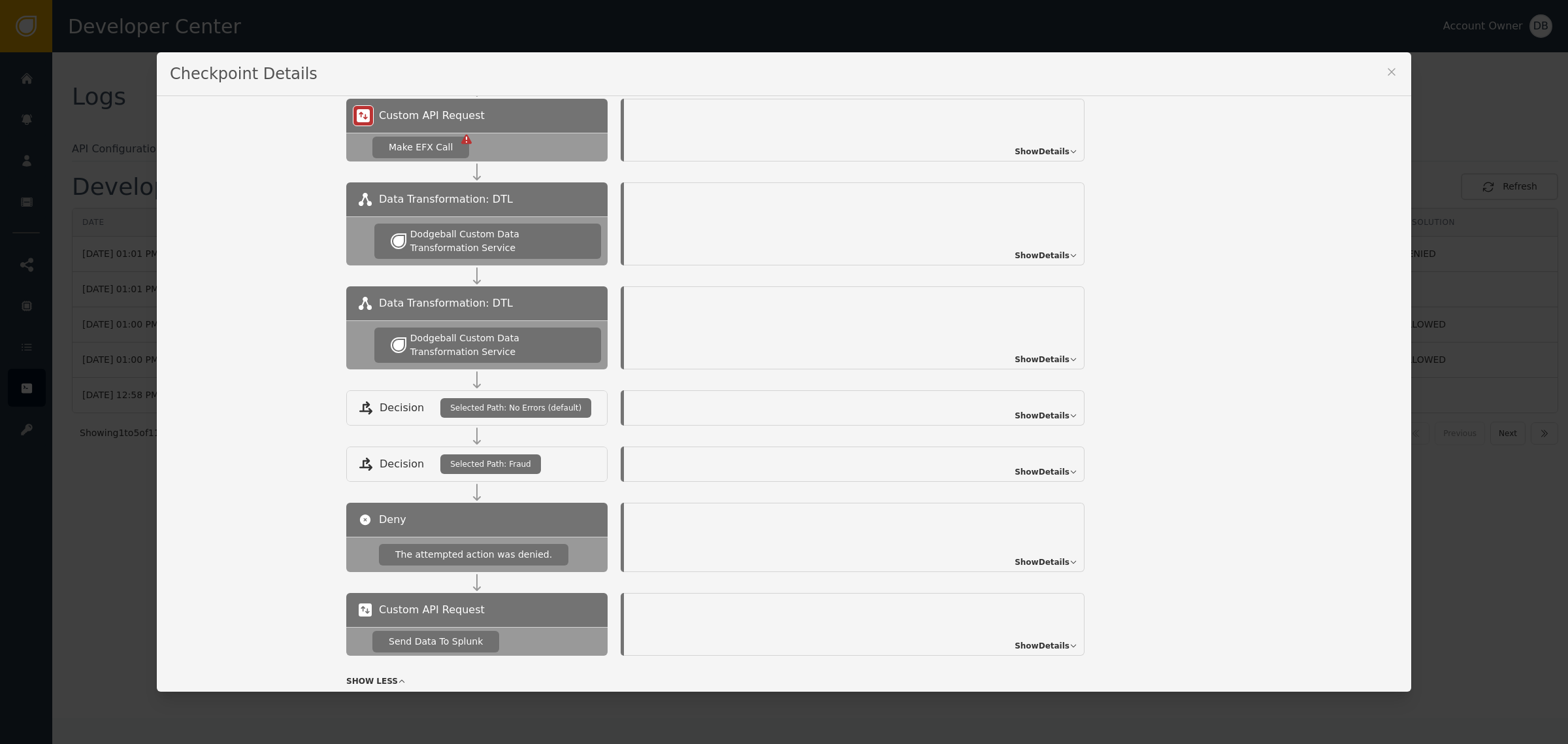
click at [1038, 144] on div "Show Details" at bounding box center [854, 130] width 461 height 63
click at [1041, 152] on span "Show Details" at bounding box center [1041, 152] width 55 height 12
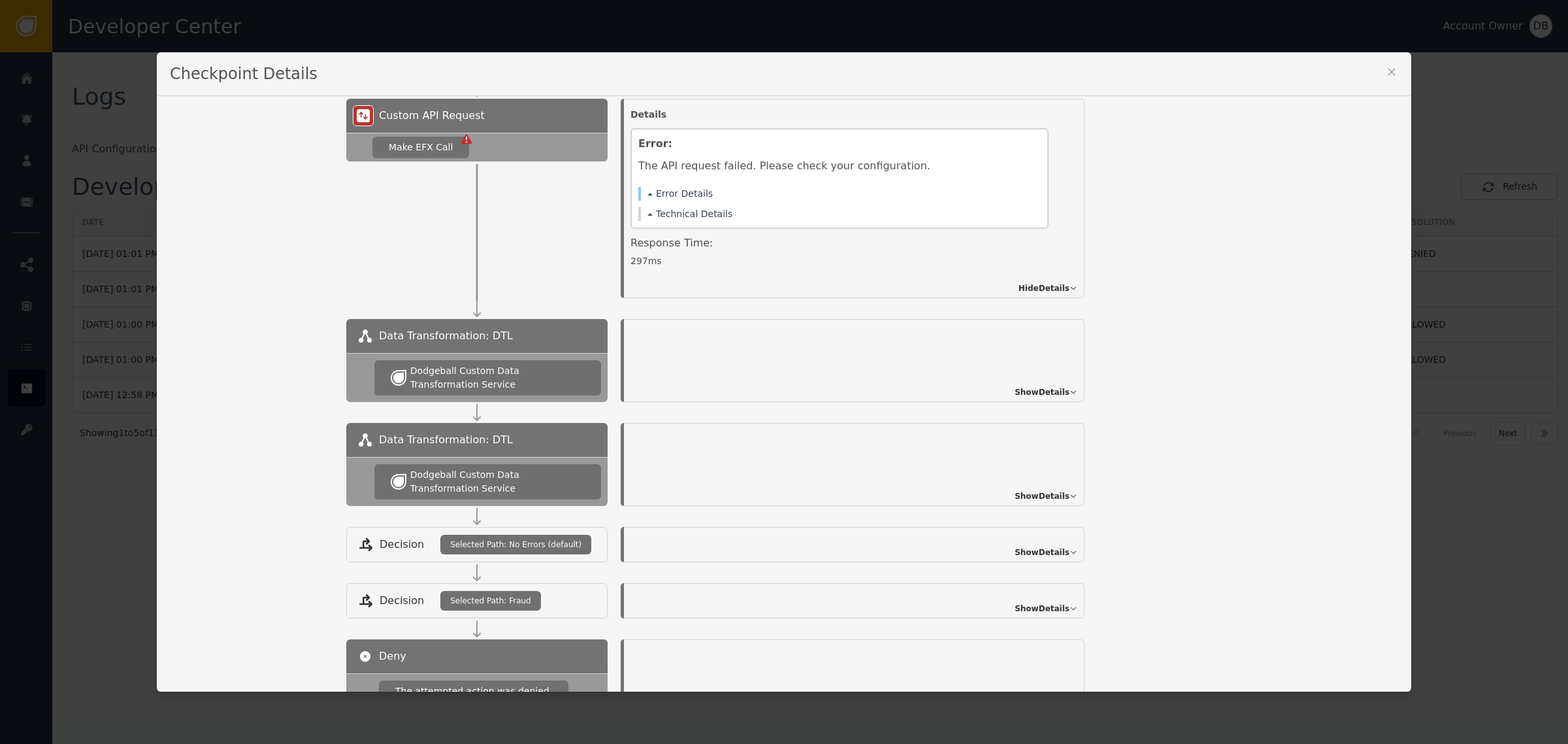
drag, startPoint x: 501, startPoint y: 278, endPoint x: 493, endPoint y: 280, distance: 8.2
click at [493, 280] on div "Custom API Request Make EFX Call Details Error: The API request failed. Please …" at bounding box center [872, 198] width 1052 height 200
click at [493, 280] on div at bounding box center [477, 230] width 261 height 137
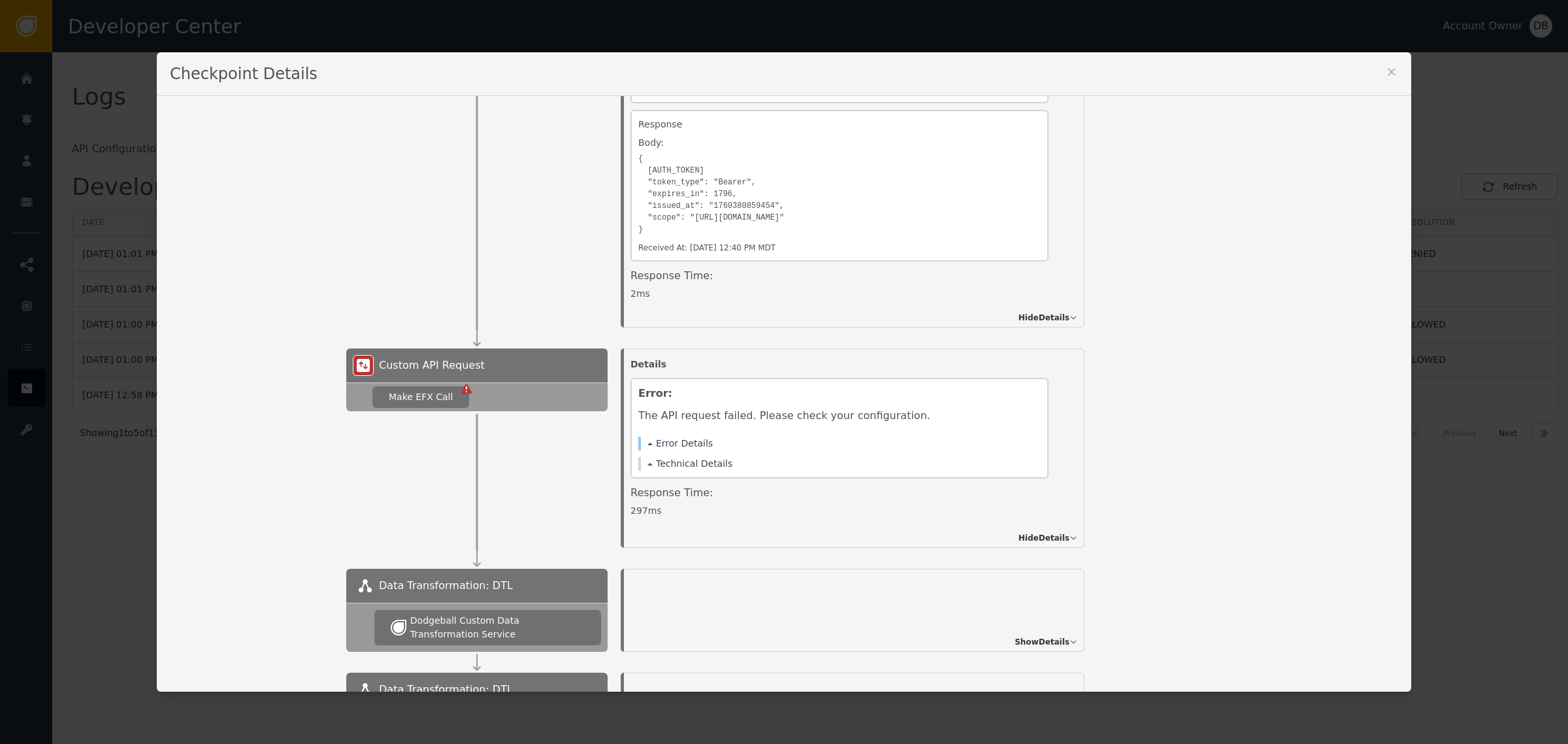
scroll to position [654, 0]
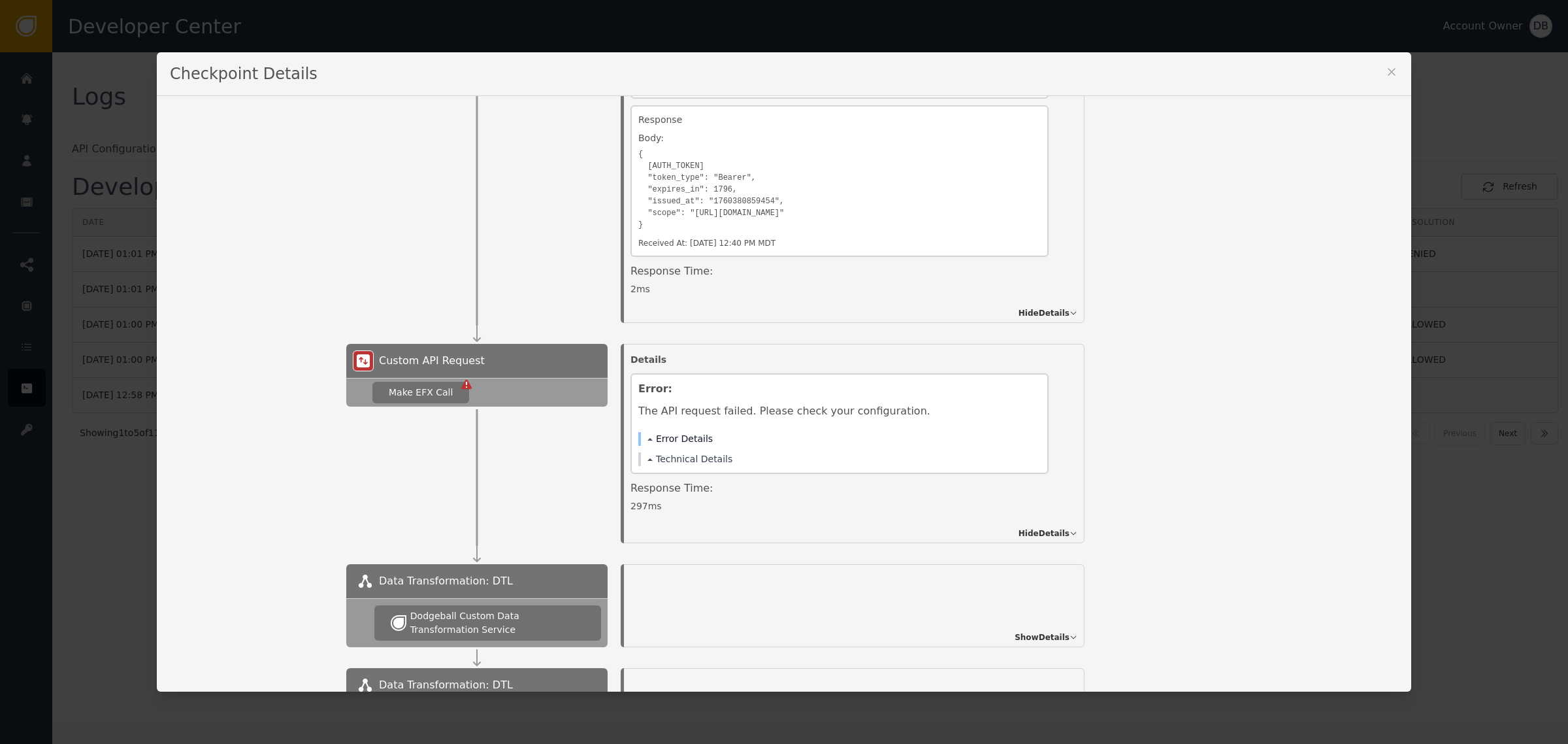
click at [670, 445] on button "Error Details" at bounding box center [680, 439] width 66 height 14
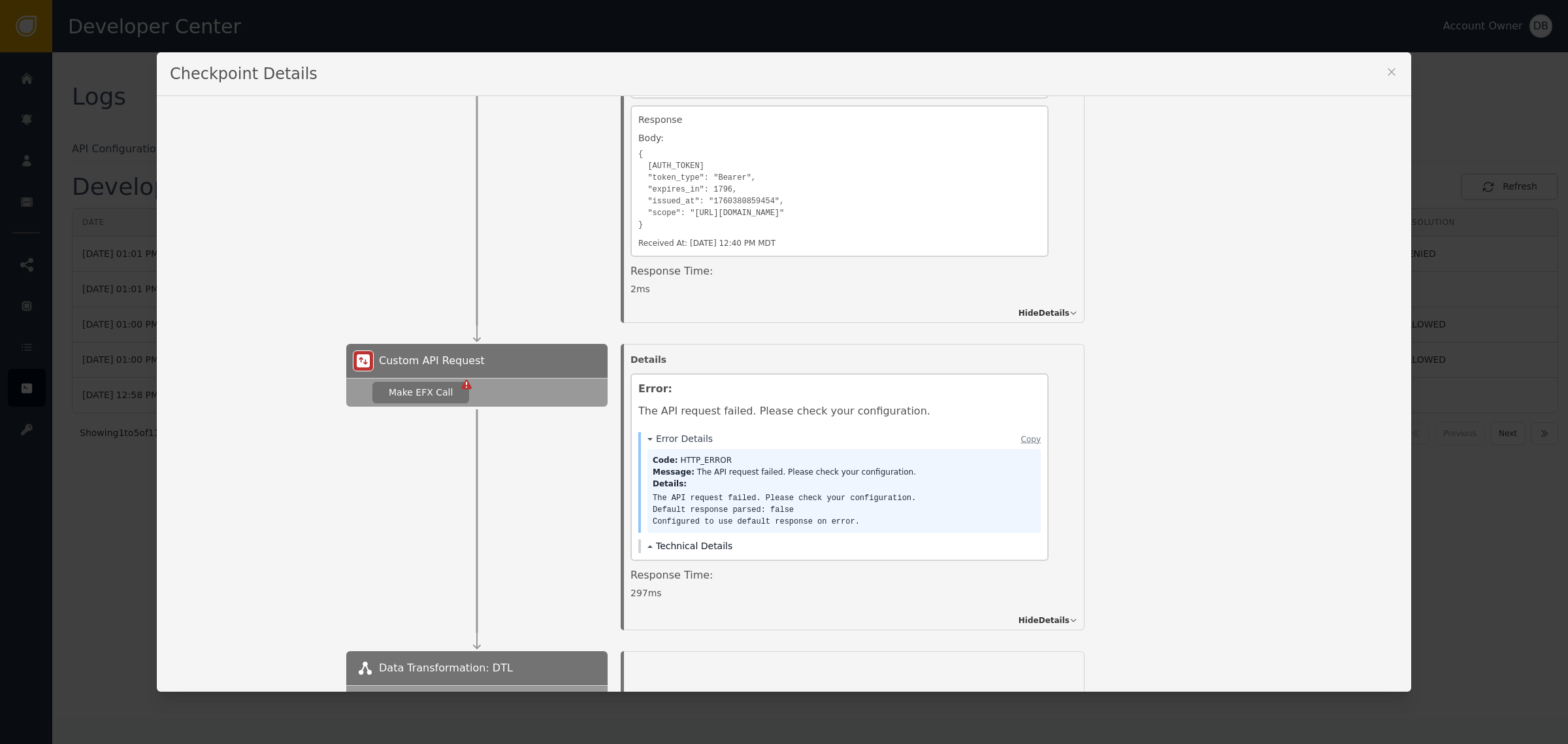
click at [677, 540] on button "Technical Details" at bounding box center [690, 546] width 85 height 14
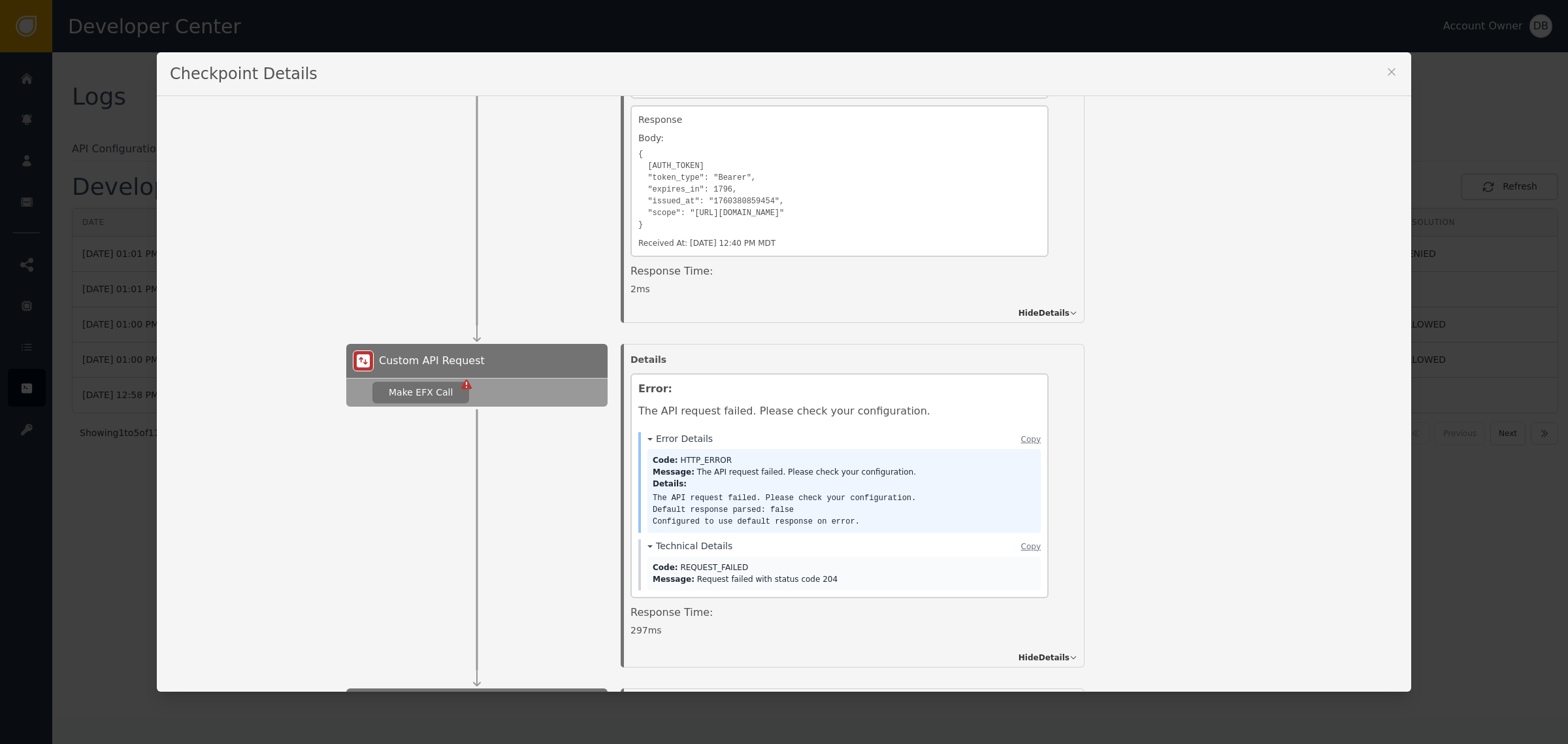
scroll to position [735, 0]
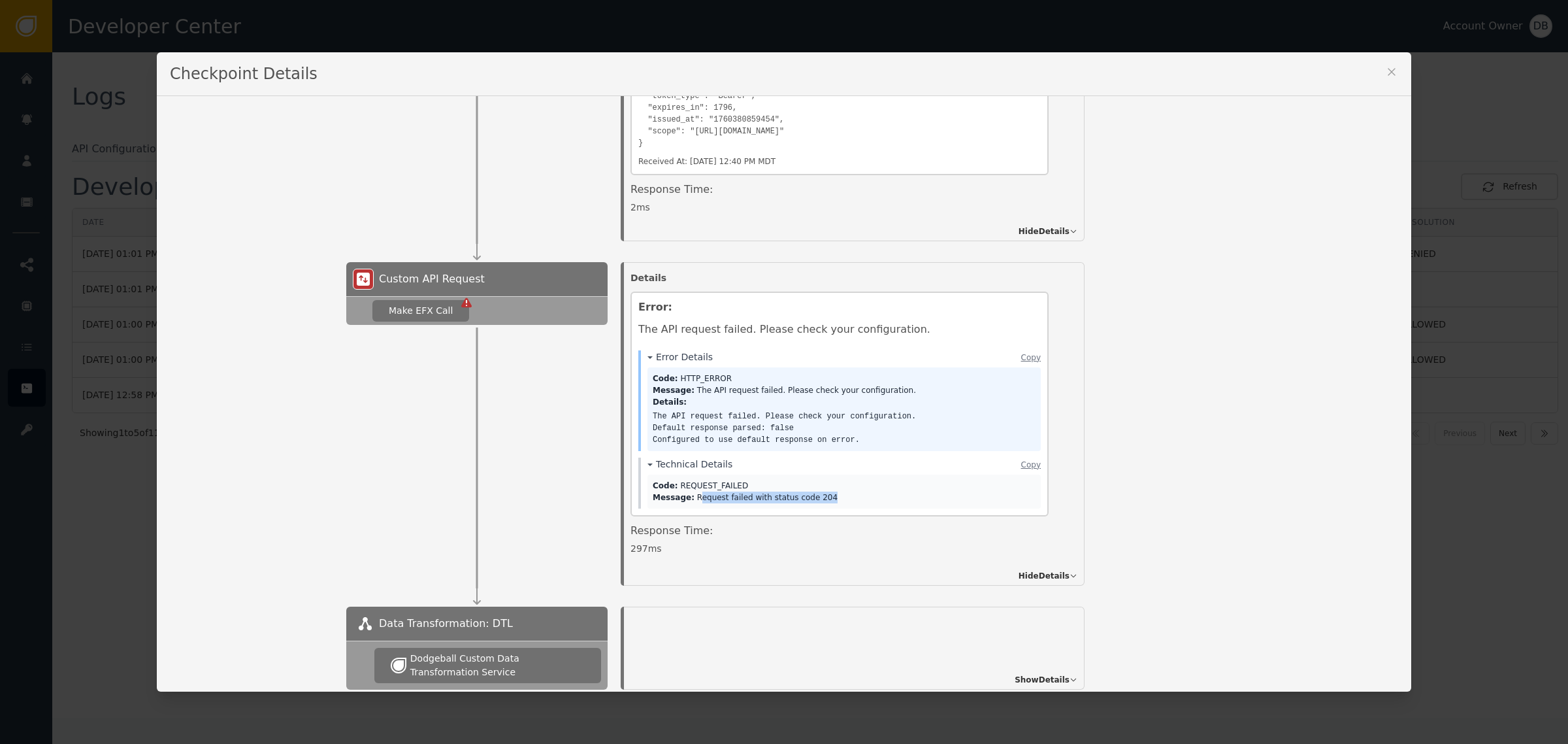
drag, startPoint x: 686, startPoint y: 505, endPoint x: 866, endPoint y: 492, distance: 180.5
click at [866, 492] on div "Code: REQUEST_FAILED Message: Request failed with status code 204" at bounding box center [844, 491] width 393 height 34
click at [1114, 423] on div "Custom API Request Make EFX Call Details Error: The API request failed. Please …" at bounding box center [872, 424] width 1052 height 324
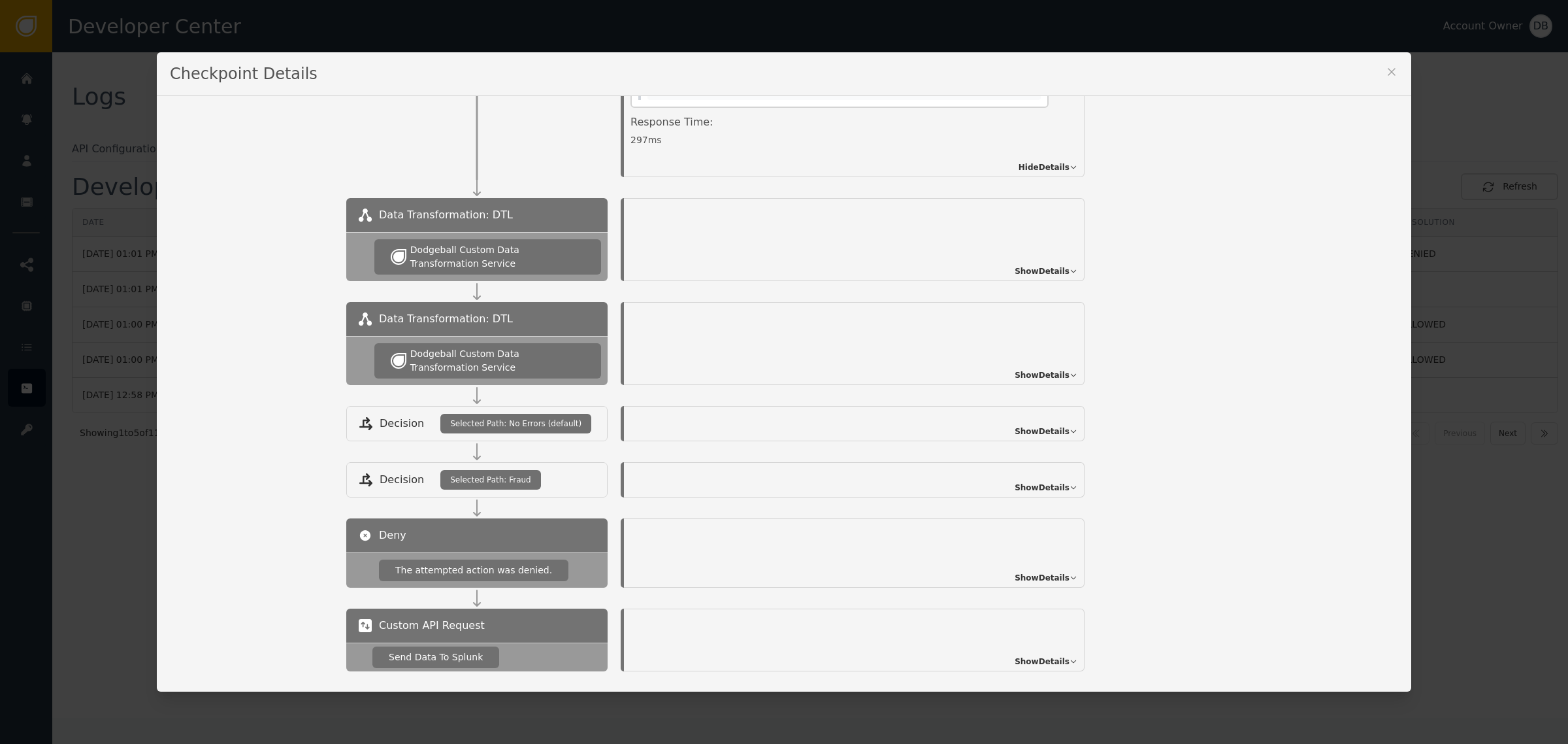
scroll to position [1205, 0]
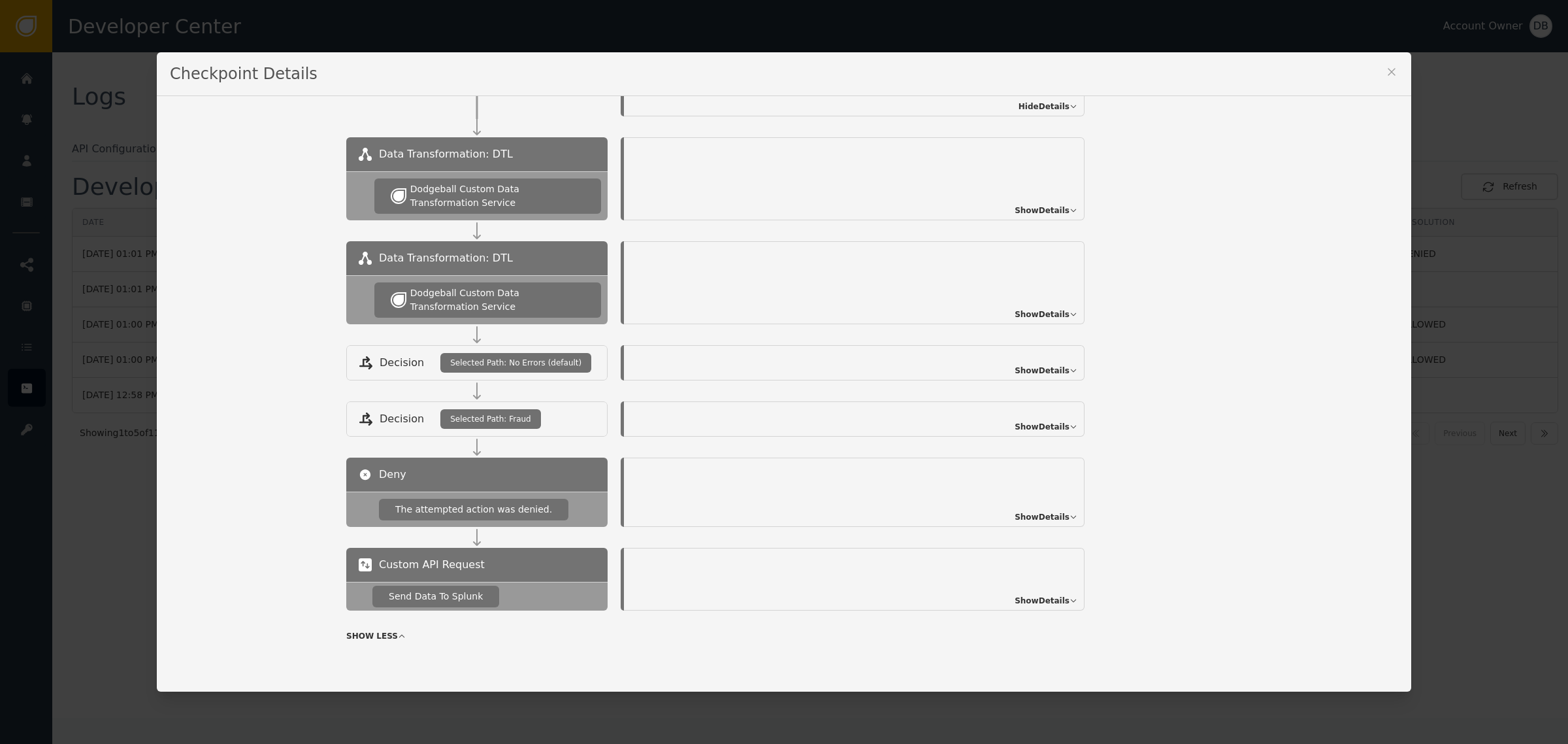
click at [1040, 214] on span "Show Details" at bounding box center [1041, 211] width 55 height 12
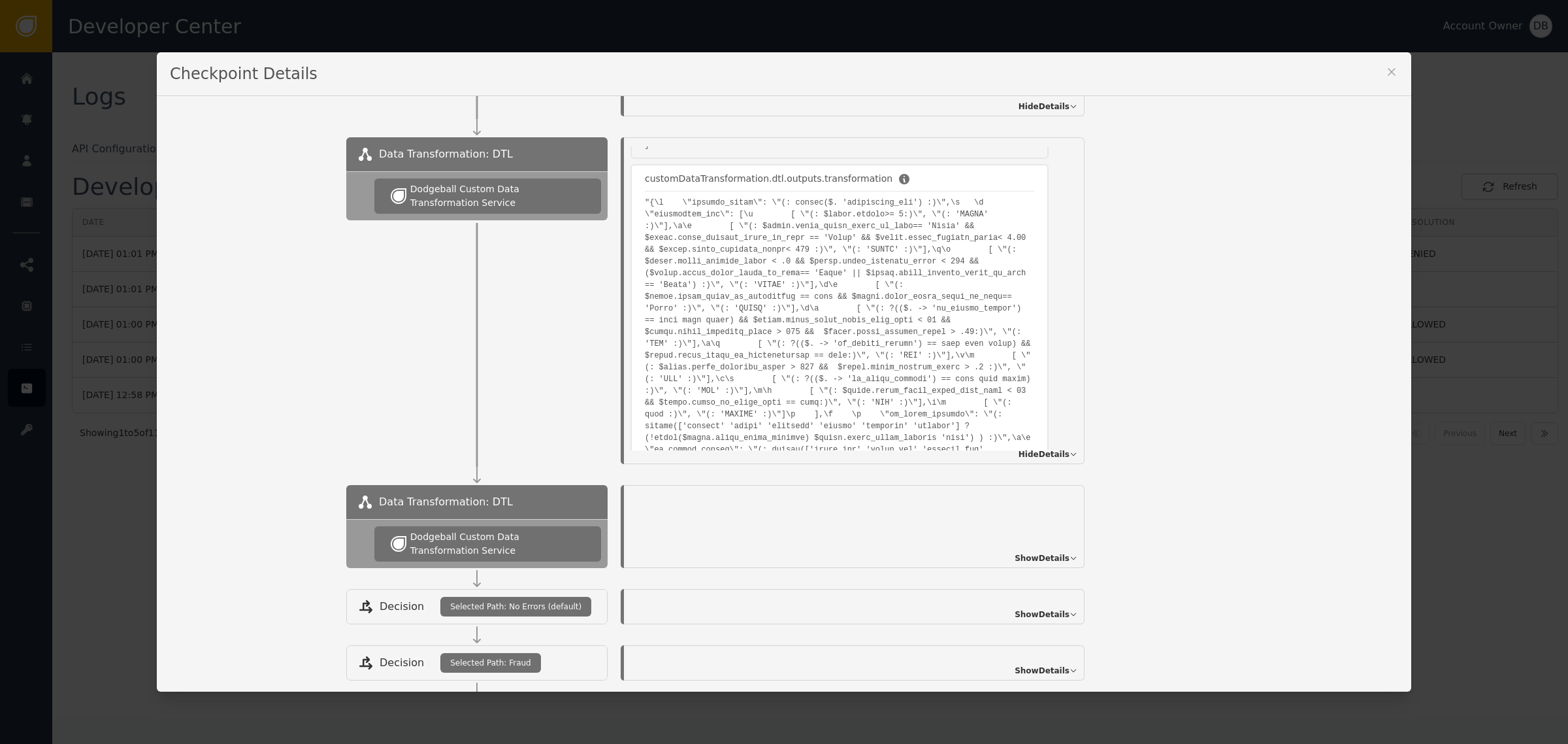
scroll to position [294, 0]
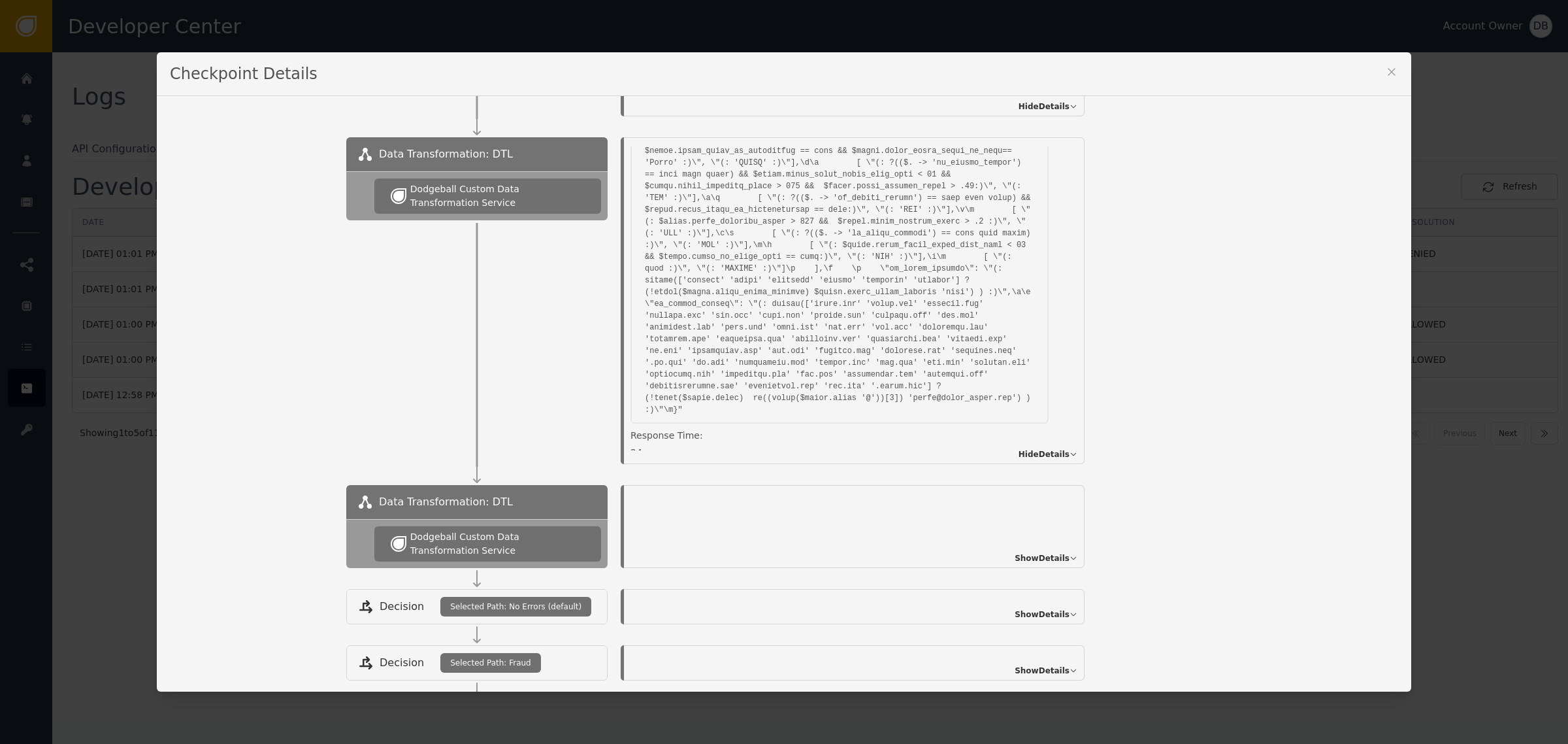
click at [1033, 557] on span "Show Details" at bounding box center [1041, 558] width 55 height 12
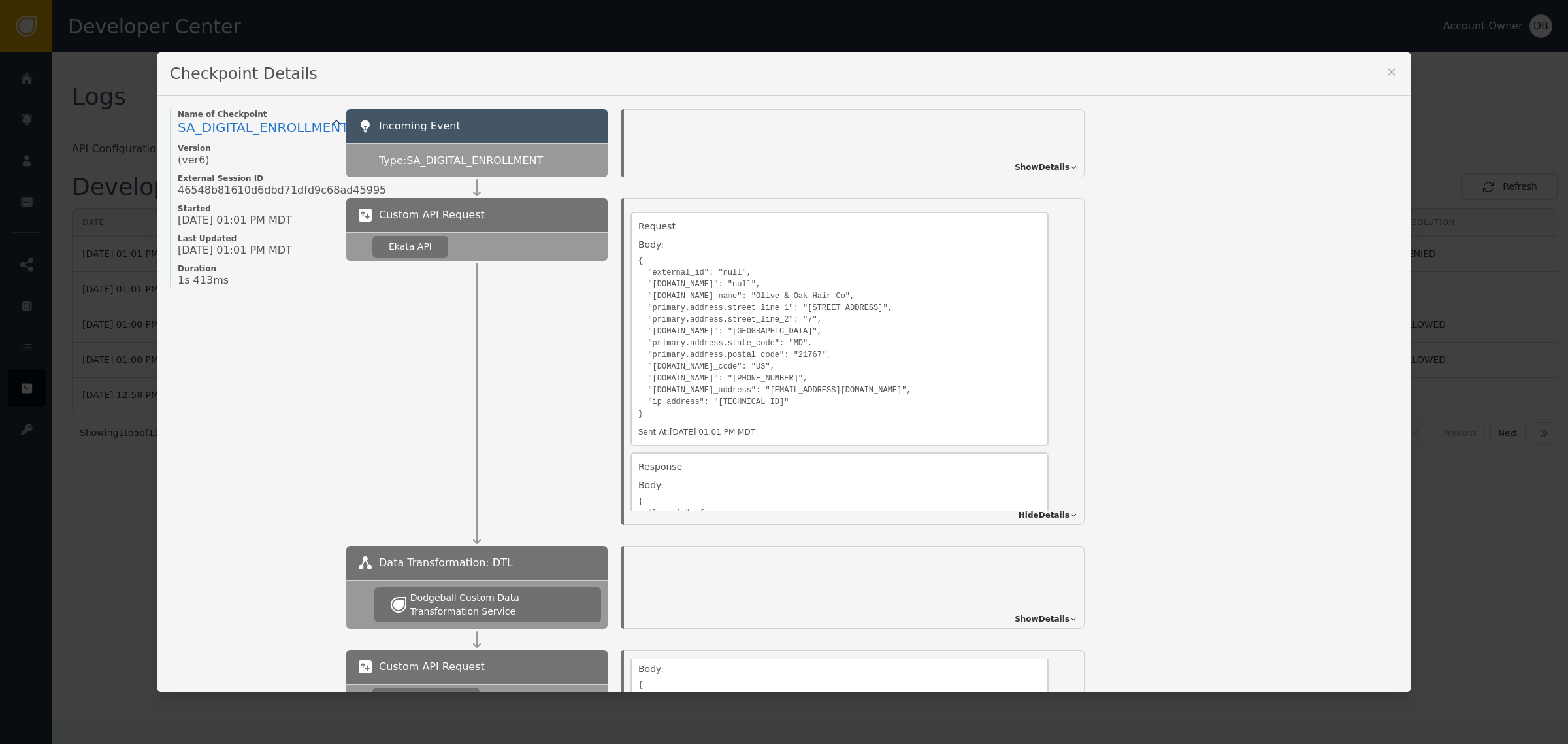
scroll to position [0, 0]
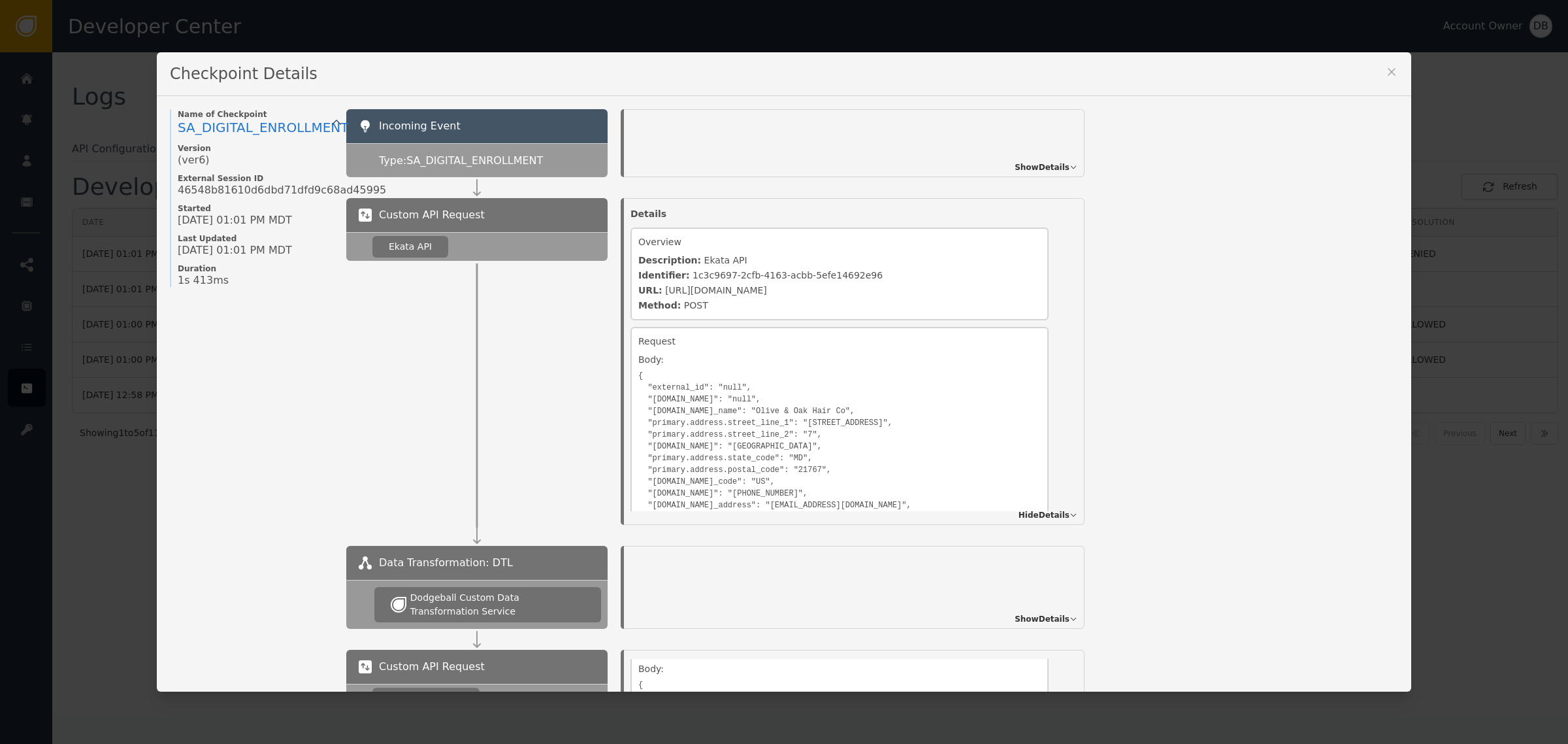
click at [1052, 164] on span "Show Details" at bounding box center [1041, 168] width 55 height 12
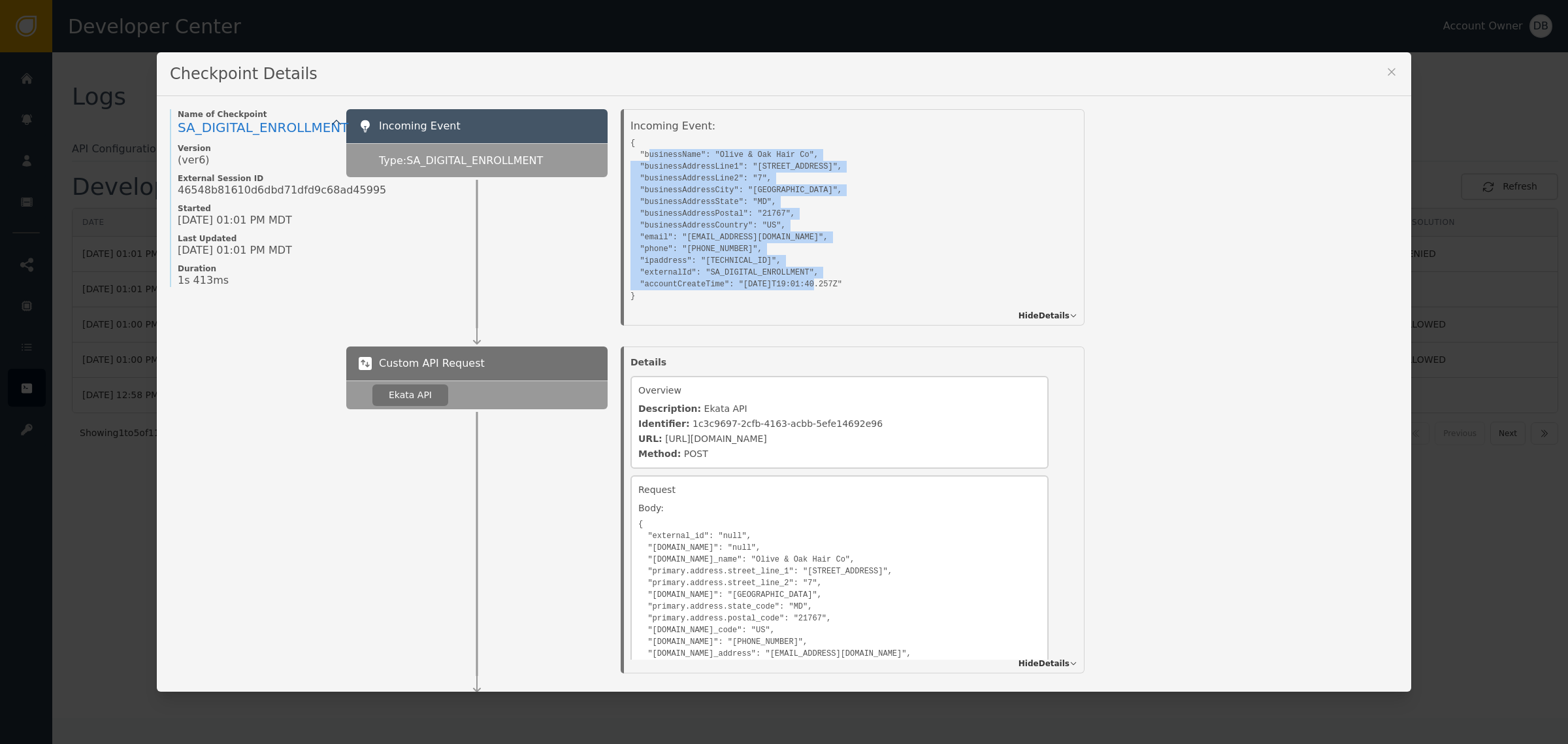
drag, startPoint x: 642, startPoint y: 152, endPoint x: 805, endPoint y: 298, distance: 218.8
click at [805, 298] on pre "{ "businessName": "Olive & Oak Hair Co", "businessAddressLine1": "[STREET_ADDRE…" at bounding box center [840, 218] width 418 height 168
click at [816, 278] on pre "{ "businessName": "Olive & Oak Hair Co", "businessAddressLine1": "[STREET_ADDRE…" at bounding box center [840, 218] width 418 height 168
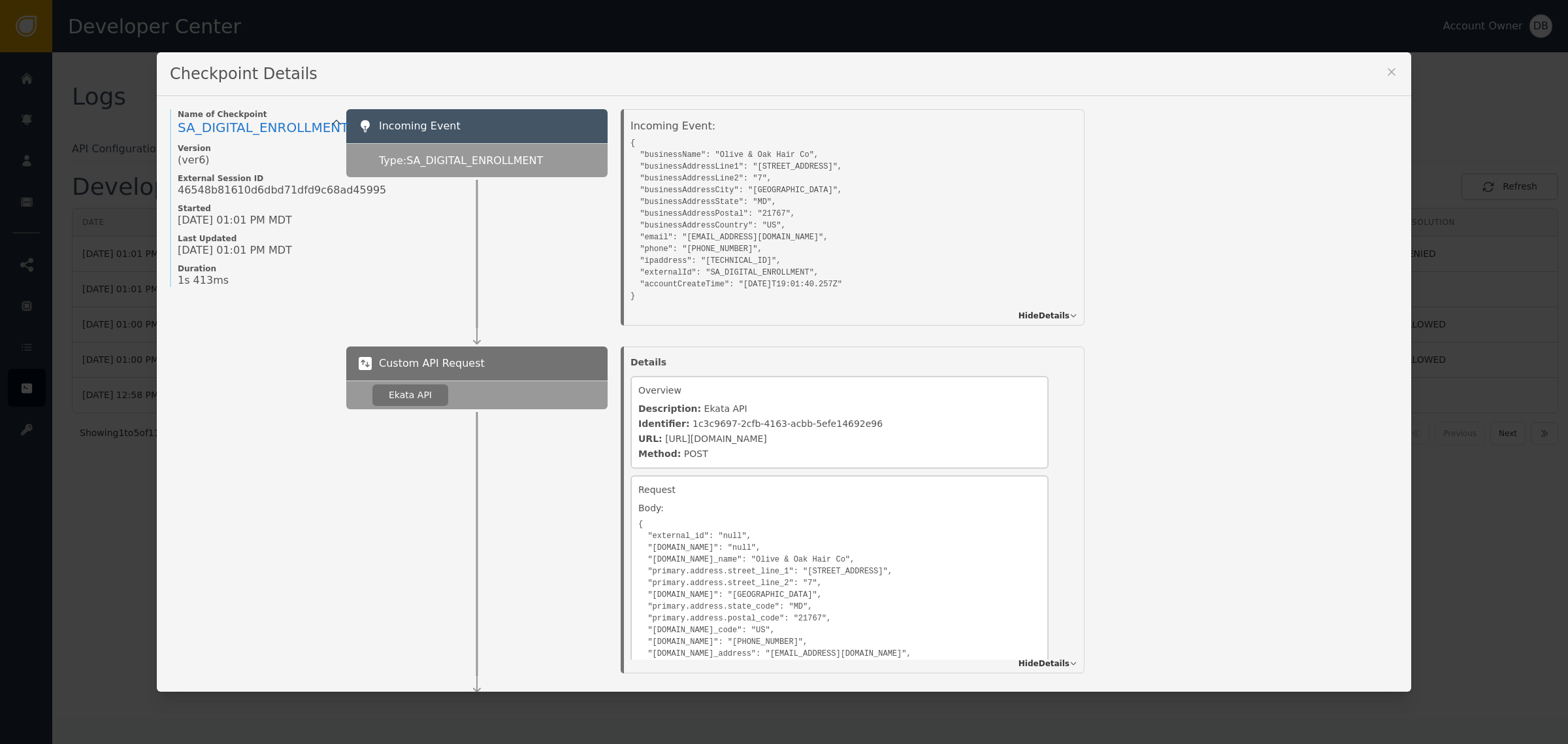
click at [853, 143] on pre "{ "businessName": "Olive & Oak Hair Co", "businessAddressLine1": "[STREET_ADDRE…" at bounding box center [840, 218] width 418 height 168
click at [747, 168] on pre "{ "businessName": "Olive & Oak Hair Co", "businessAddressLine1": "[STREET_ADDRE…" at bounding box center [840, 218] width 418 height 168
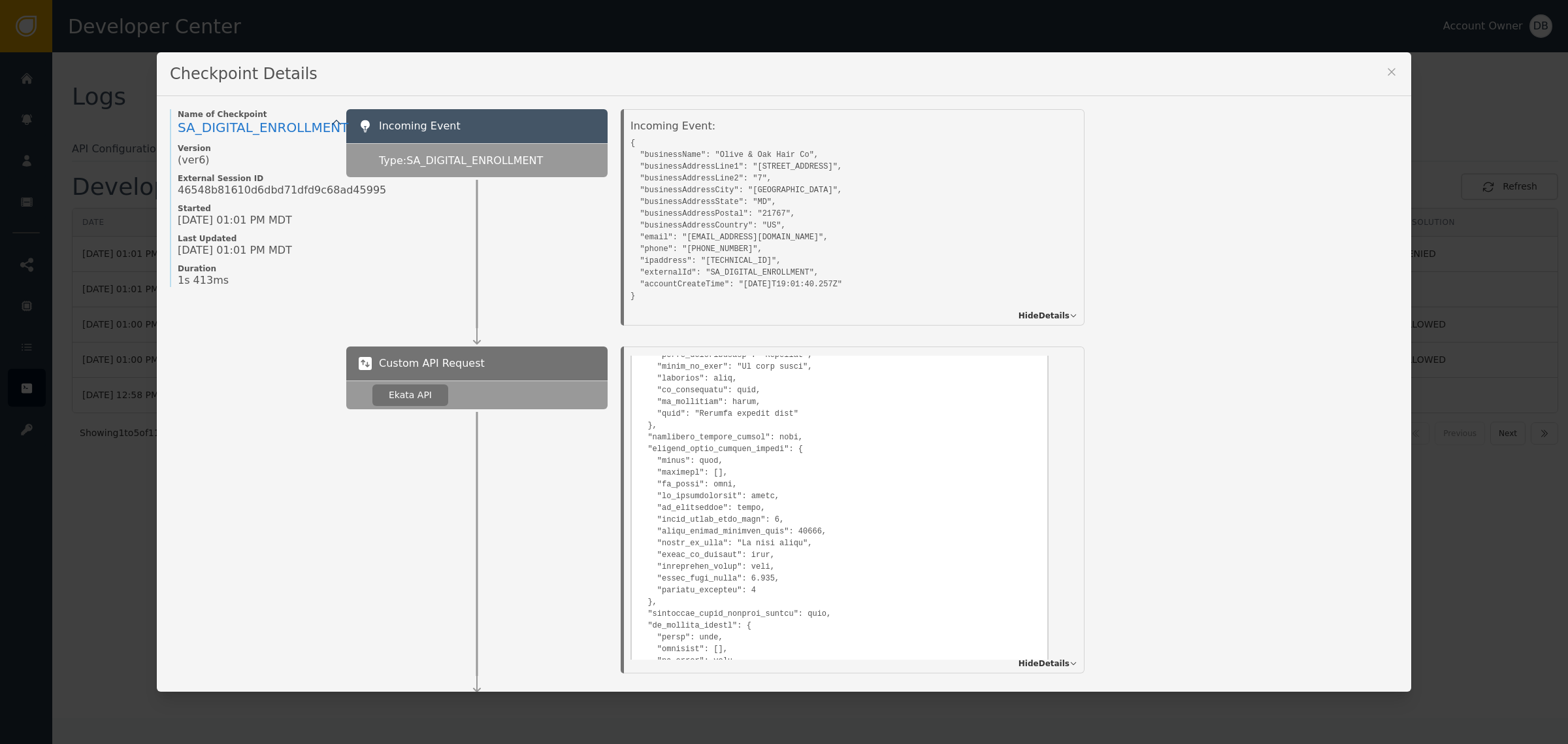
scroll to position [899, 0]
click at [788, 486] on pre at bounding box center [840, 359] width 403 height 1003
click at [668, 471] on pre at bounding box center [840, 359] width 403 height 1003
drag, startPoint x: 730, startPoint y: 474, endPoint x: 789, endPoint y: 474, distance: 59.0
click at [776, 474] on pre at bounding box center [840, 359] width 403 height 1003
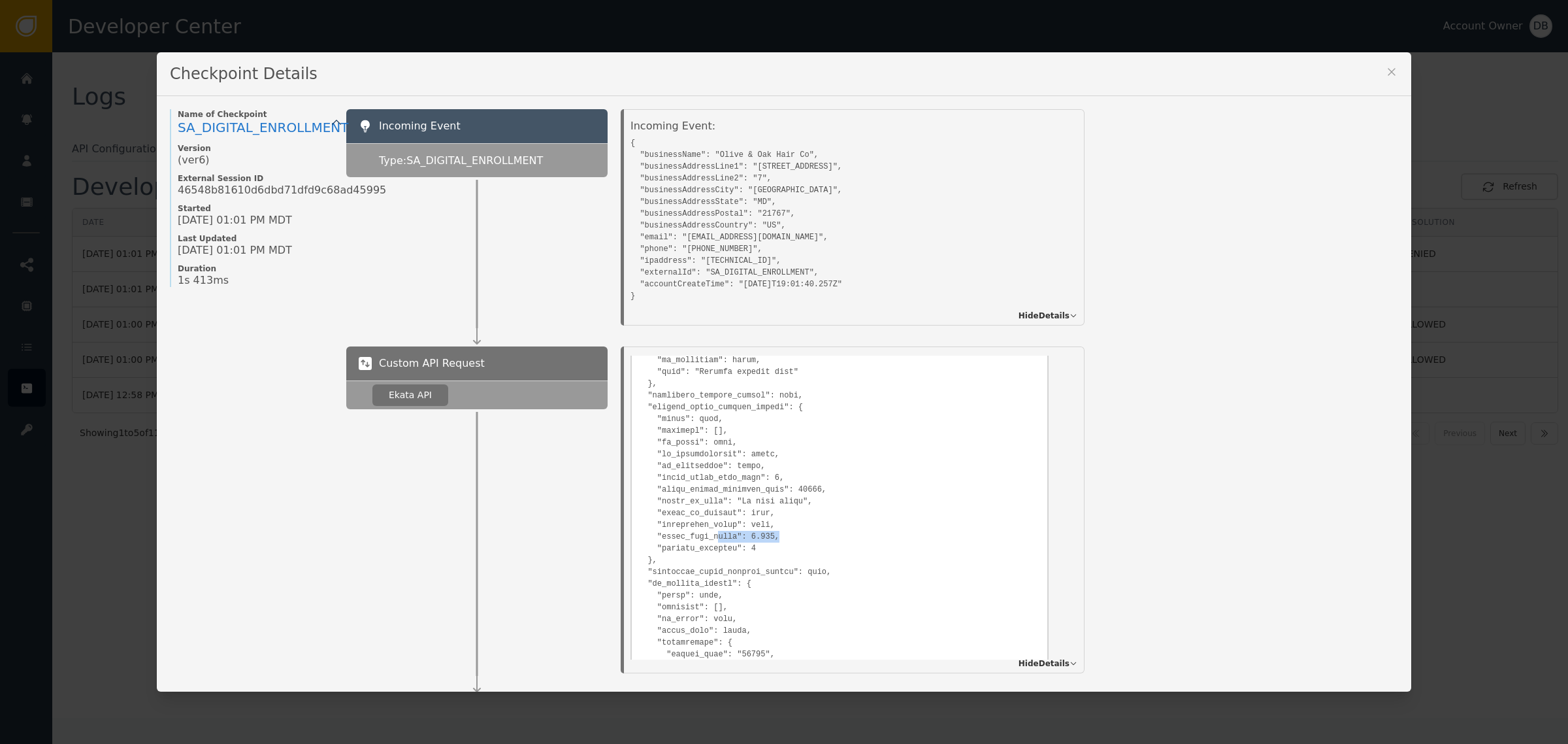
drag, startPoint x: 706, startPoint y: 537, endPoint x: 770, endPoint y: 537, distance: 64.0
click at [770, 537] on pre at bounding box center [840, 359] width 403 height 1003
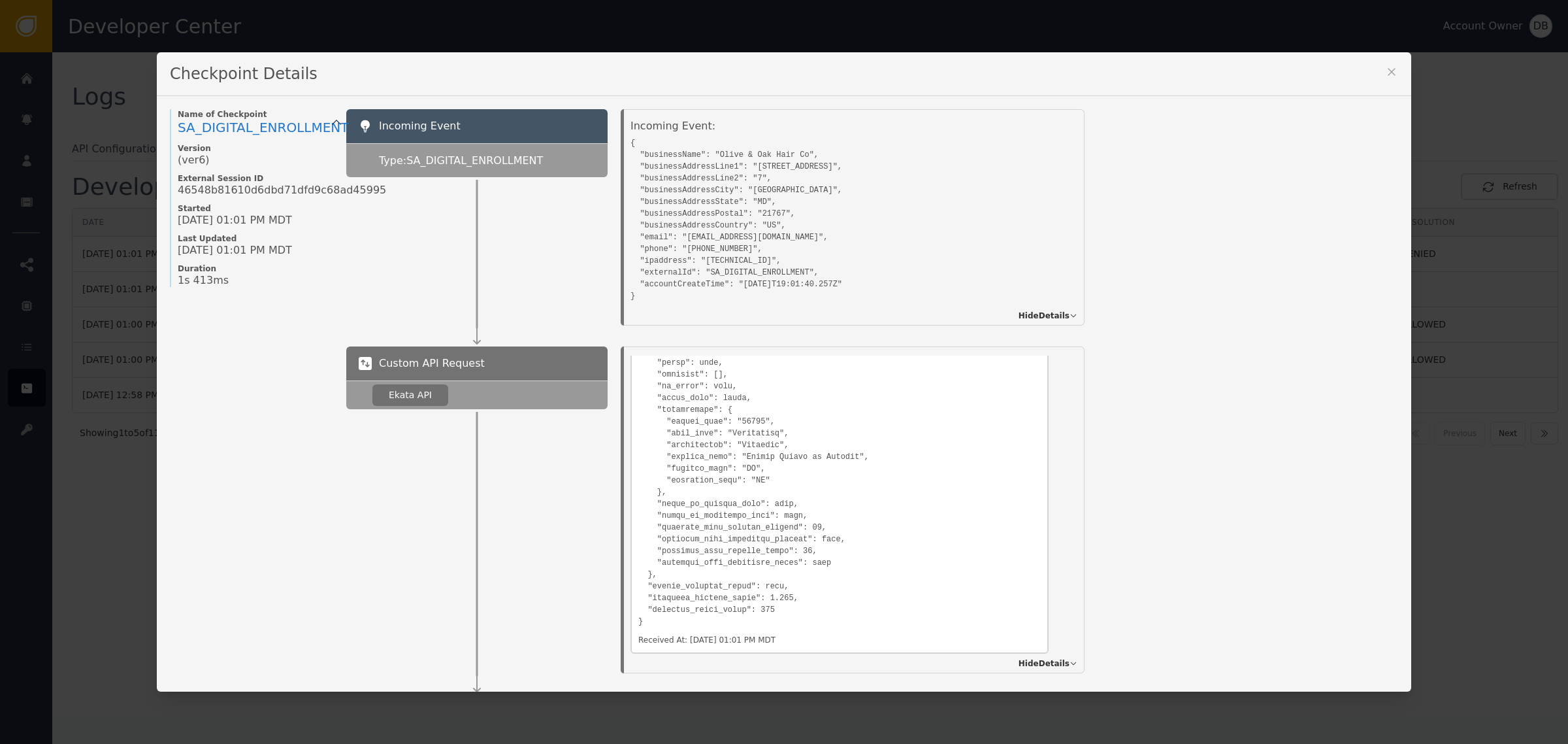
scroll to position [1178, 0]
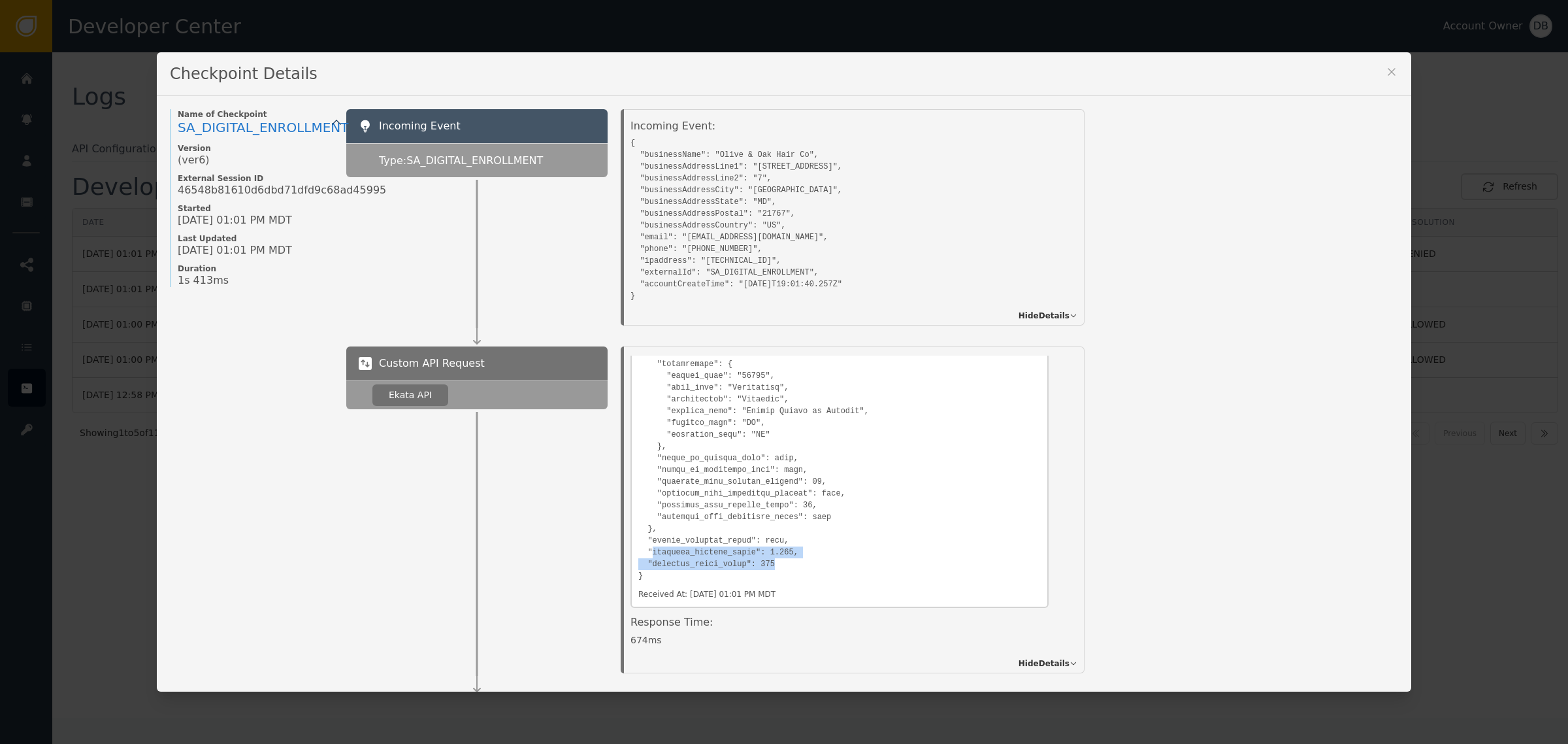
drag, startPoint x: 779, startPoint y: 564, endPoint x: 644, endPoint y: 544, distance: 136.5
click at [644, 544] on pre at bounding box center [840, 79] width 403 height 1003
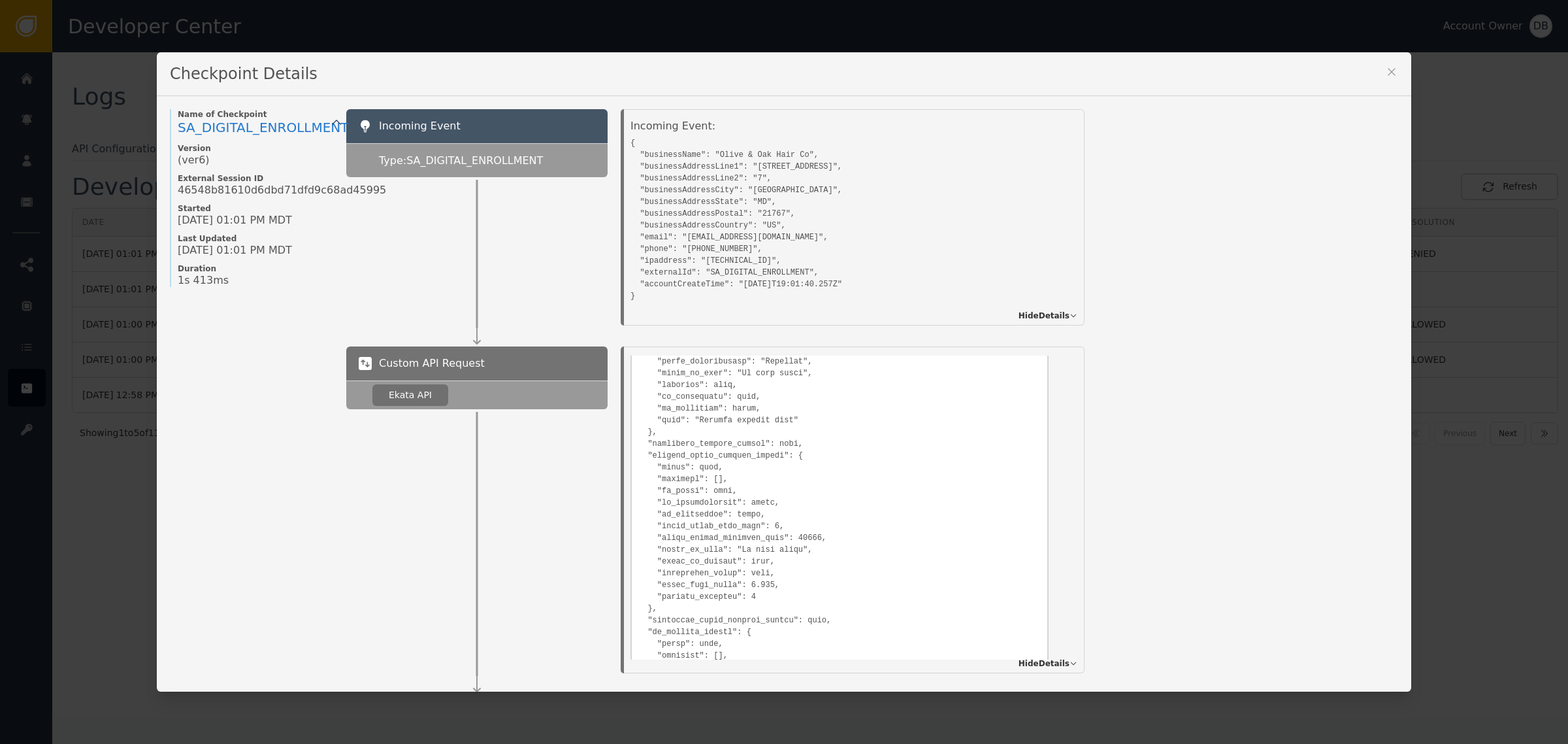
scroll to position [932, 0]
click at [809, 512] on pre at bounding box center [840, 325] width 403 height 1003
click at [813, 501] on pre at bounding box center [840, 325] width 403 height 1003
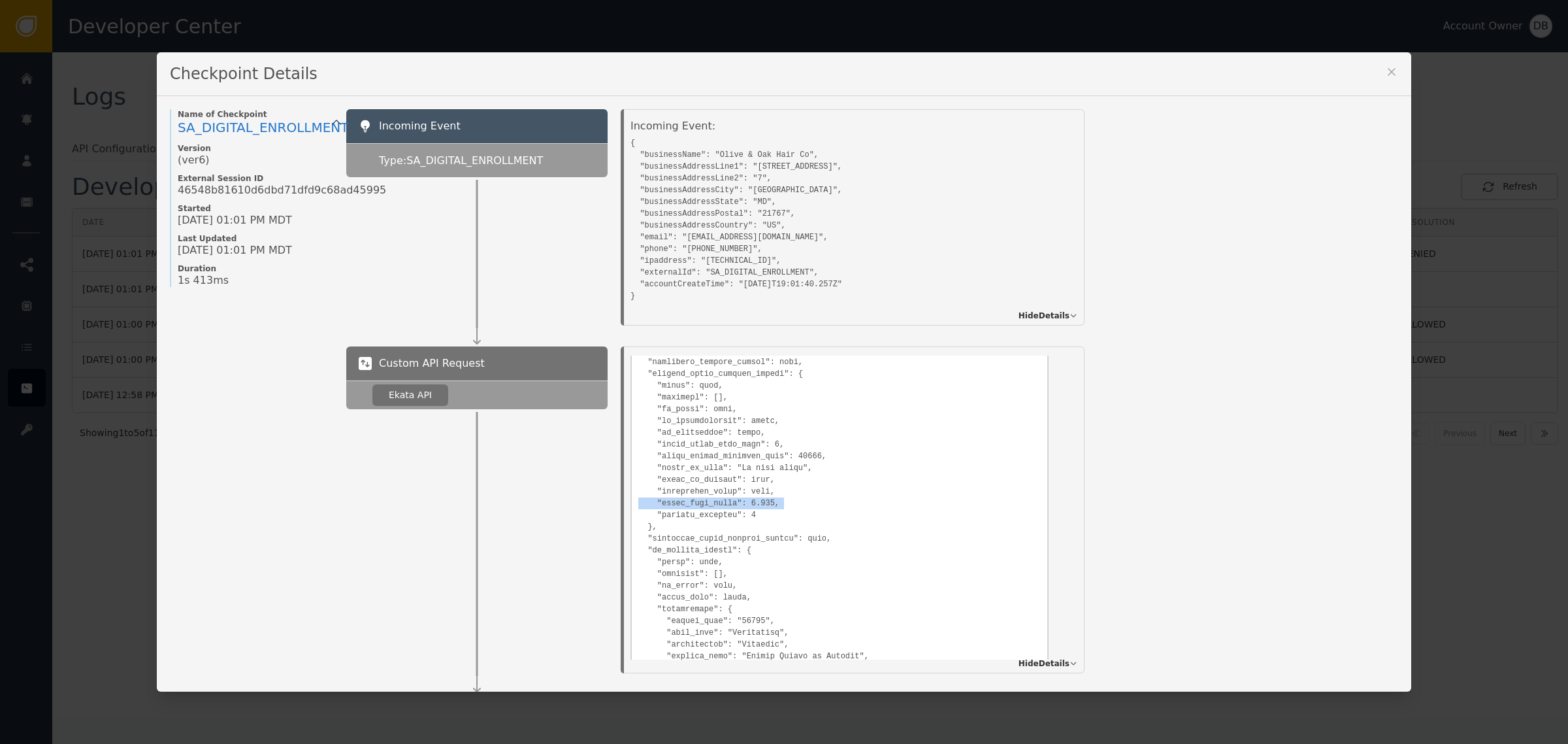
click at [813, 501] on pre at bounding box center [840, 325] width 403 height 1003
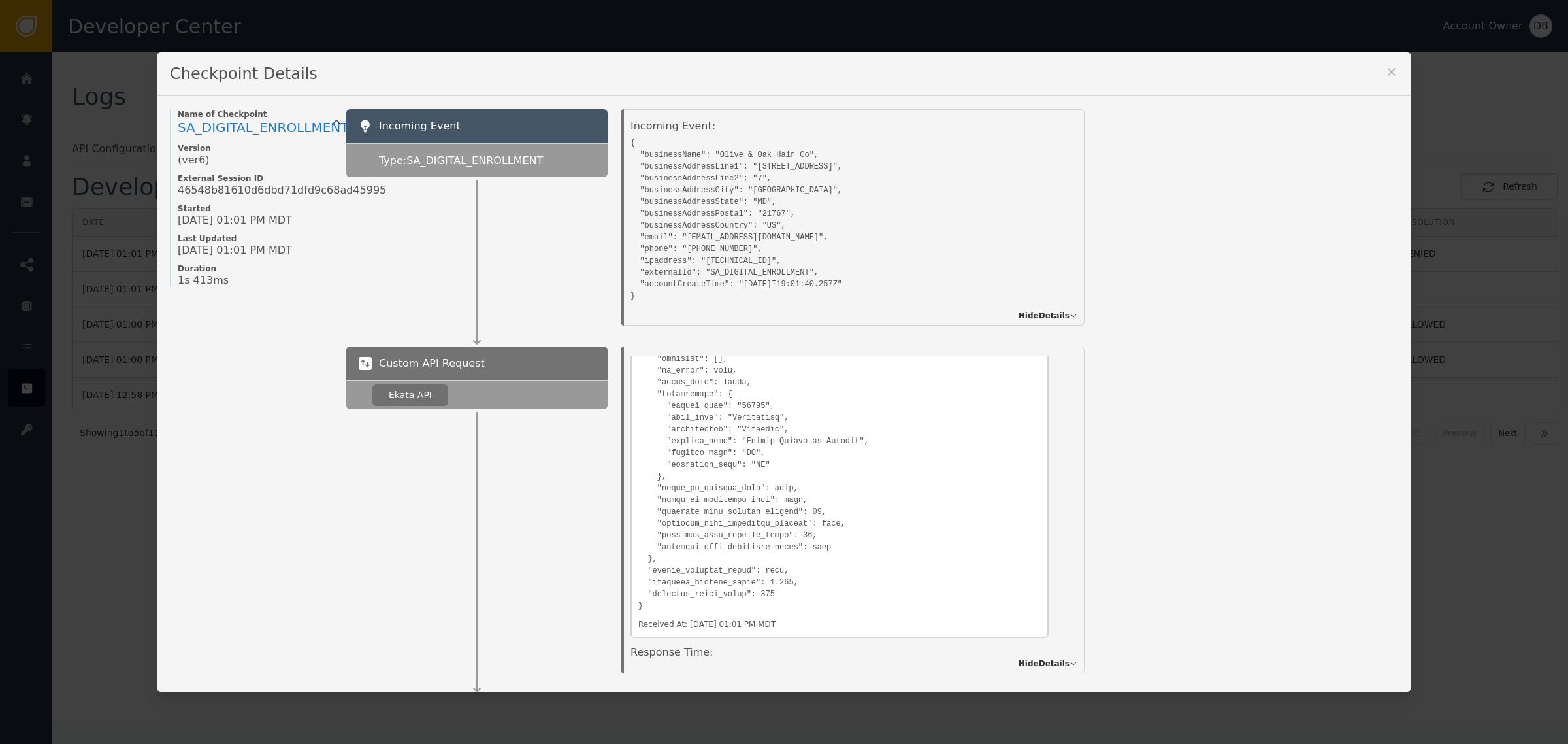
scroll to position [1178, 0]
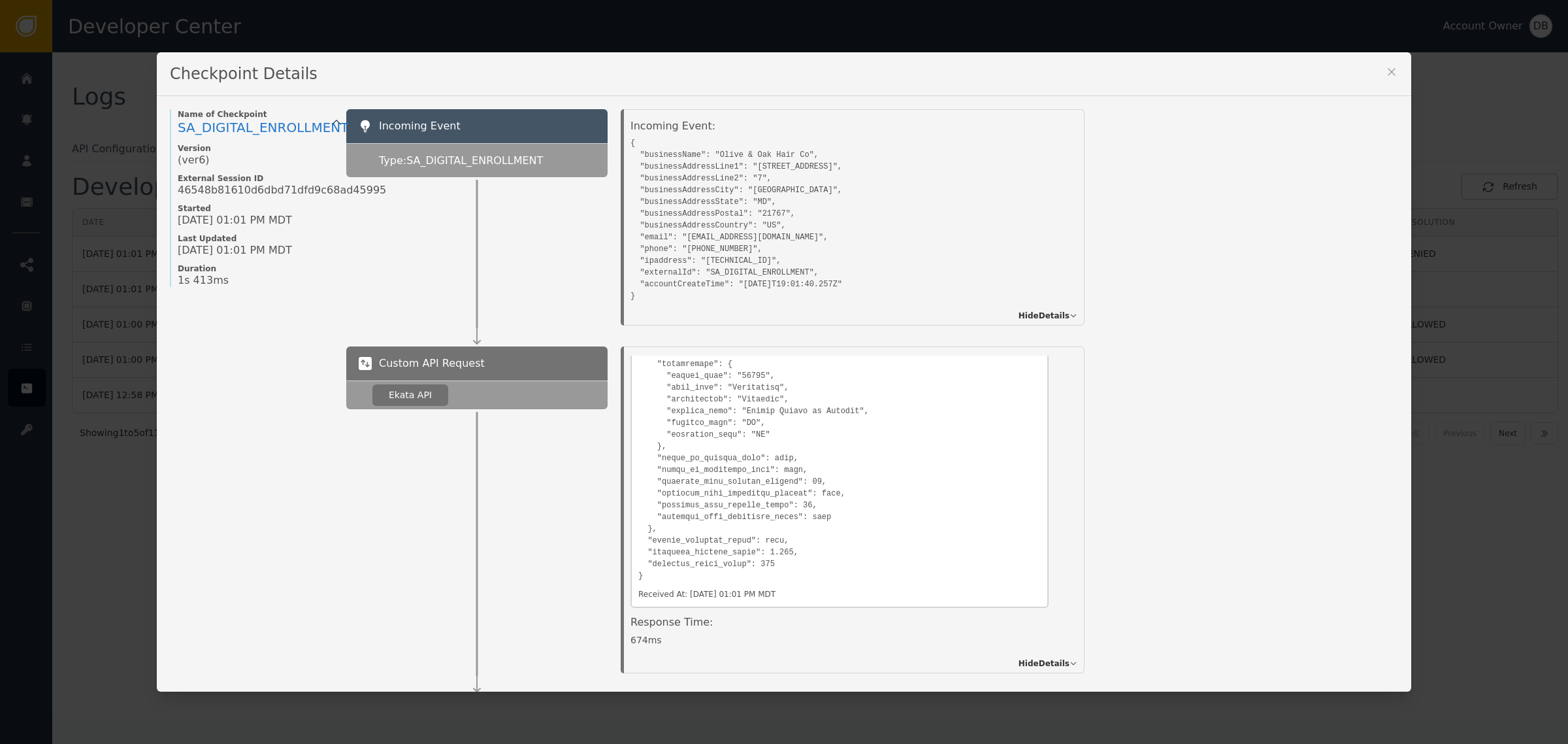
click at [886, 563] on pre at bounding box center [840, 79] width 403 height 1003
